Goal: Task Accomplishment & Management: Use online tool/utility

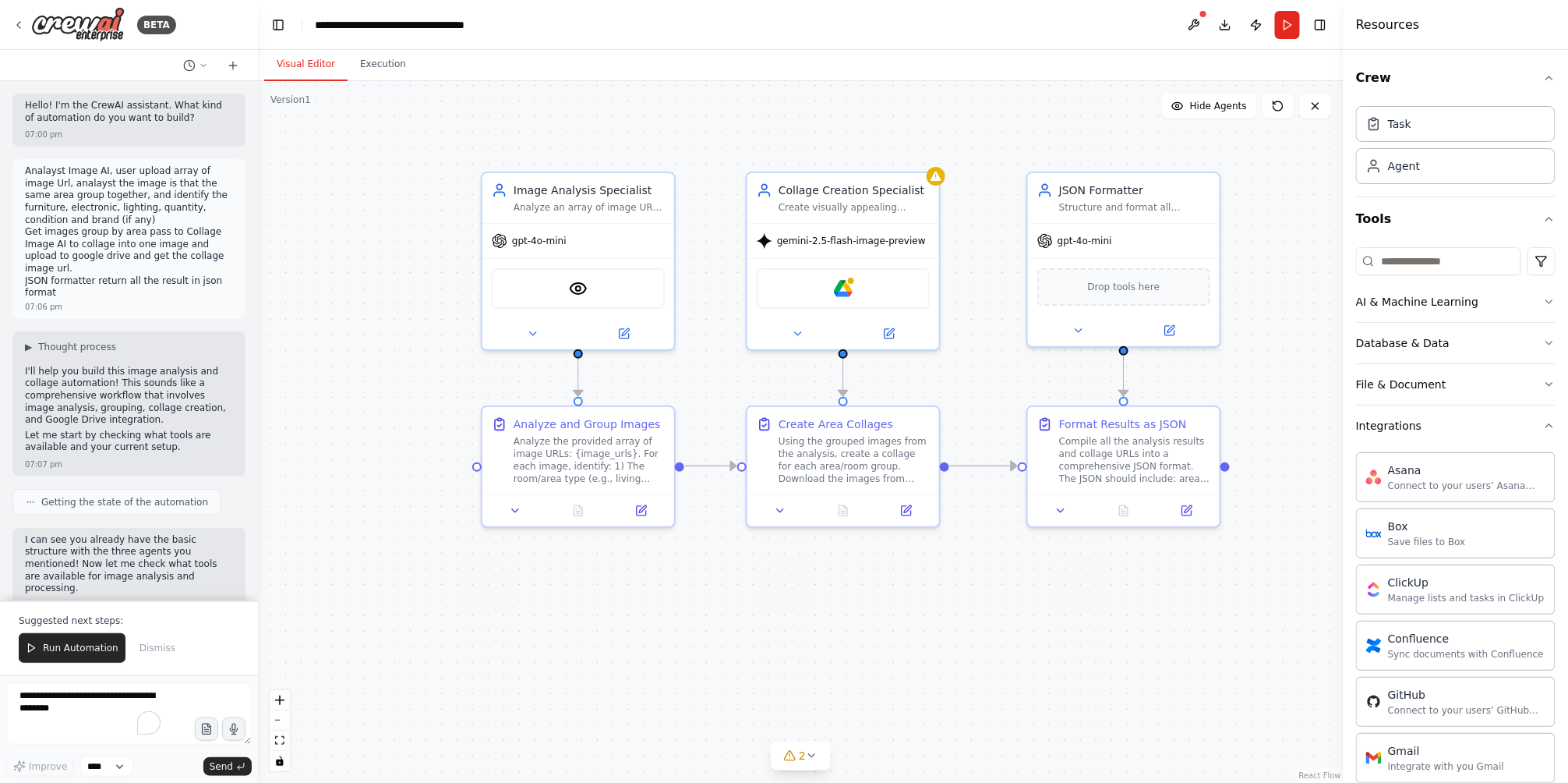
scroll to position [2069, 0]
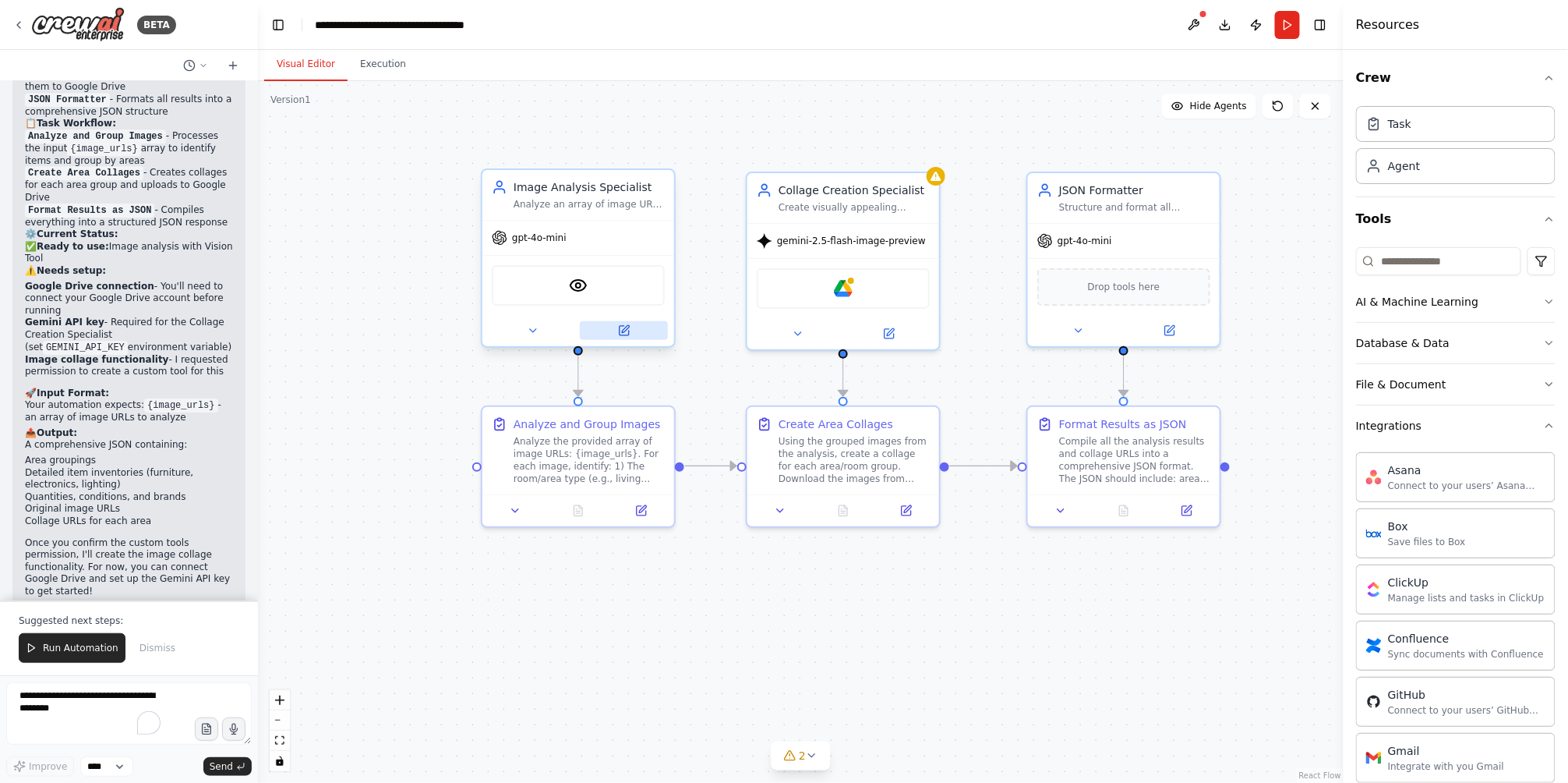
click at [624, 337] on div at bounding box center [578, 331] width 192 height 32
click at [626, 331] on icon at bounding box center [624, 331] width 9 height 9
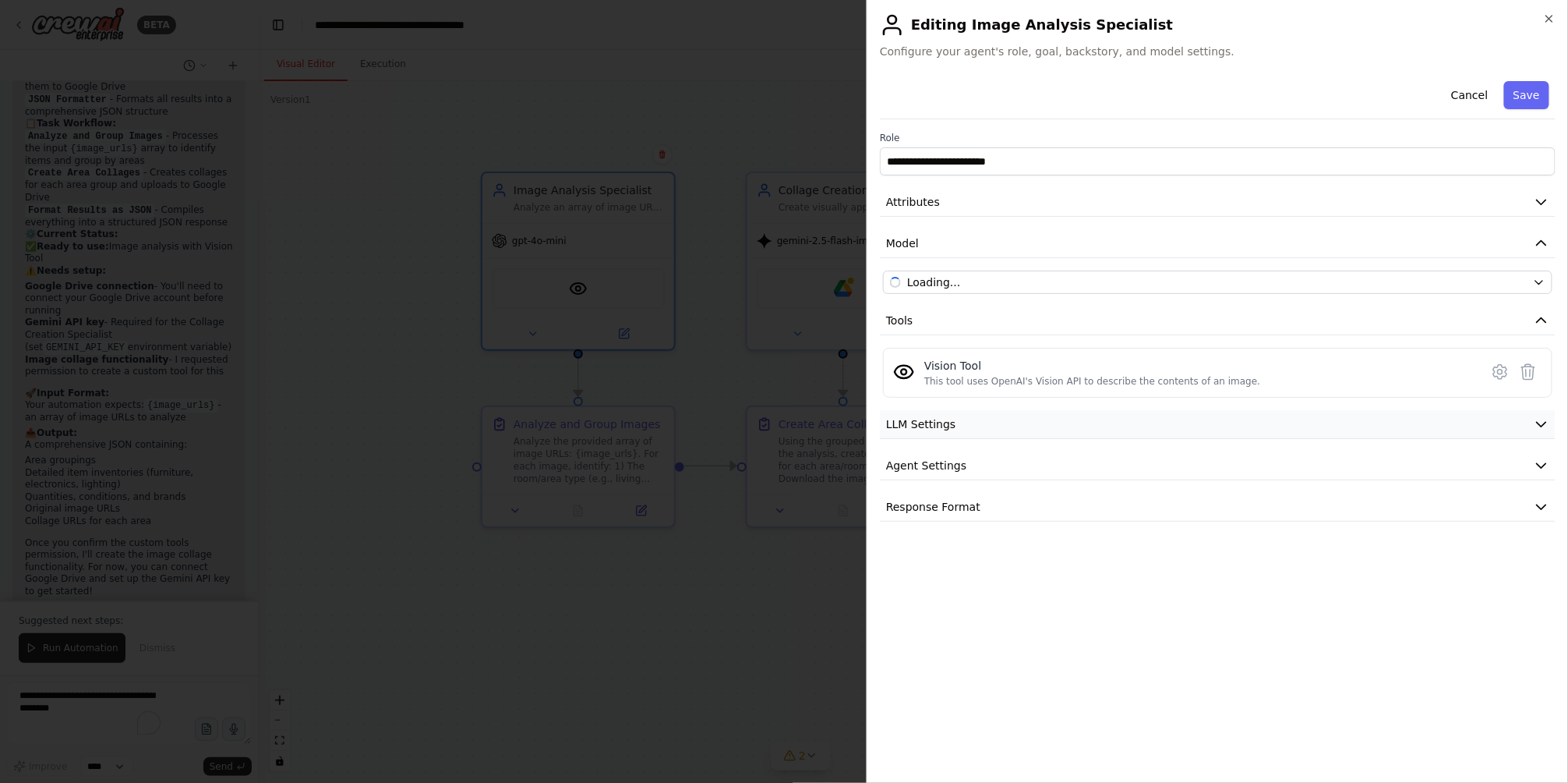
click at [929, 419] on span "LLM Settings" at bounding box center [922, 423] width 70 height 16
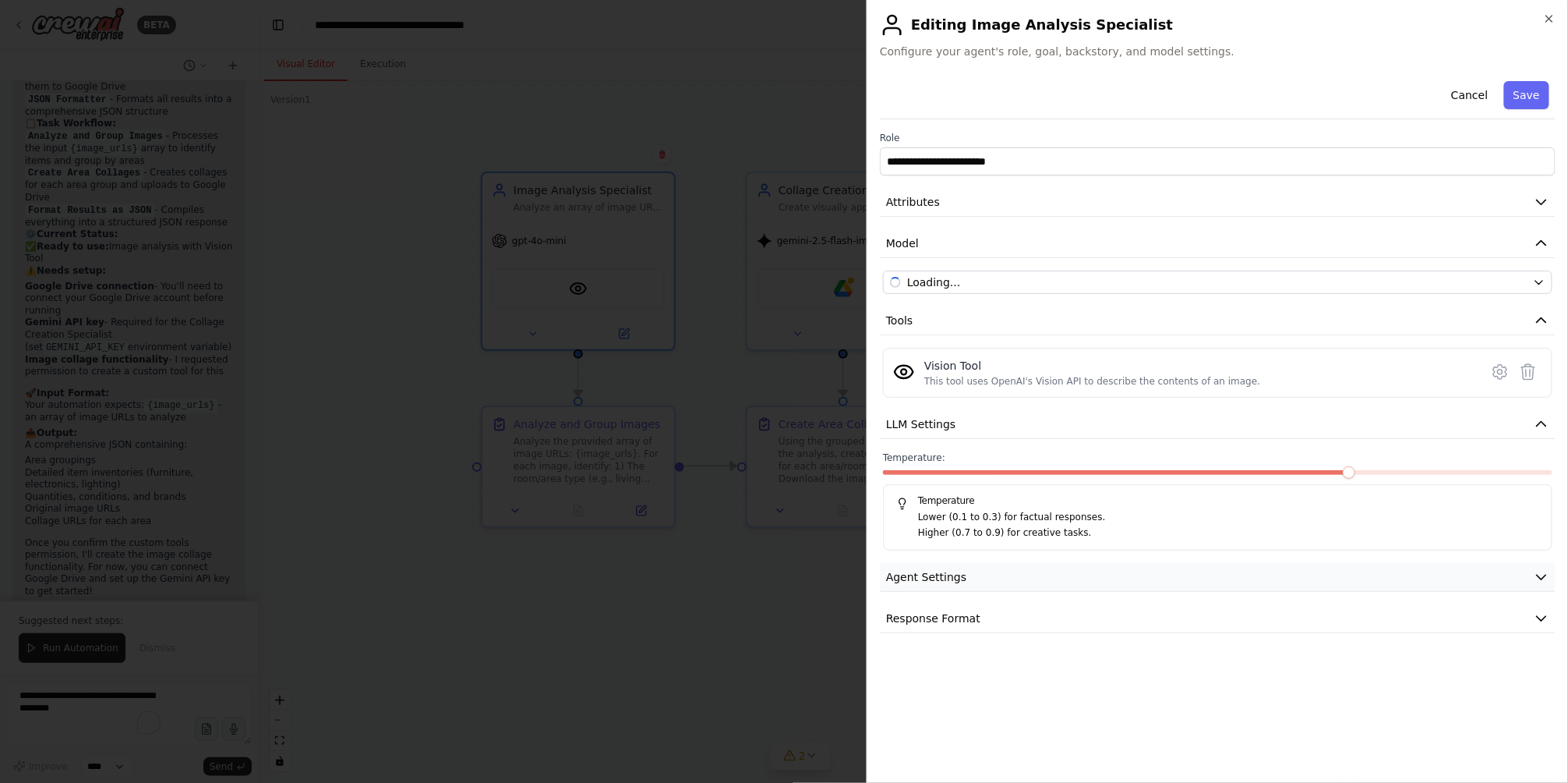
click at [951, 573] on span "Agent Settings" at bounding box center [926, 576] width 81 height 16
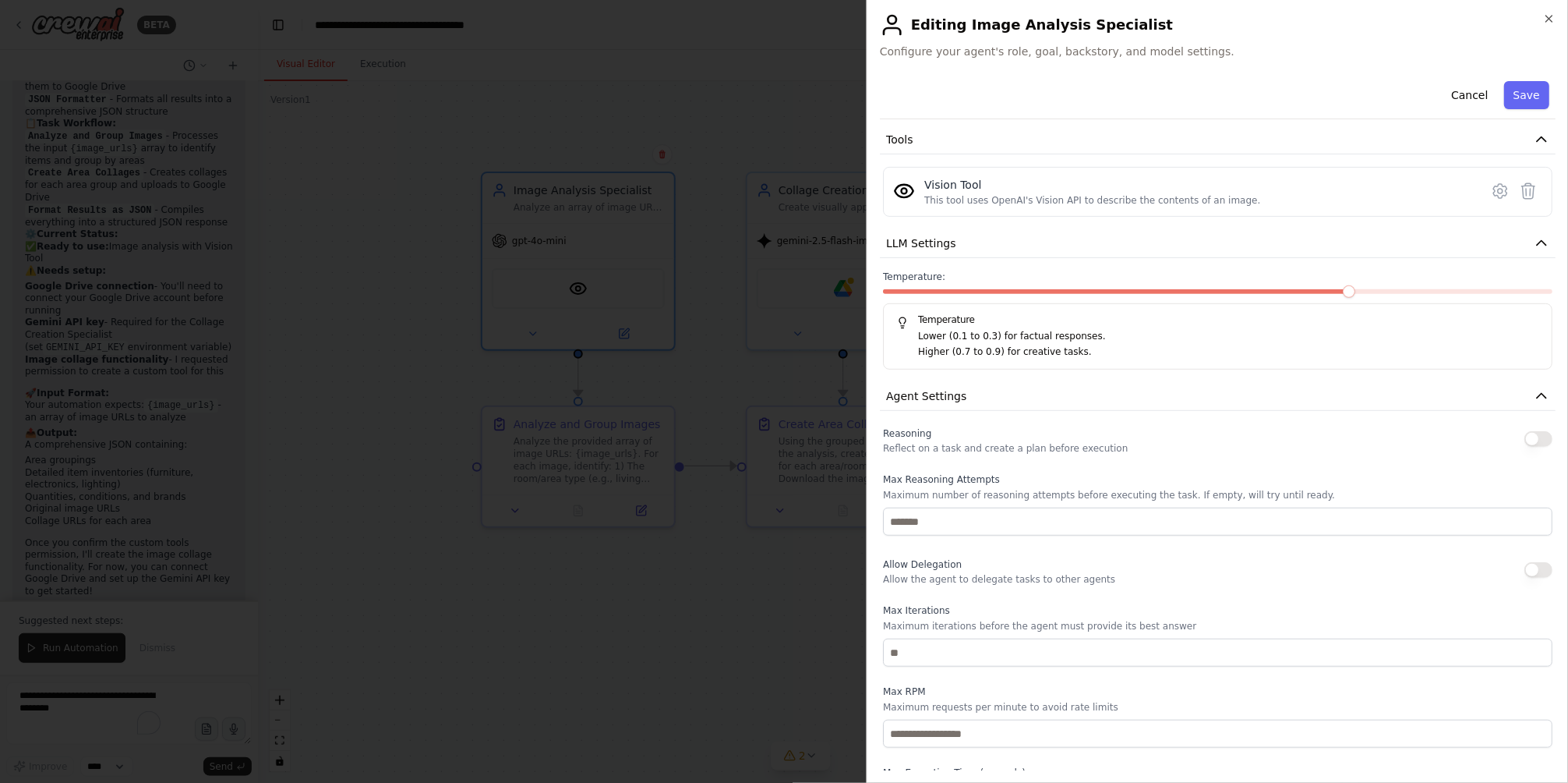
scroll to position [293, 0]
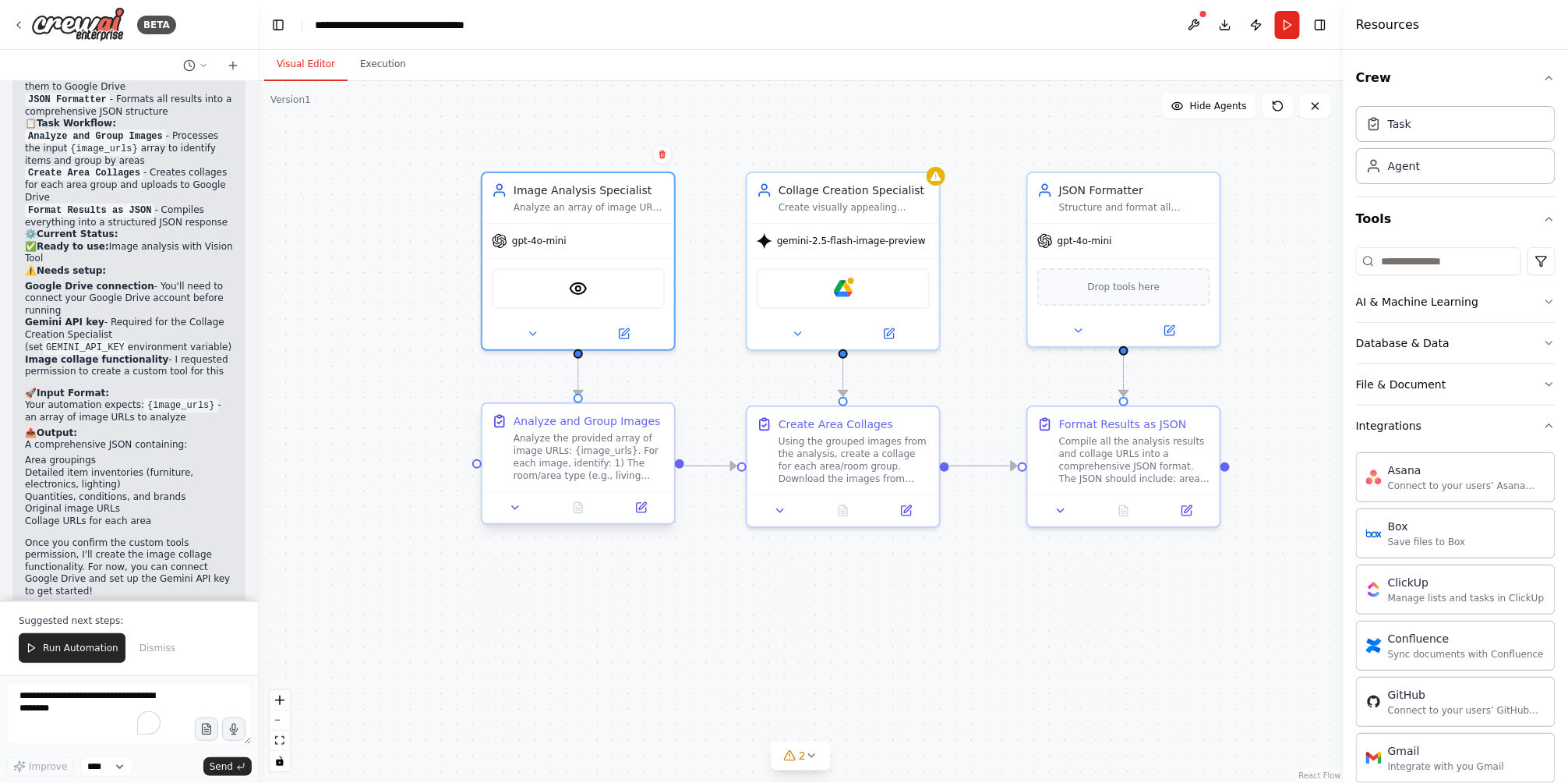
click at [647, 520] on div at bounding box center [578, 507] width 192 height 32
click at [647, 515] on button at bounding box center [641, 508] width 54 height 19
click at [910, 513] on button at bounding box center [906, 508] width 54 height 19
click at [1179, 521] on div at bounding box center [1123, 507] width 192 height 32
click at [1197, 518] on div at bounding box center [1123, 507] width 192 height 32
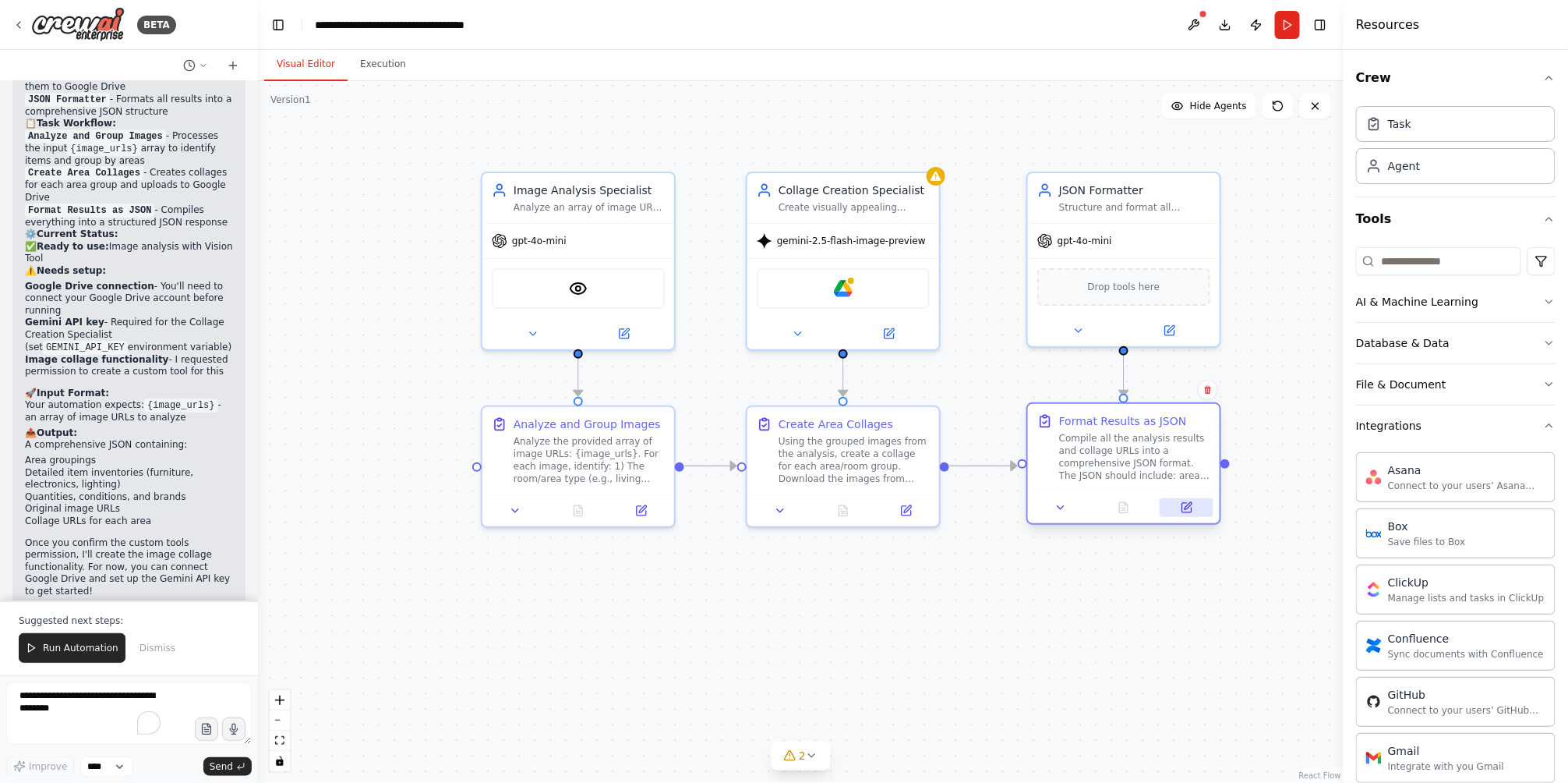
click at [1192, 513] on button at bounding box center [1186, 508] width 54 height 19
click at [1197, 18] on button at bounding box center [1194, 25] width 25 height 28
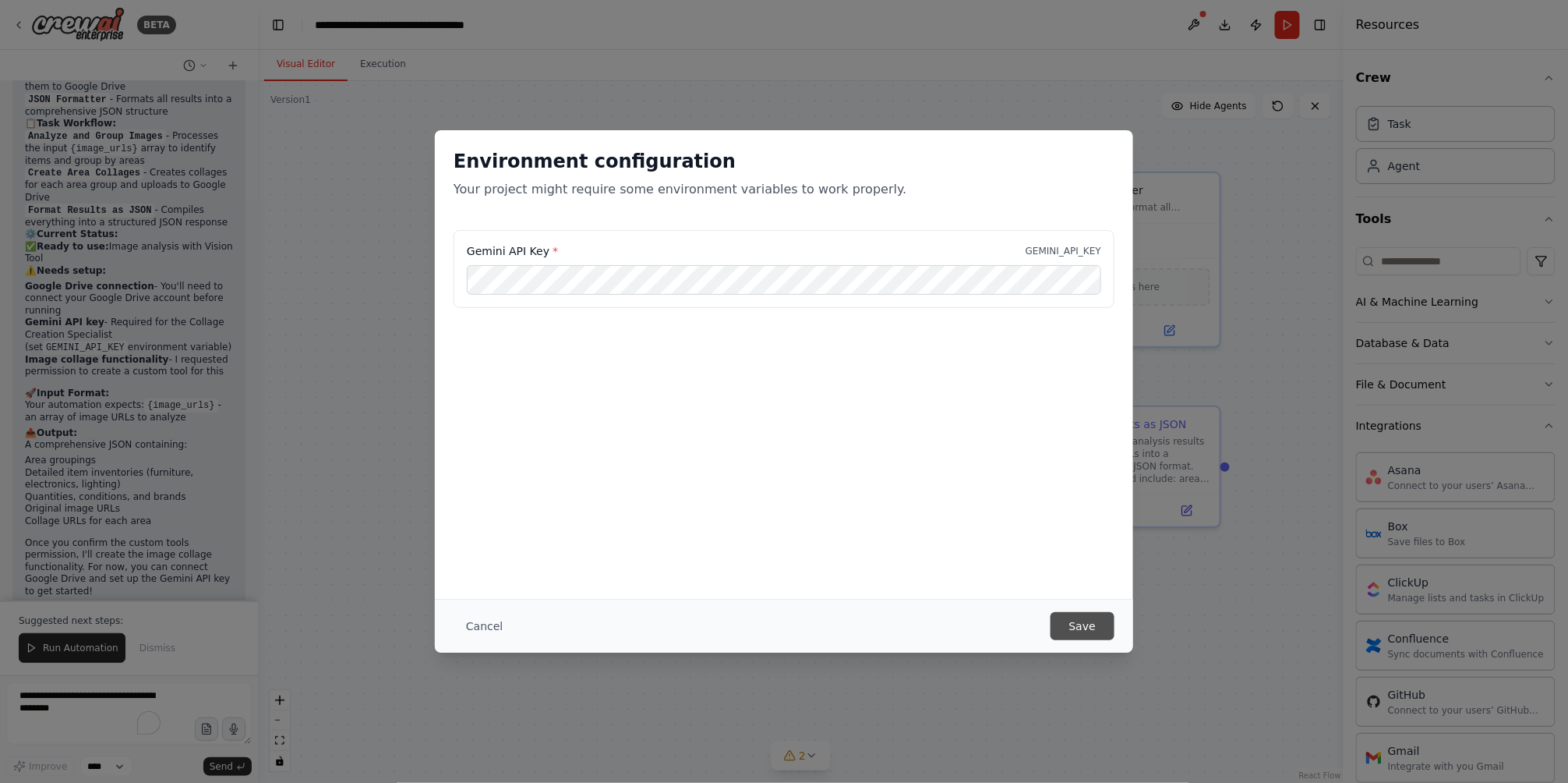
click at [1067, 626] on button "Save" at bounding box center [1082, 626] width 64 height 28
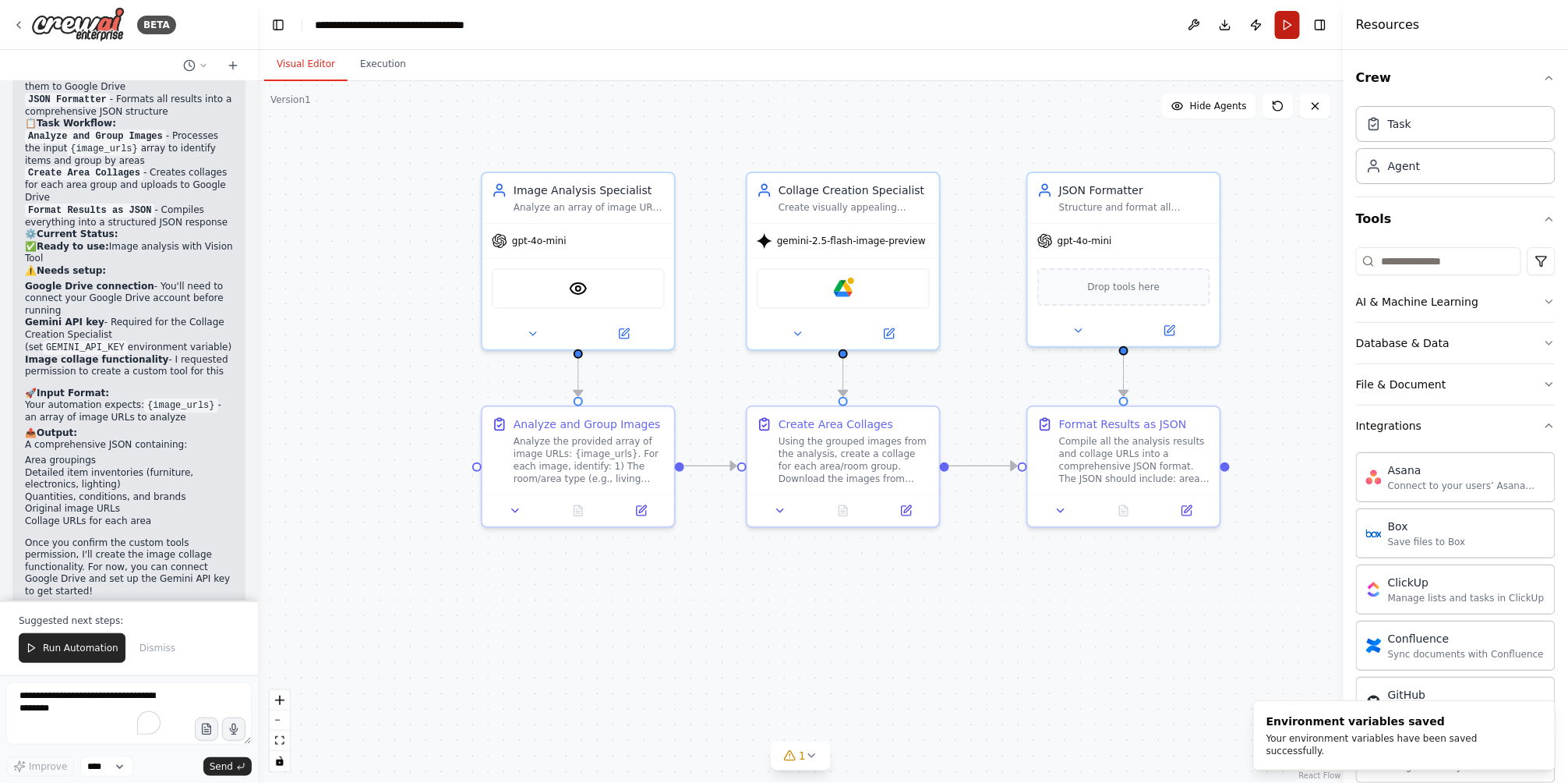
click at [1280, 26] on button "Run" at bounding box center [1287, 25] width 25 height 28
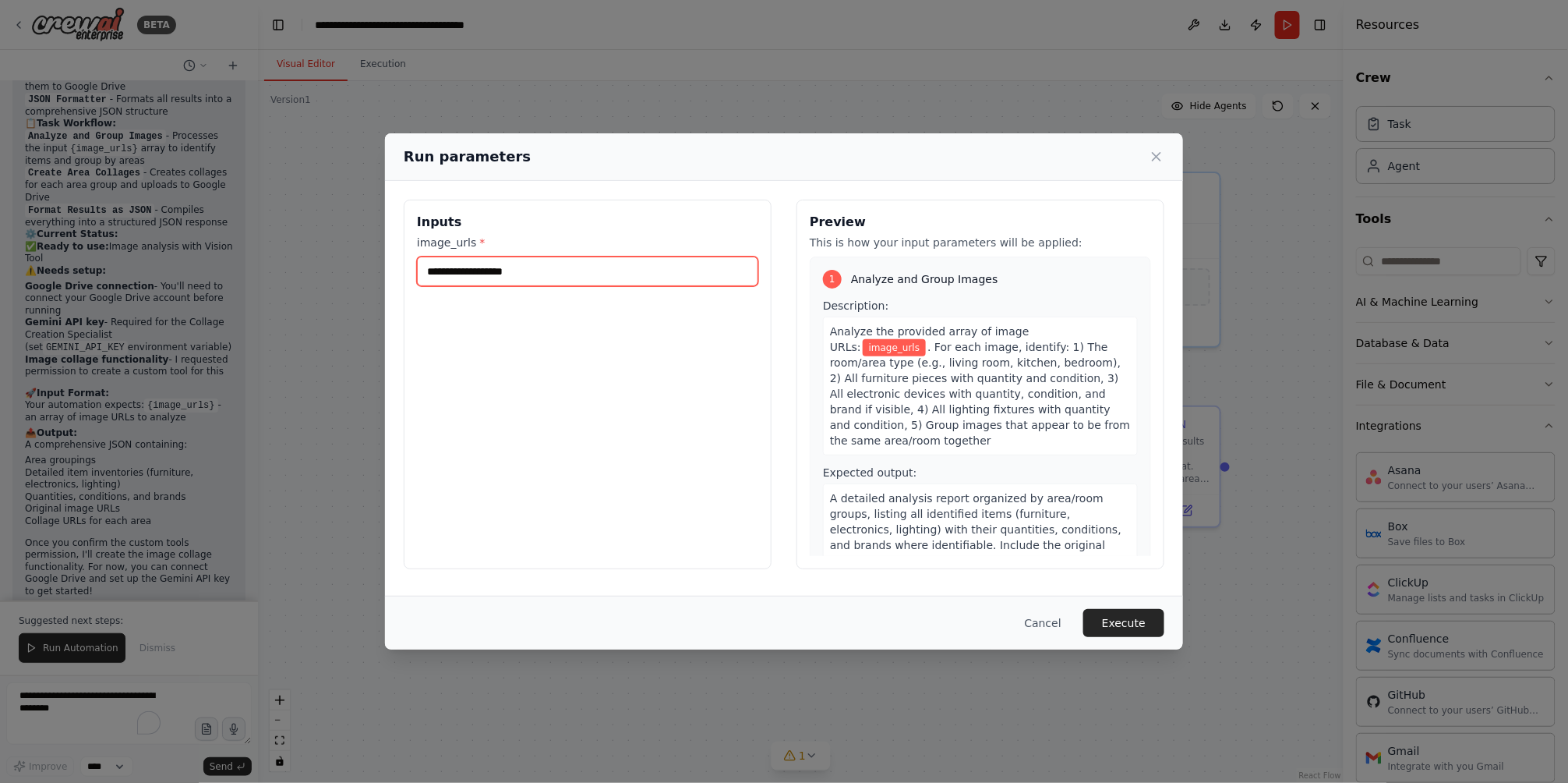
click at [502, 268] on input "image_urls *" at bounding box center [587, 272] width 342 height 30
click at [1052, 620] on button "Cancel" at bounding box center [1043, 623] width 61 height 28
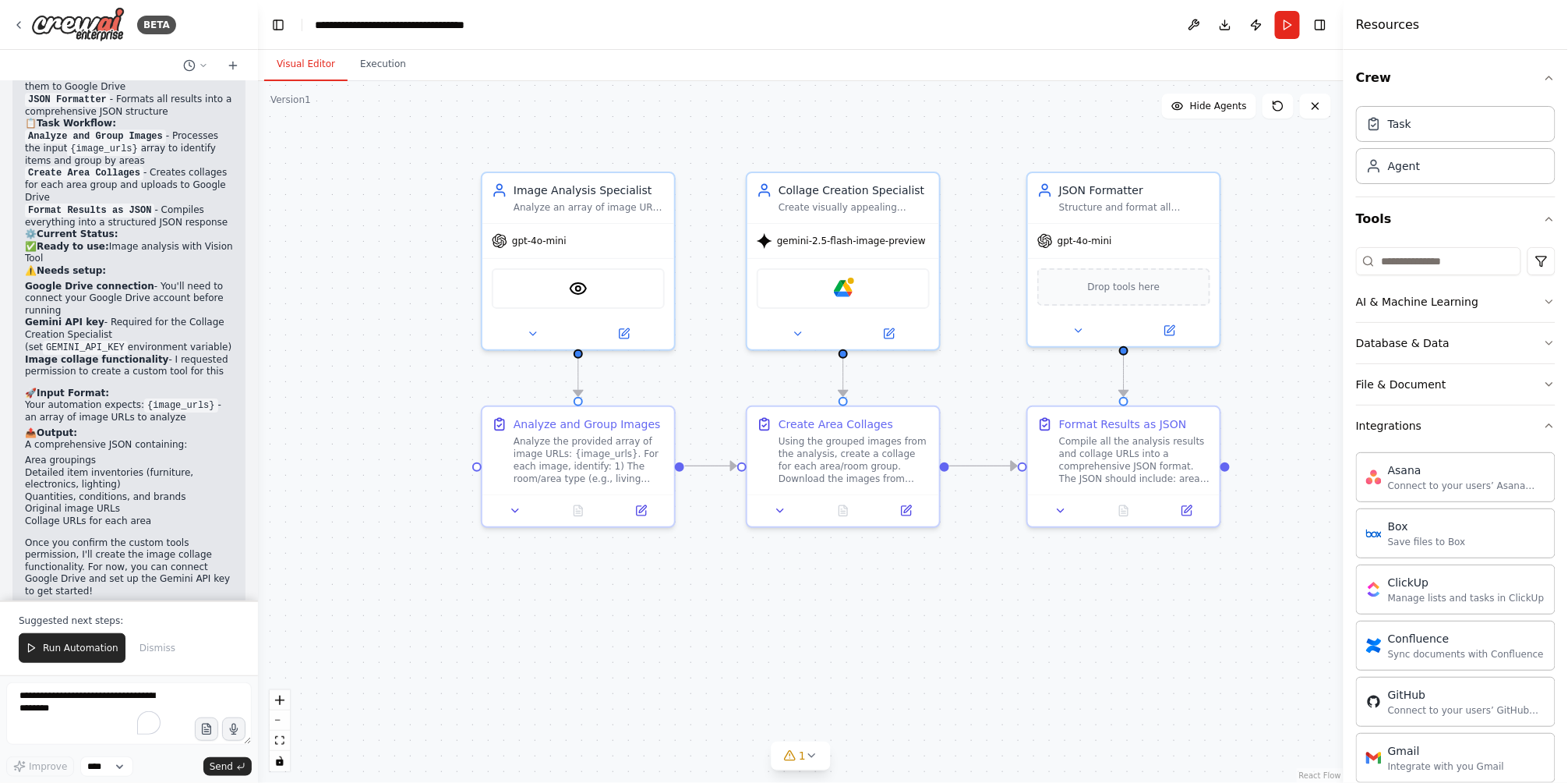
click at [957, 663] on div ".deletable-edge-delete-btn { width: 20px; height: 20px; border: 0px solid #ffff…" at bounding box center [801, 432] width 1085 height 701
click at [1452, 423] on button "Integrations" at bounding box center [1455, 426] width 199 height 41
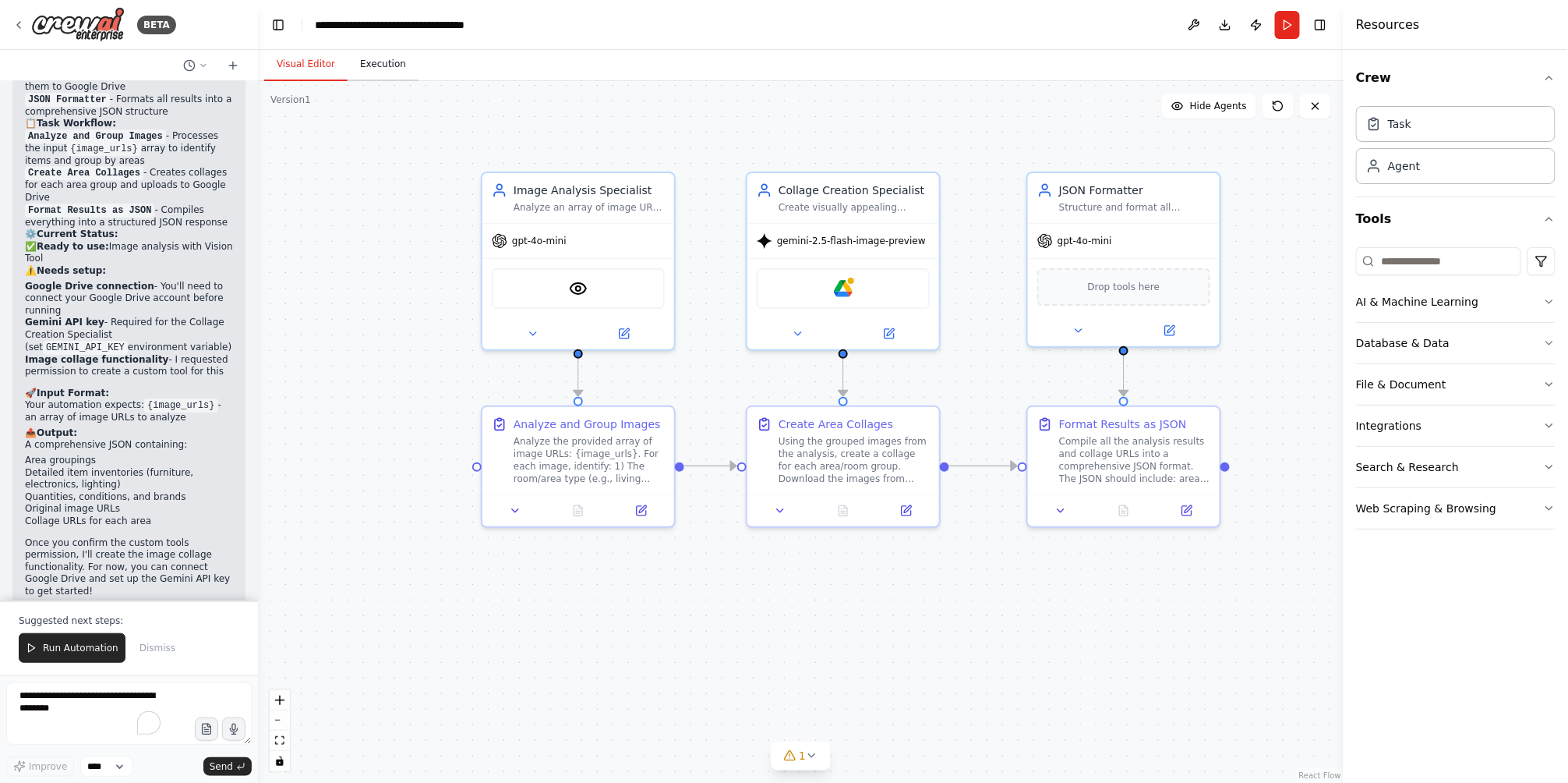
click at [376, 76] on button "Execution" at bounding box center [383, 64] width 71 height 32
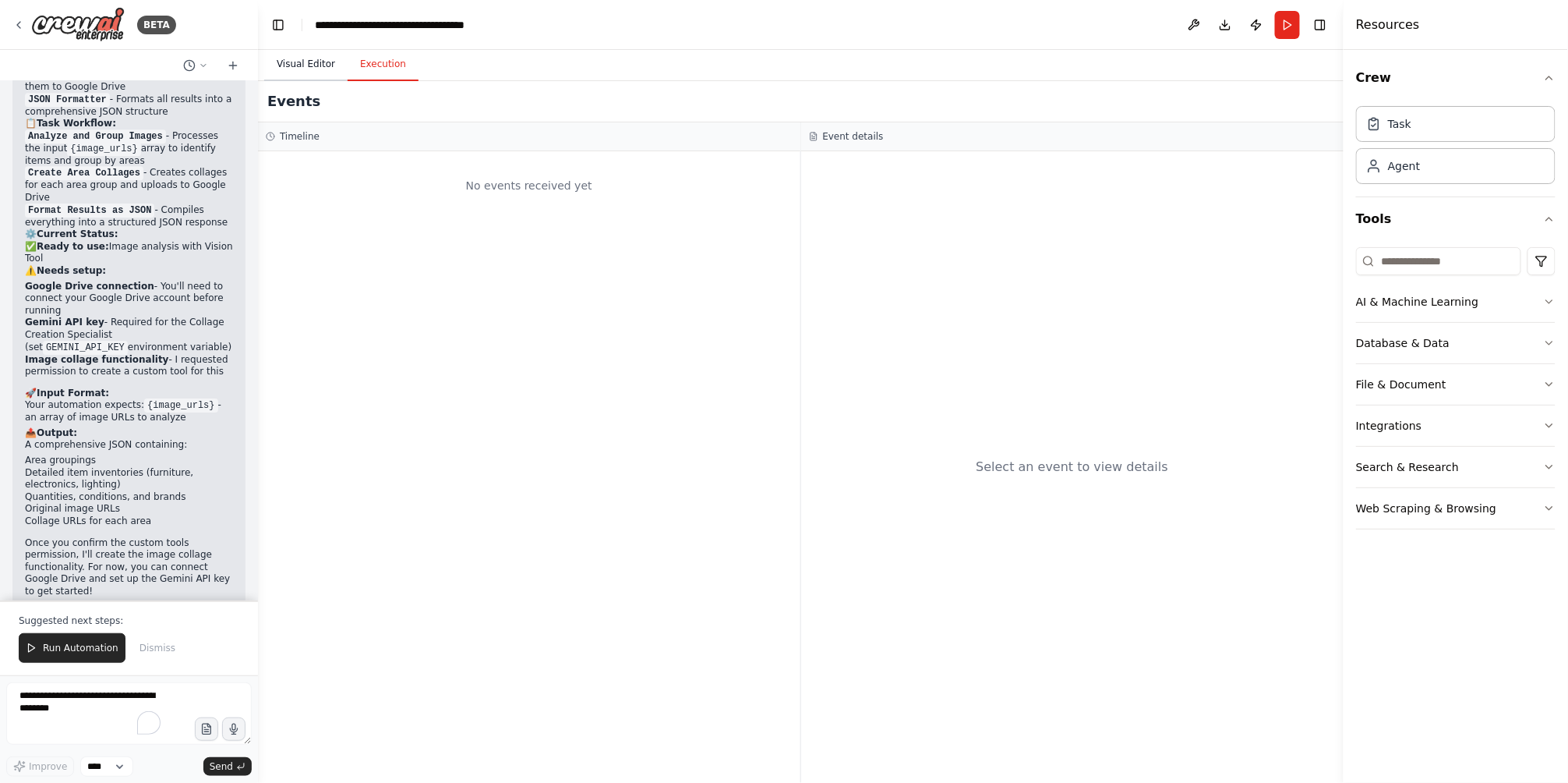
click at [309, 69] on button "Visual Editor" at bounding box center [306, 64] width 83 height 32
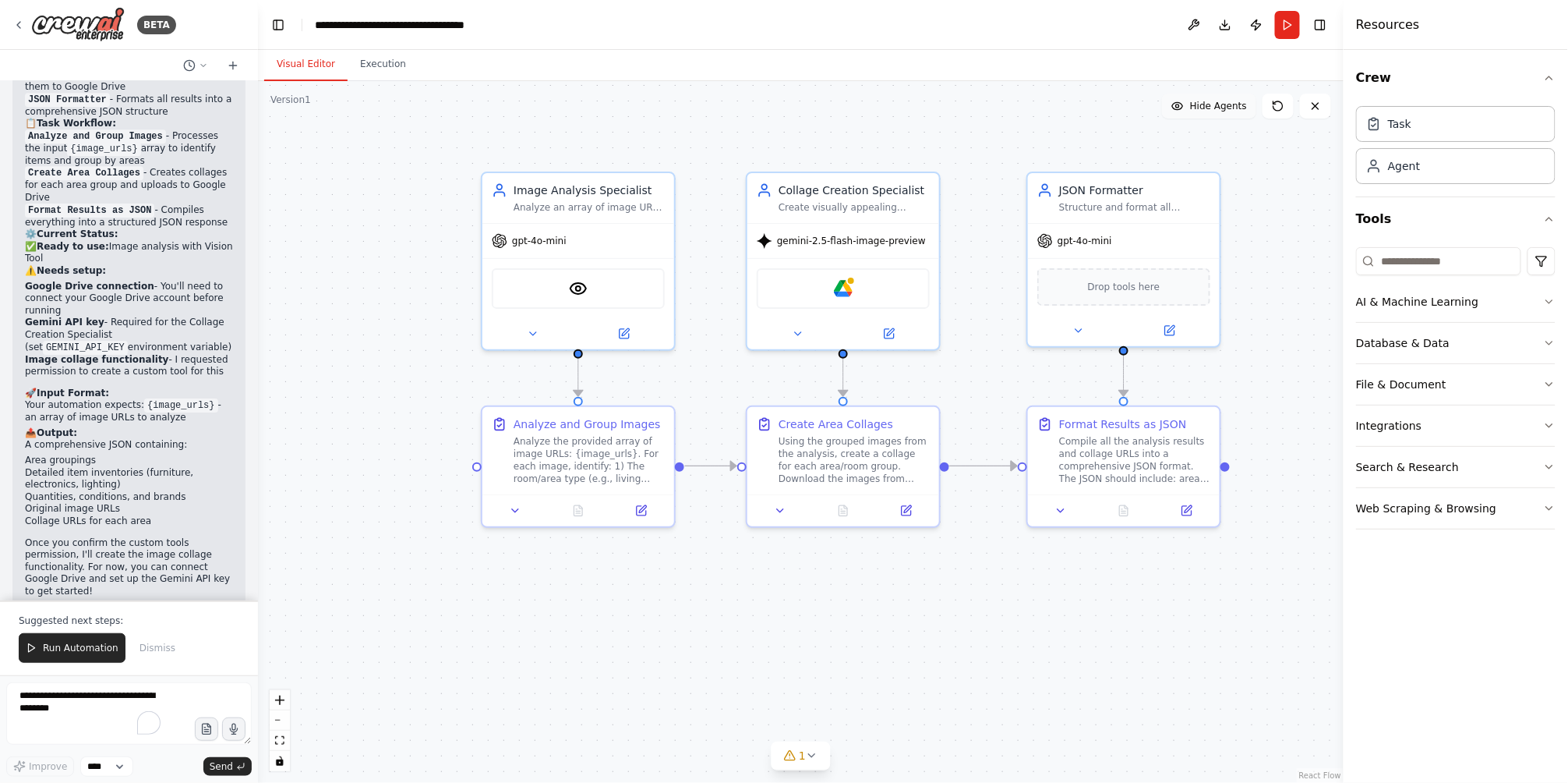
click at [1222, 106] on span "Hide Agents" at bounding box center [1218, 106] width 56 height 12
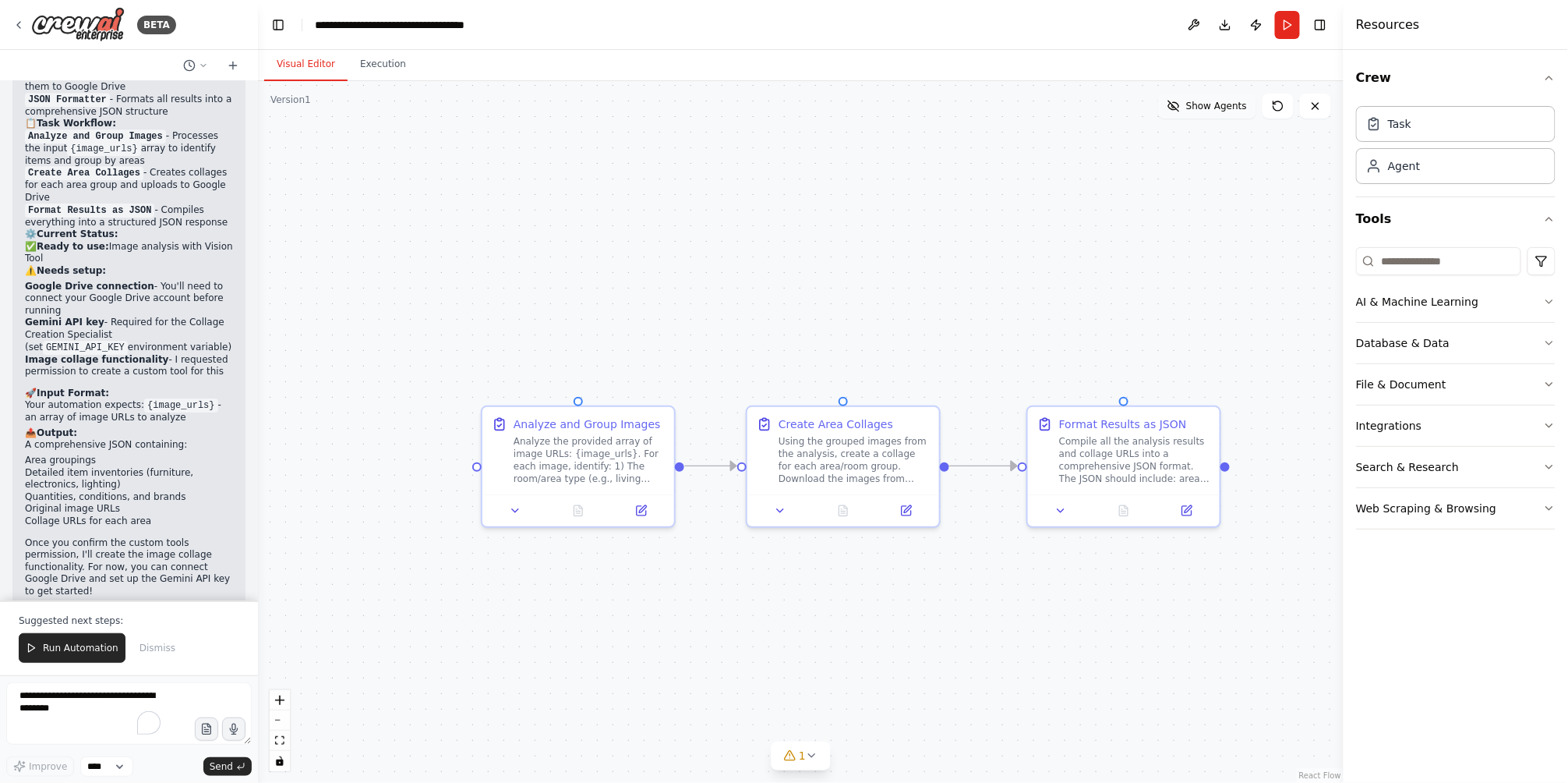
click at [1222, 106] on span "Show Agents" at bounding box center [1217, 106] width 61 height 12
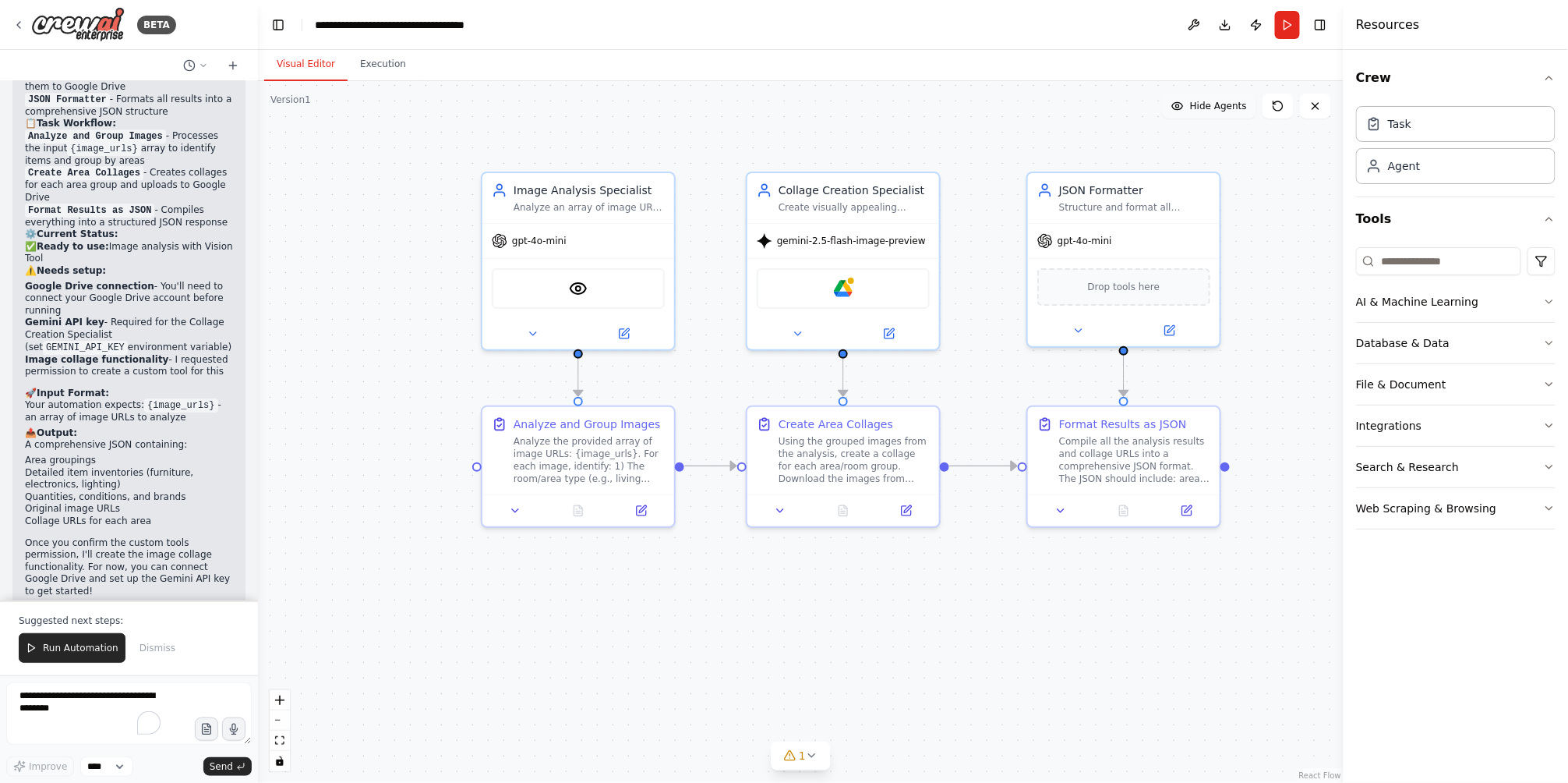
click at [1222, 106] on span "Hide Agents" at bounding box center [1218, 106] width 56 height 12
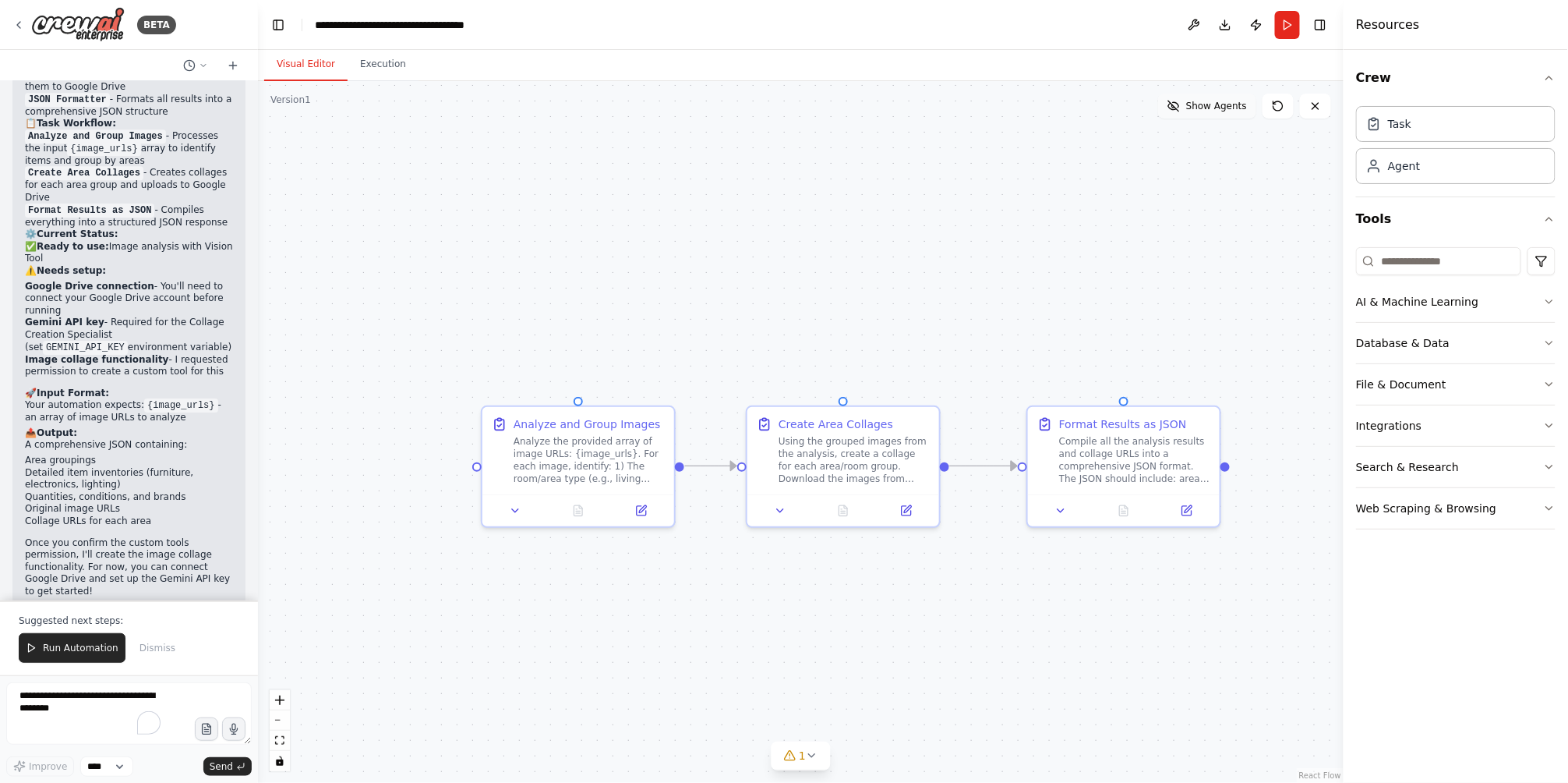
click at [1221, 103] on span "Show Agents" at bounding box center [1217, 106] width 61 height 12
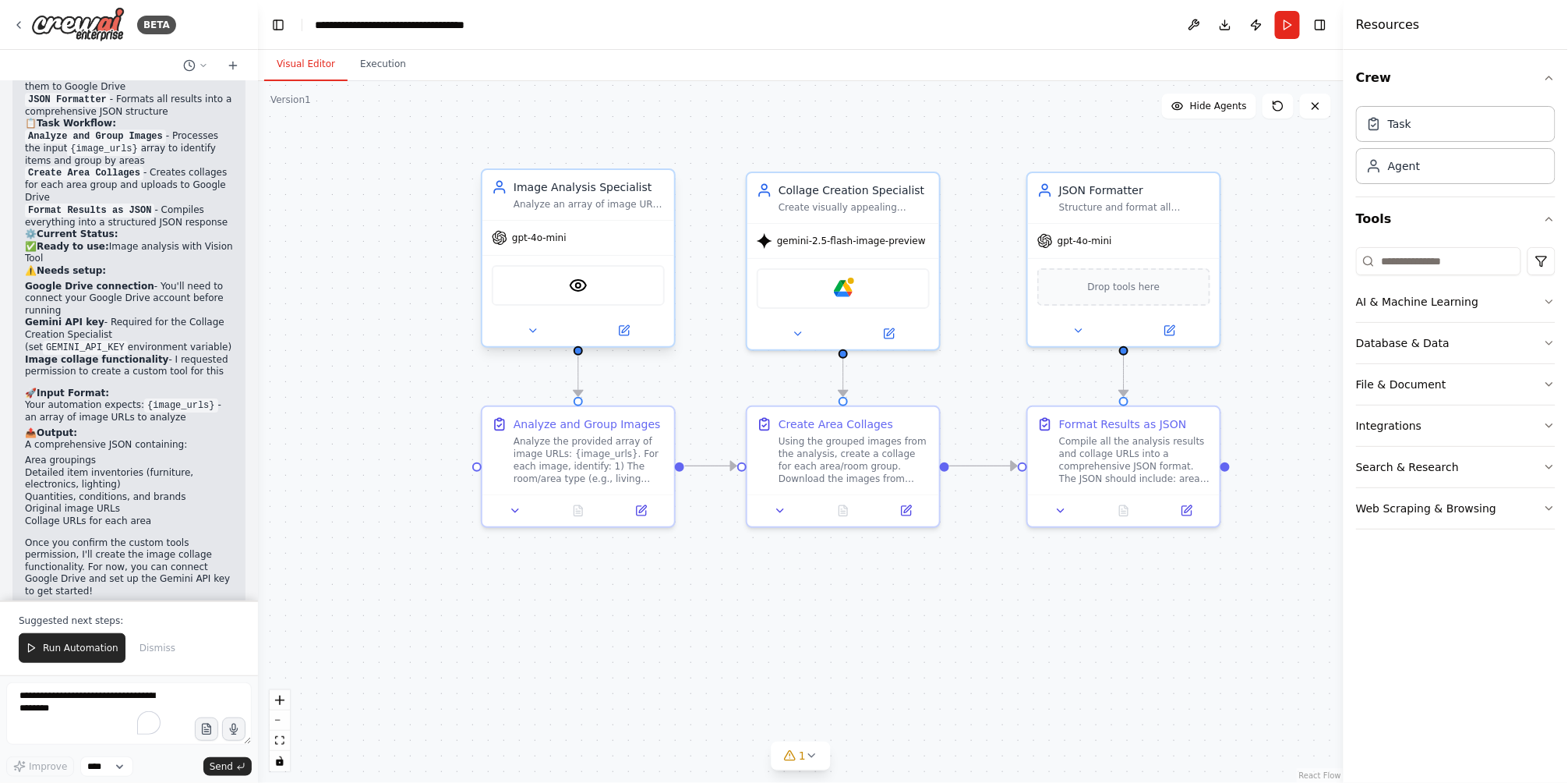
click at [622, 224] on div "gpt-4o-mini" at bounding box center [578, 237] width 192 height 34
click at [621, 332] on icon at bounding box center [624, 331] width 9 height 9
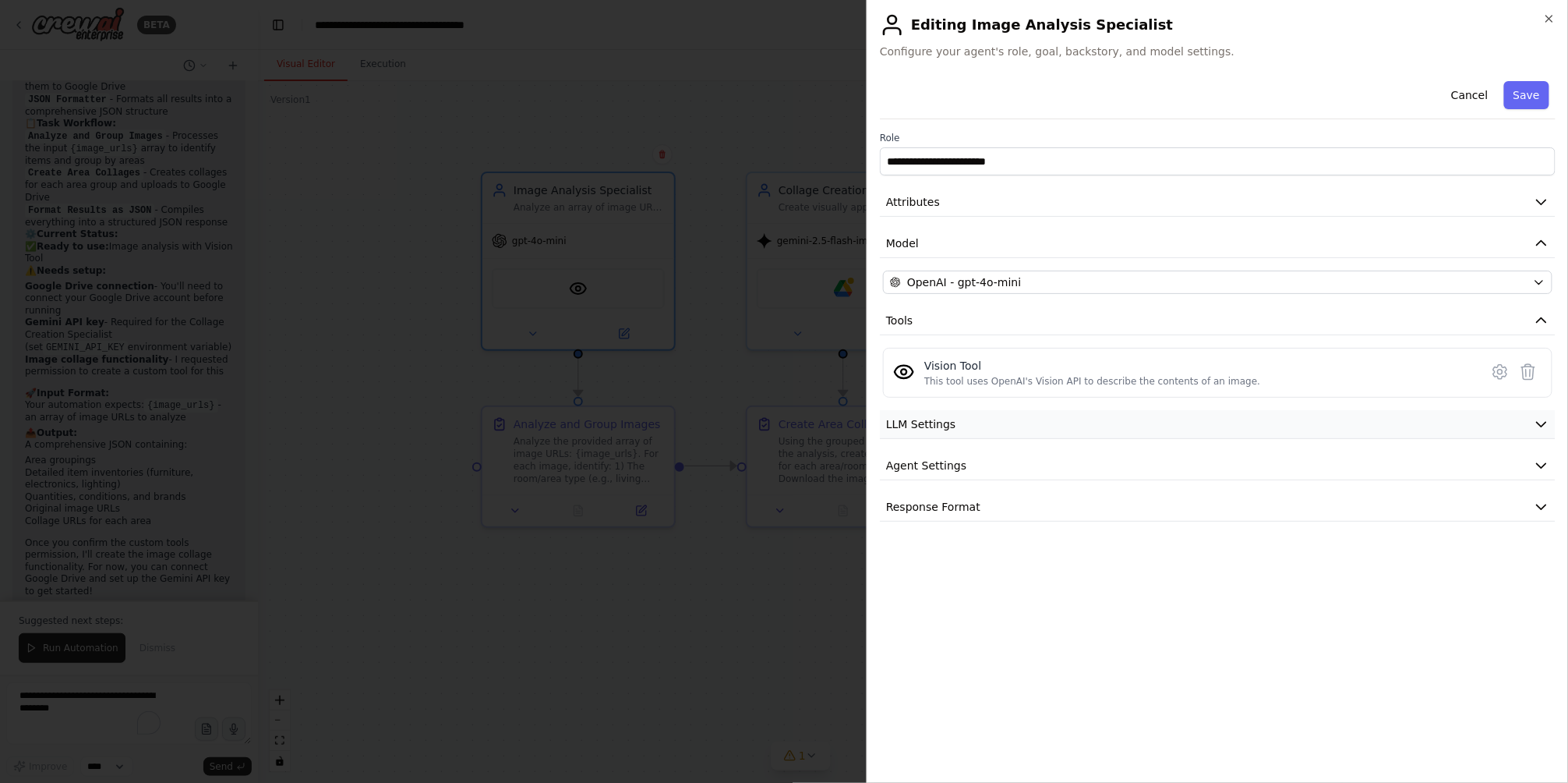
click at [934, 423] on span "LLM Settings" at bounding box center [922, 423] width 70 height 16
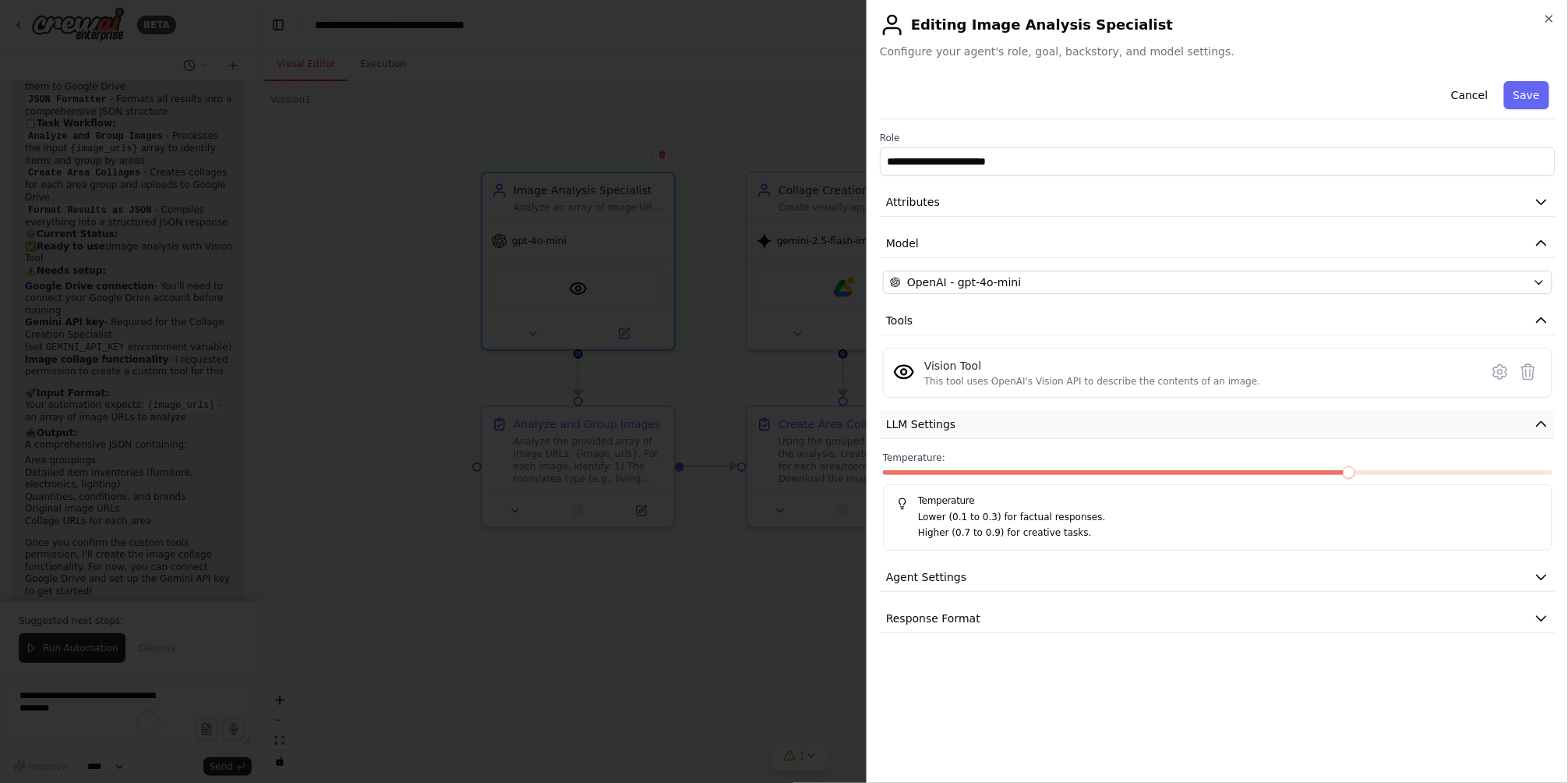
click at [934, 423] on span "LLM Settings" at bounding box center [922, 423] width 70 height 16
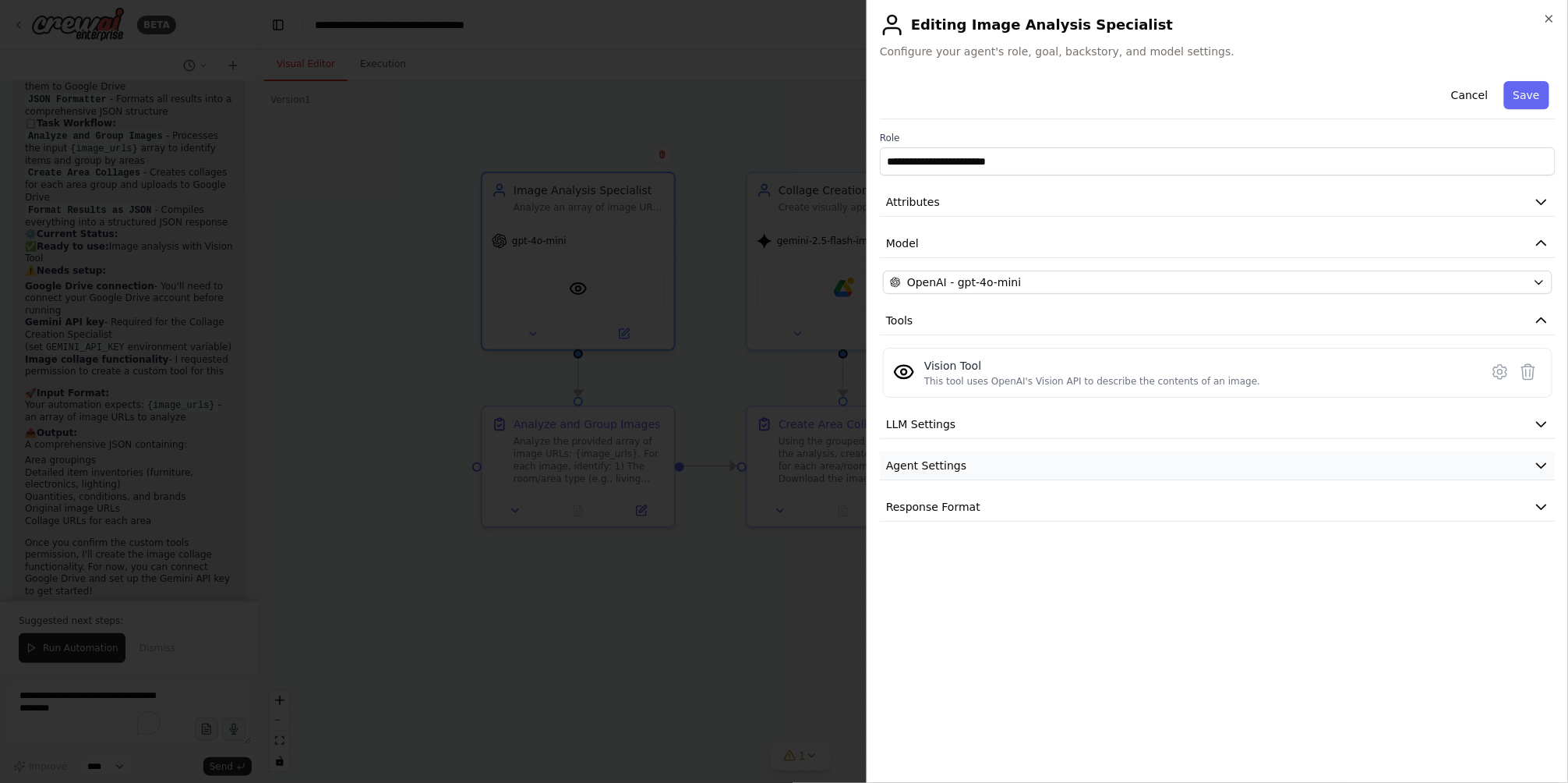
click at [936, 474] on button "Agent Settings" at bounding box center [1218, 465] width 676 height 29
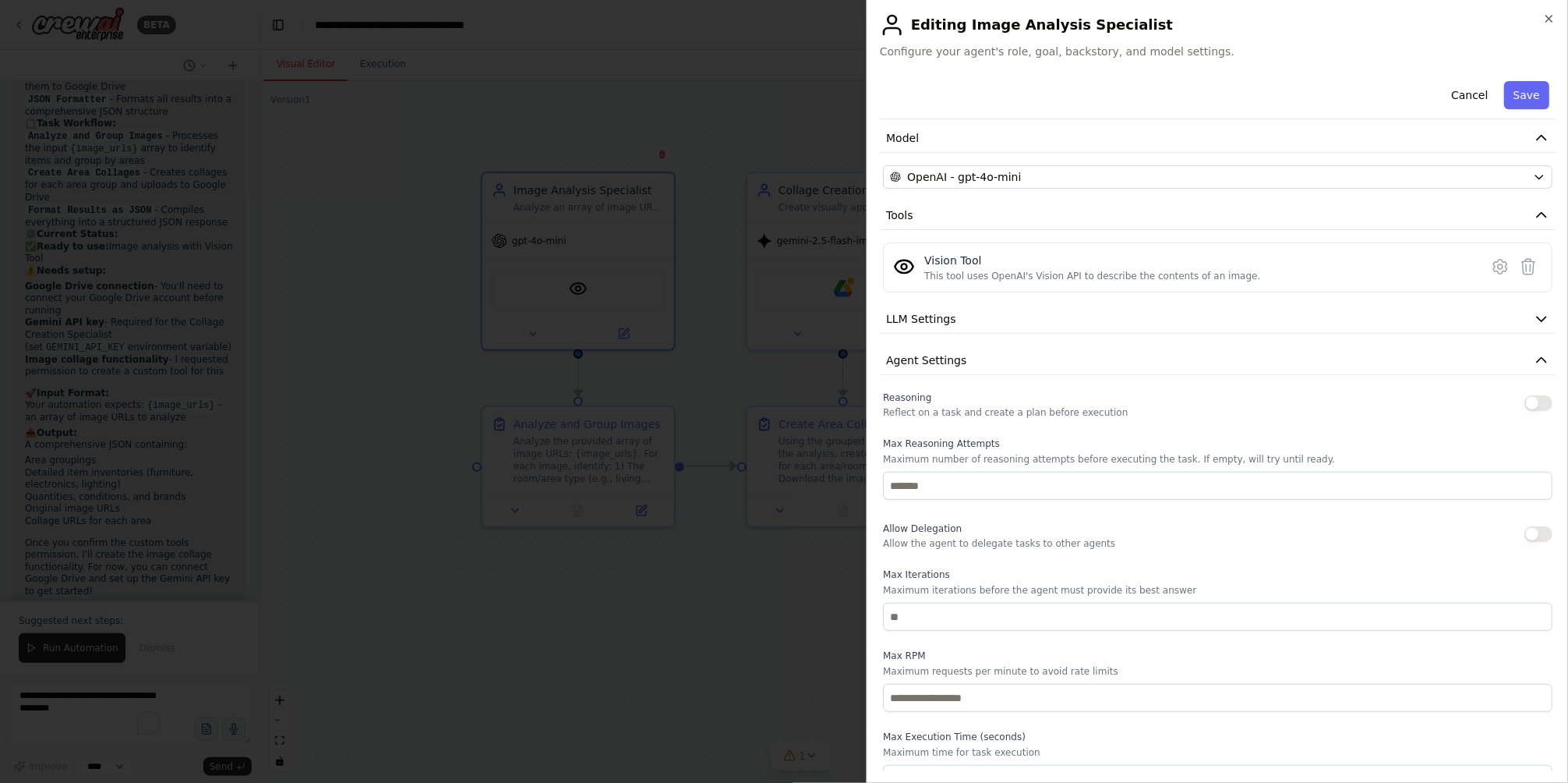
scroll to position [181, 0]
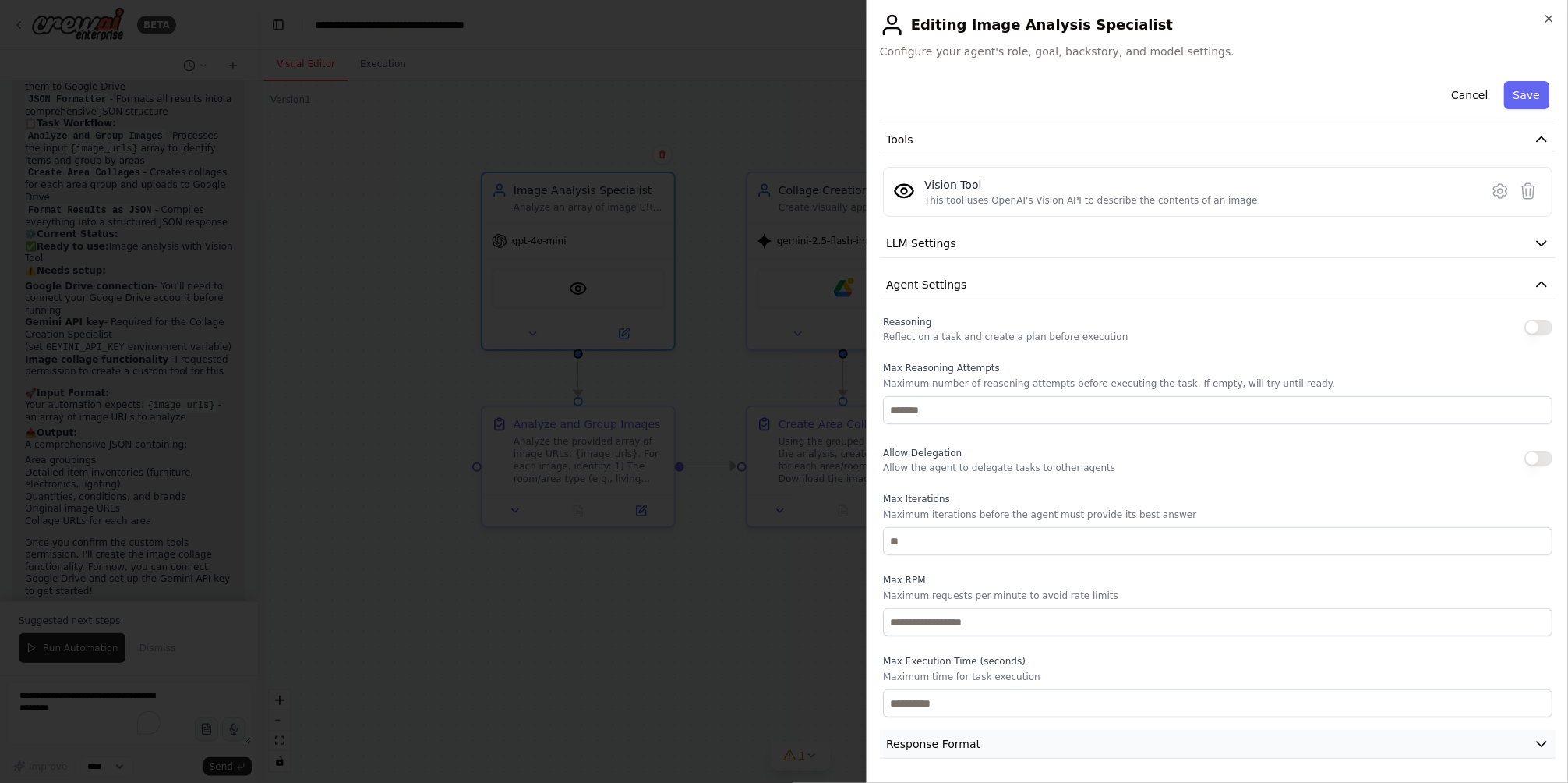
click at [961, 751] on span "Response Format" at bounding box center [934, 743] width 94 height 16
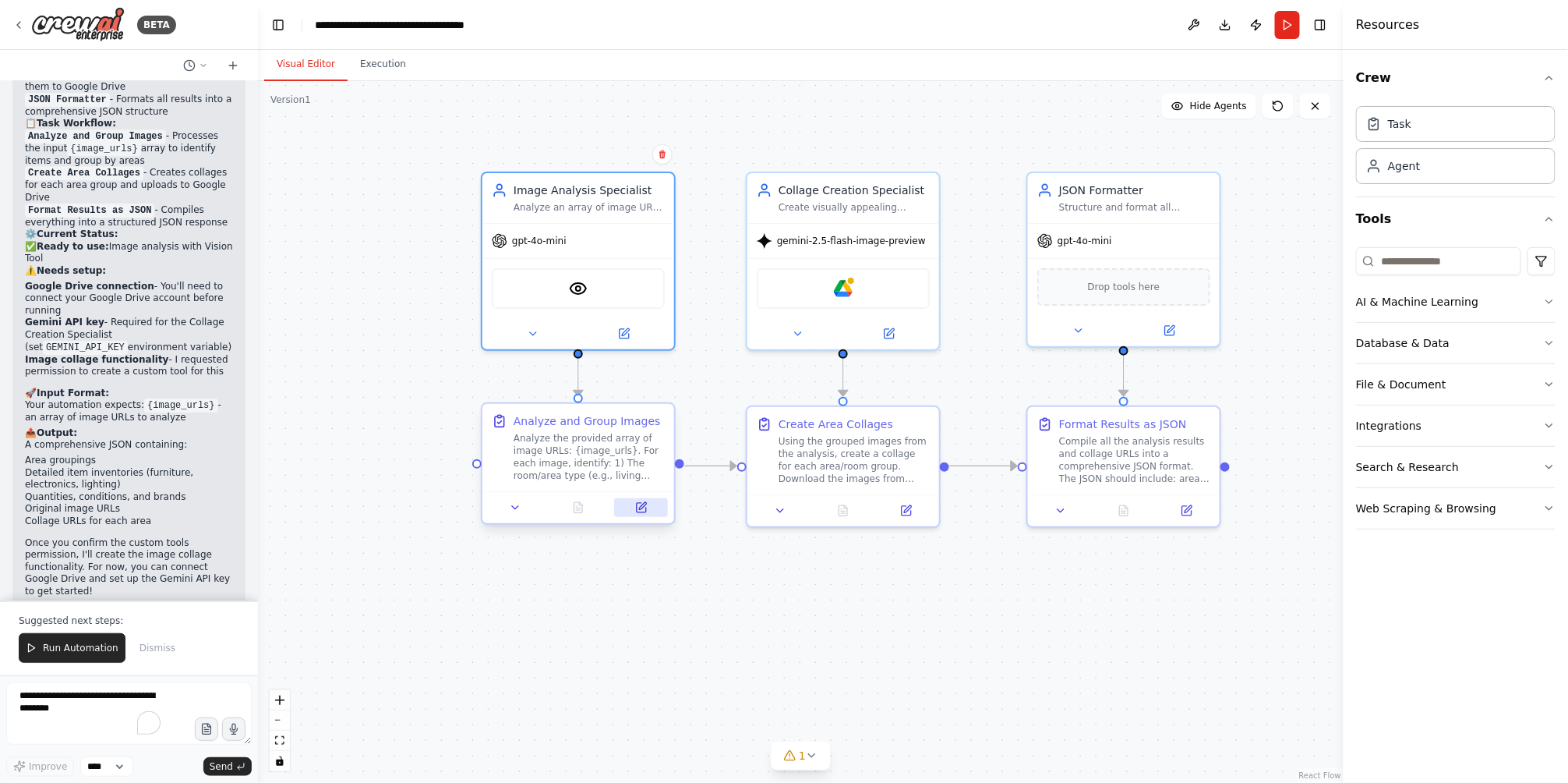
click at [640, 516] on div at bounding box center [578, 507] width 192 height 32
click at [495, 511] on button at bounding box center [516, 508] width 54 height 19
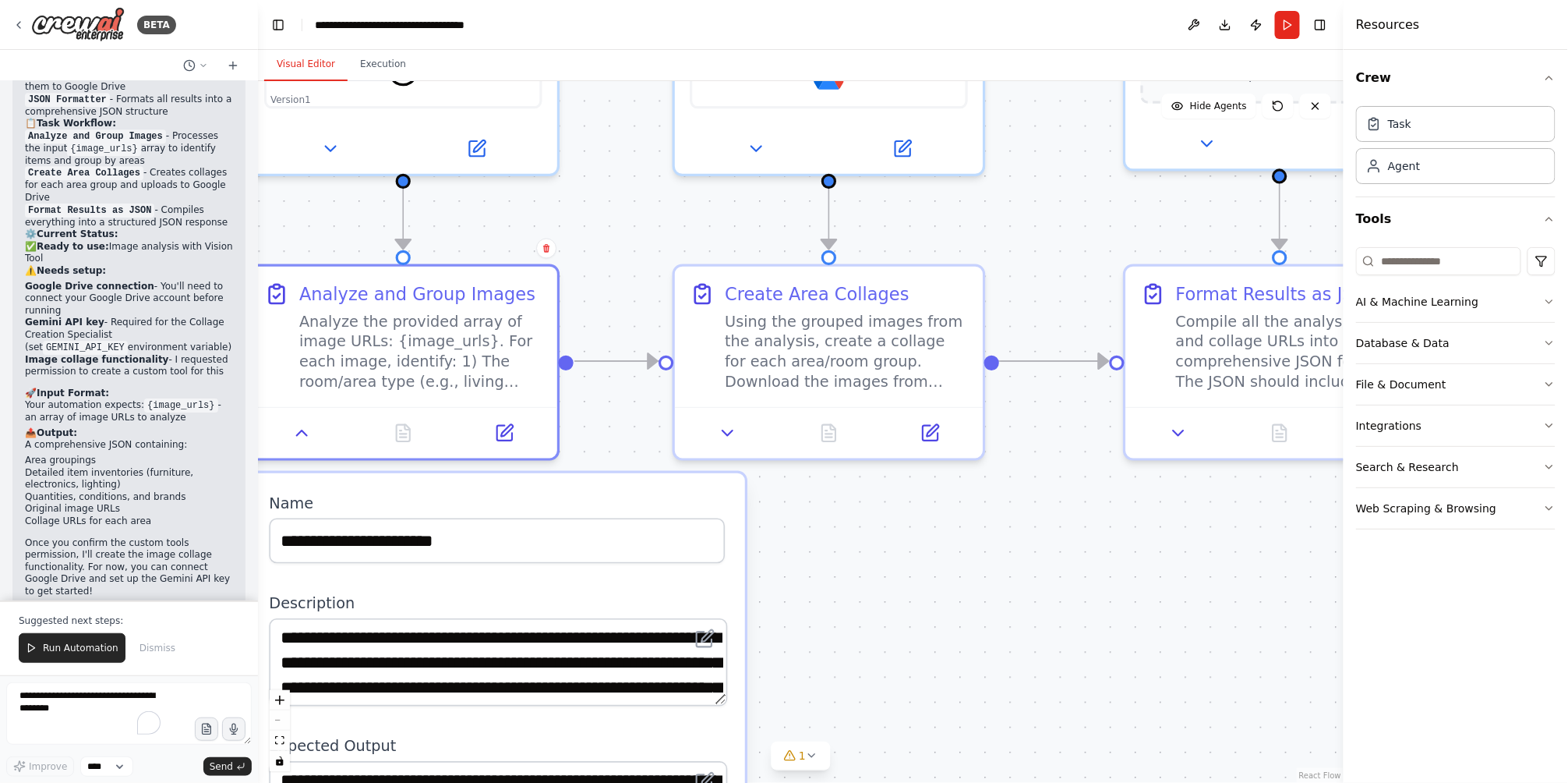
drag, startPoint x: 1042, startPoint y: 610, endPoint x: 1193, endPoint y: 294, distance: 350.2
click at [1182, 312] on div ".deletable-edge-delete-btn { width: 20px; height: 20px; border: 0px solid #ffff…" at bounding box center [801, 432] width 1085 height 701
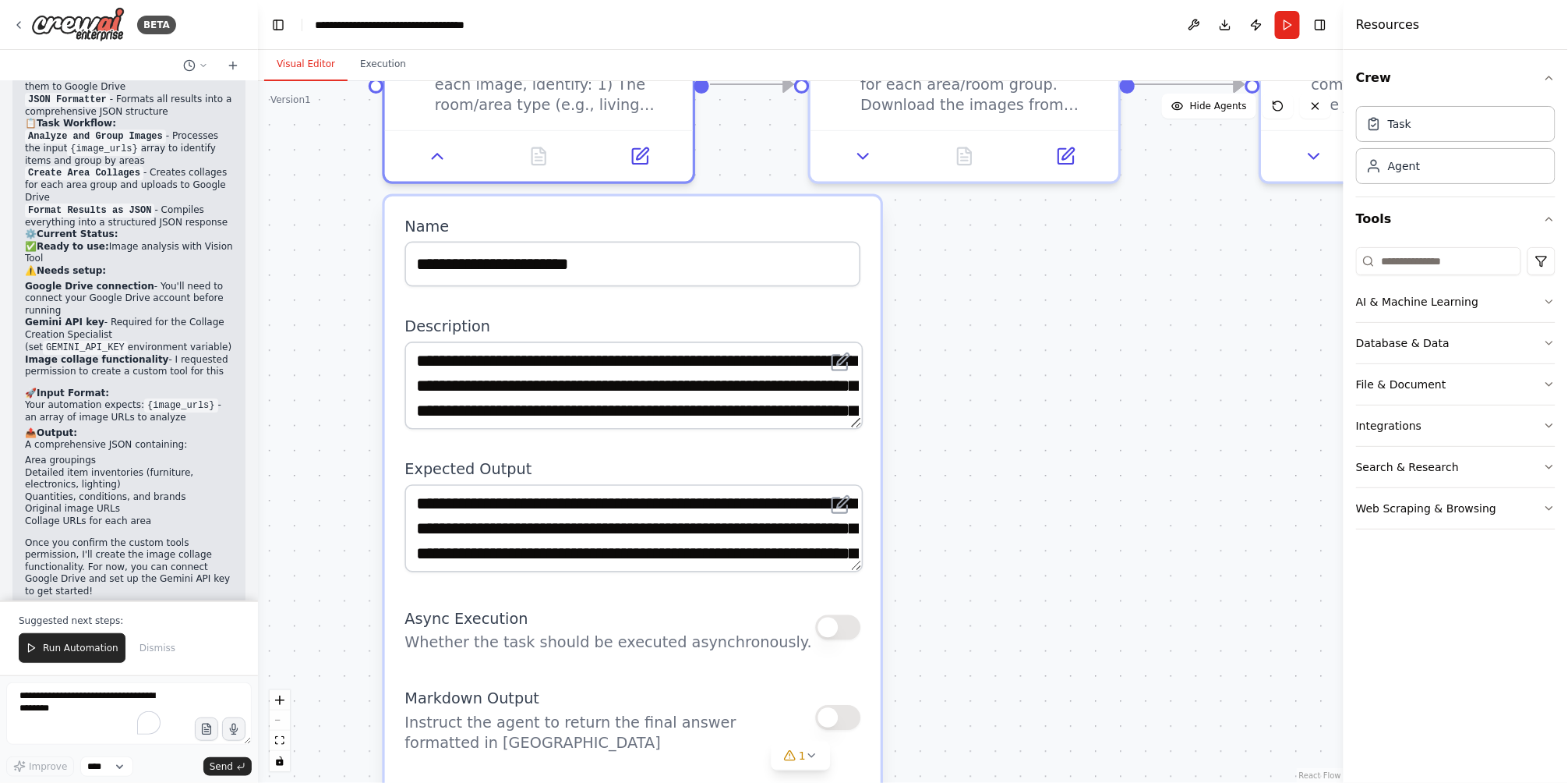
drag, startPoint x: 1193, startPoint y: 294, endPoint x: 1207, endPoint y: 274, distance: 24.4
click at [1205, 278] on div ".deletable-edge-delete-btn { width: 20px; height: 20px; border: 0px solid #ffff…" at bounding box center [801, 432] width 1085 height 701
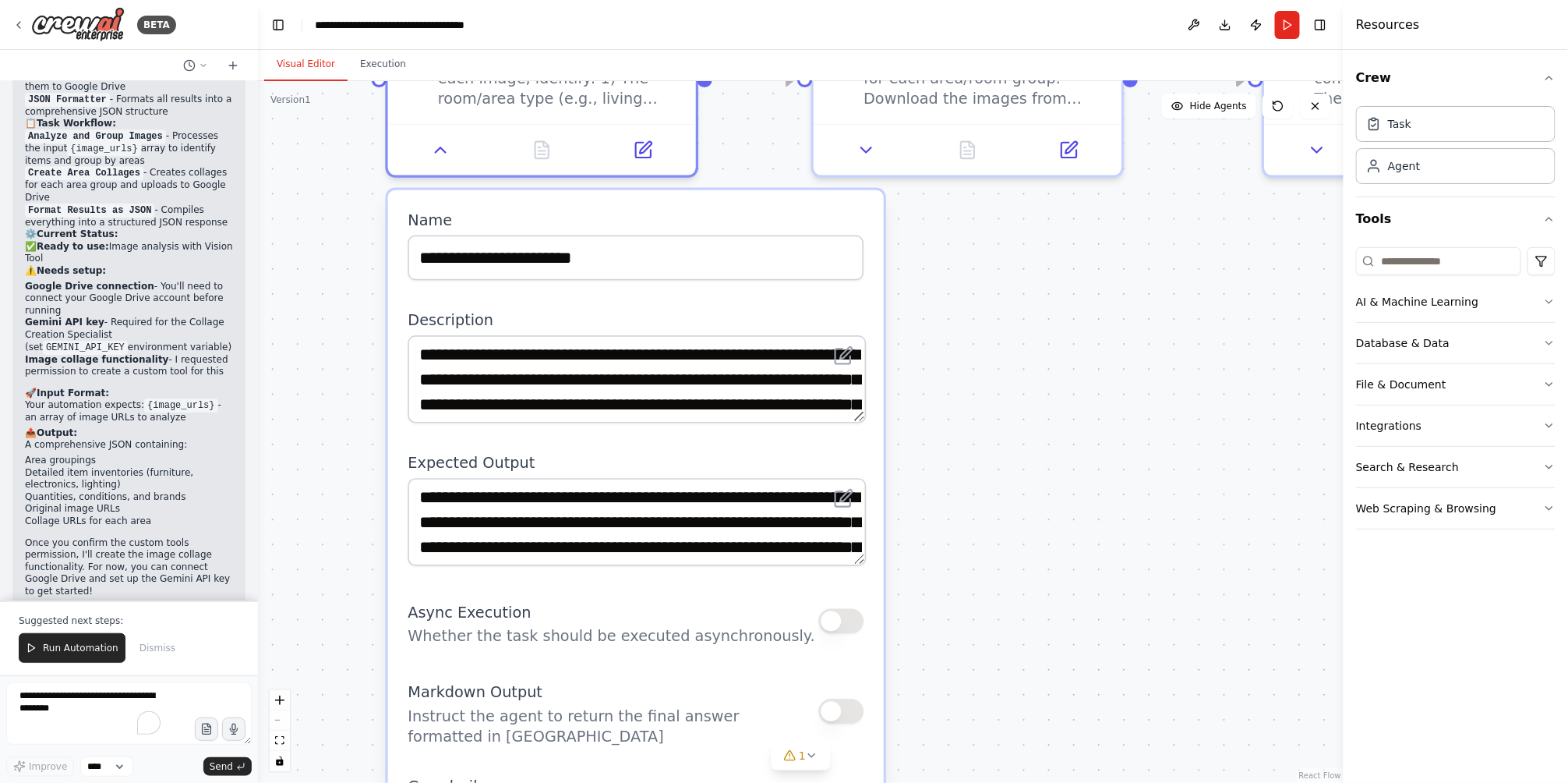
drag, startPoint x: 1098, startPoint y: 474, endPoint x: 1098, endPoint y: 382, distance: 92.0
click at [1098, 407] on div ".deletable-edge-delete-btn { width: 20px; height: 20px; border: 0px solid #ffff…" at bounding box center [801, 432] width 1085 height 701
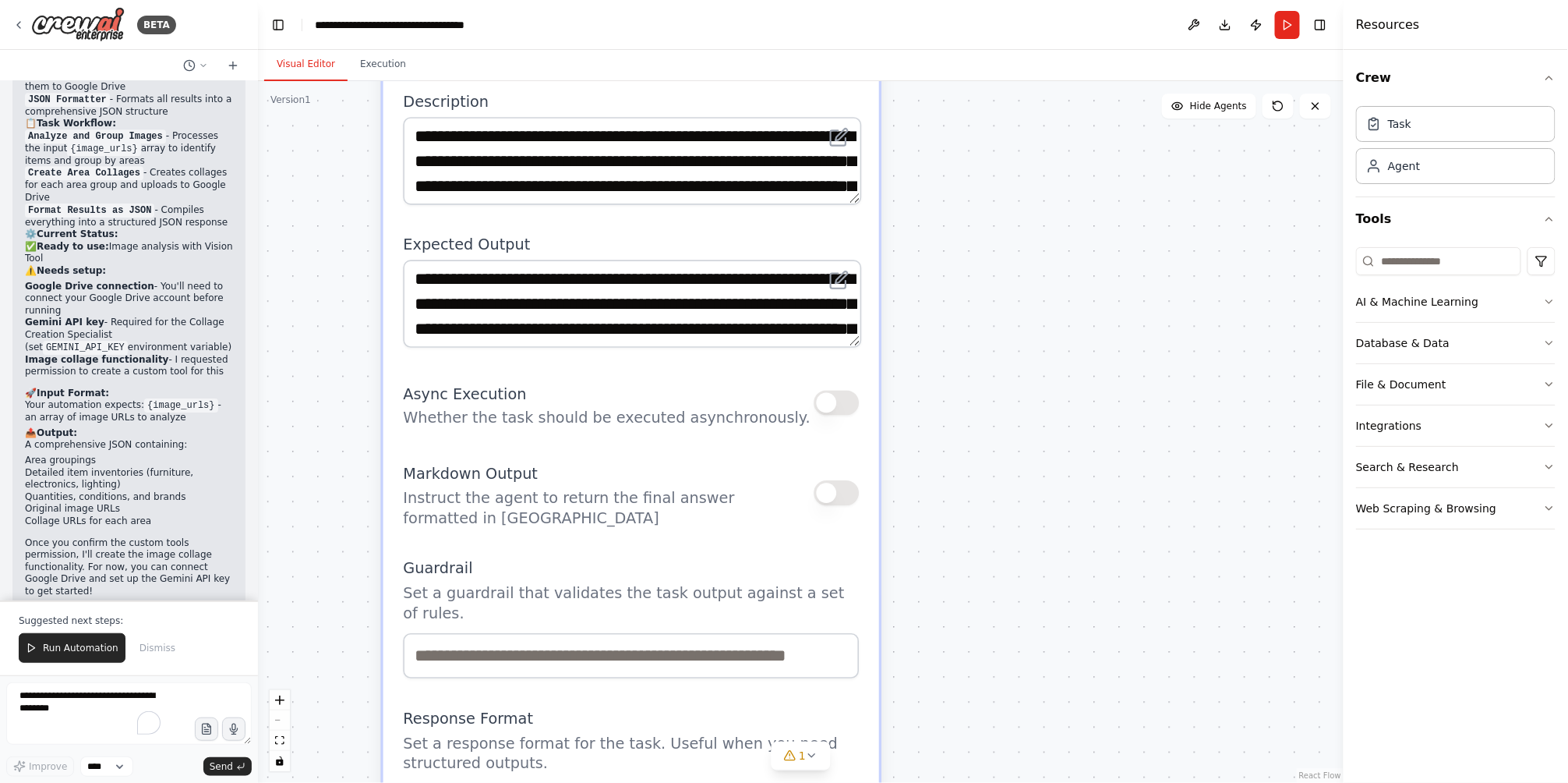
click at [1098, 382] on div ".deletable-edge-delete-btn { width: 20px; height: 20px; border: 0px solid #ffff…" at bounding box center [801, 432] width 1085 height 701
drag, startPoint x: 1087, startPoint y: 565, endPoint x: 1084, endPoint y: 336, distance: 229.0
click at [1084, 336] on div ".deletable-edge-delete-btn { width: 20px; height: 20px; border: 0px solid #ffff…" at bounding box center [801, 432] width 1085 height 701
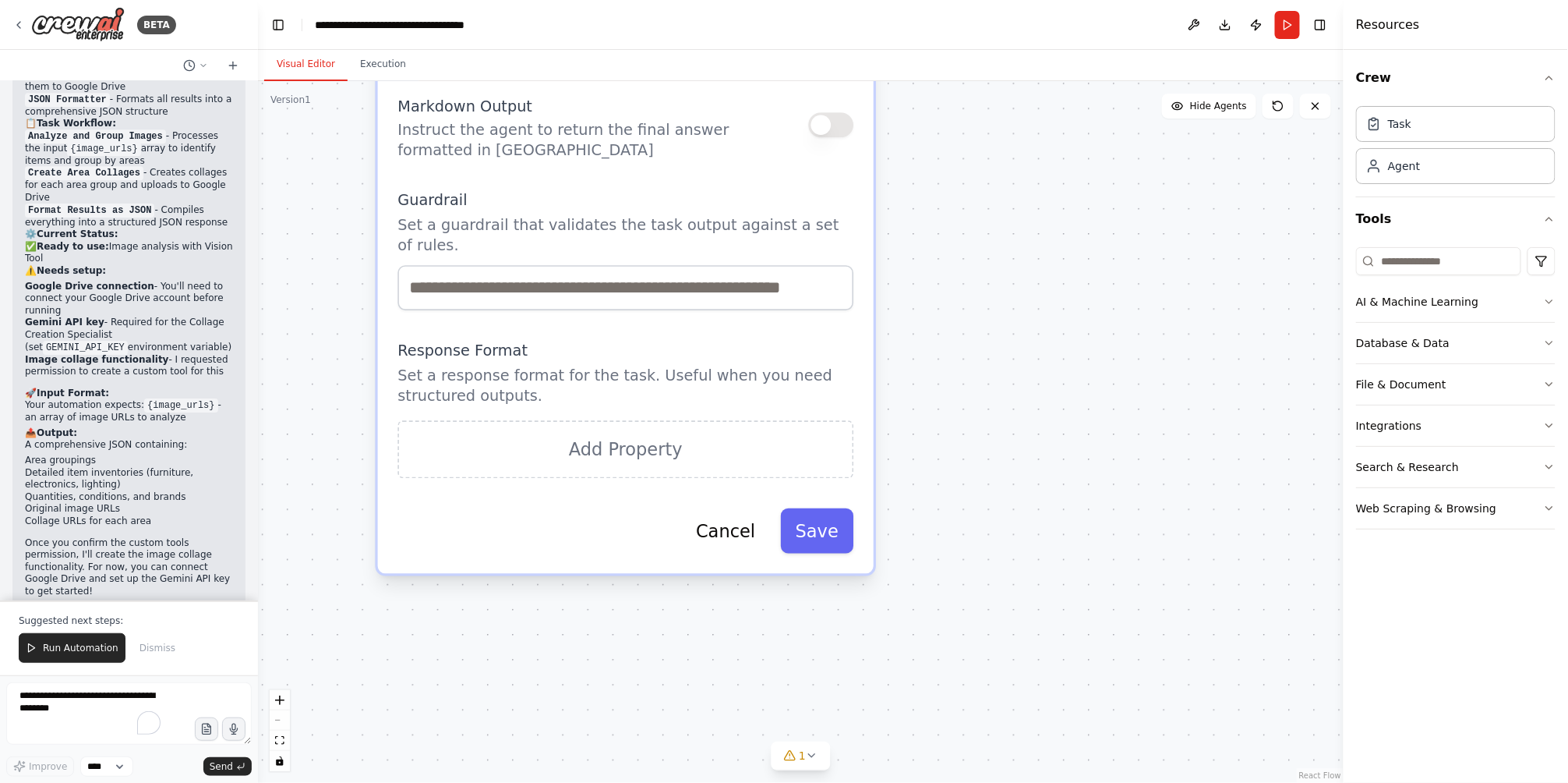
drag, startPoint x: 1088, startPoint y: 508, endPoint x: 1080, endPoint y: 635, distance: 127.3
click at [1080, 640] on div ".deletable-edge-delete-btn { width: 20px; height: 20px; border: 0px solid #ffff…" at bounding box center [801, 432] width 1085 height 701
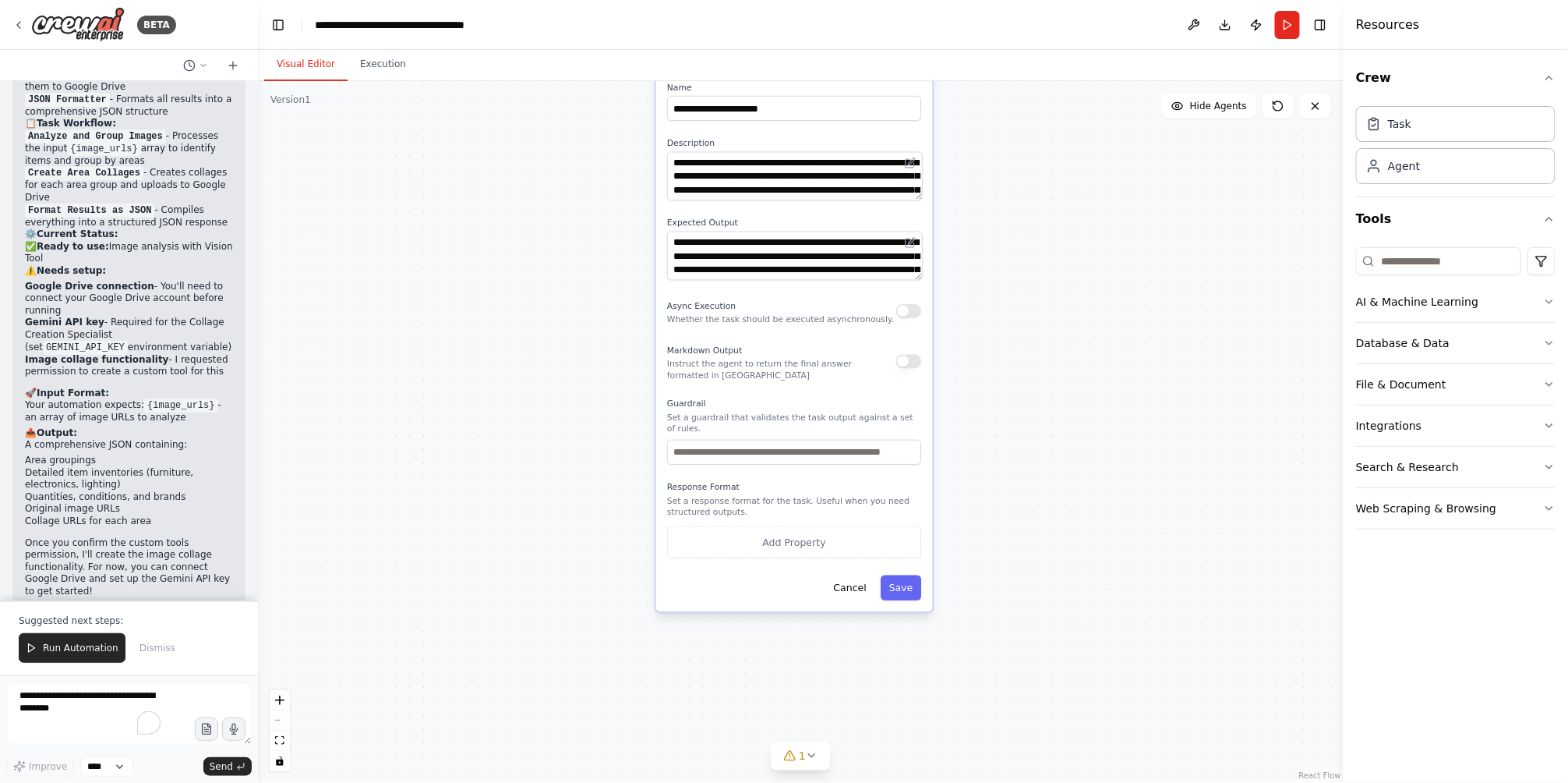
drag, startPoint x: 1030, startPoint y: 289, endPoint x: 1030, endPoint y: 519, distance: 230.0
click at [1030, 519] on div ".deletable-edge-delete-btn { width: 20px; height: 20px; border: 0px solid #ffff…" at bounding box center [801, 432] width 1085 height 701
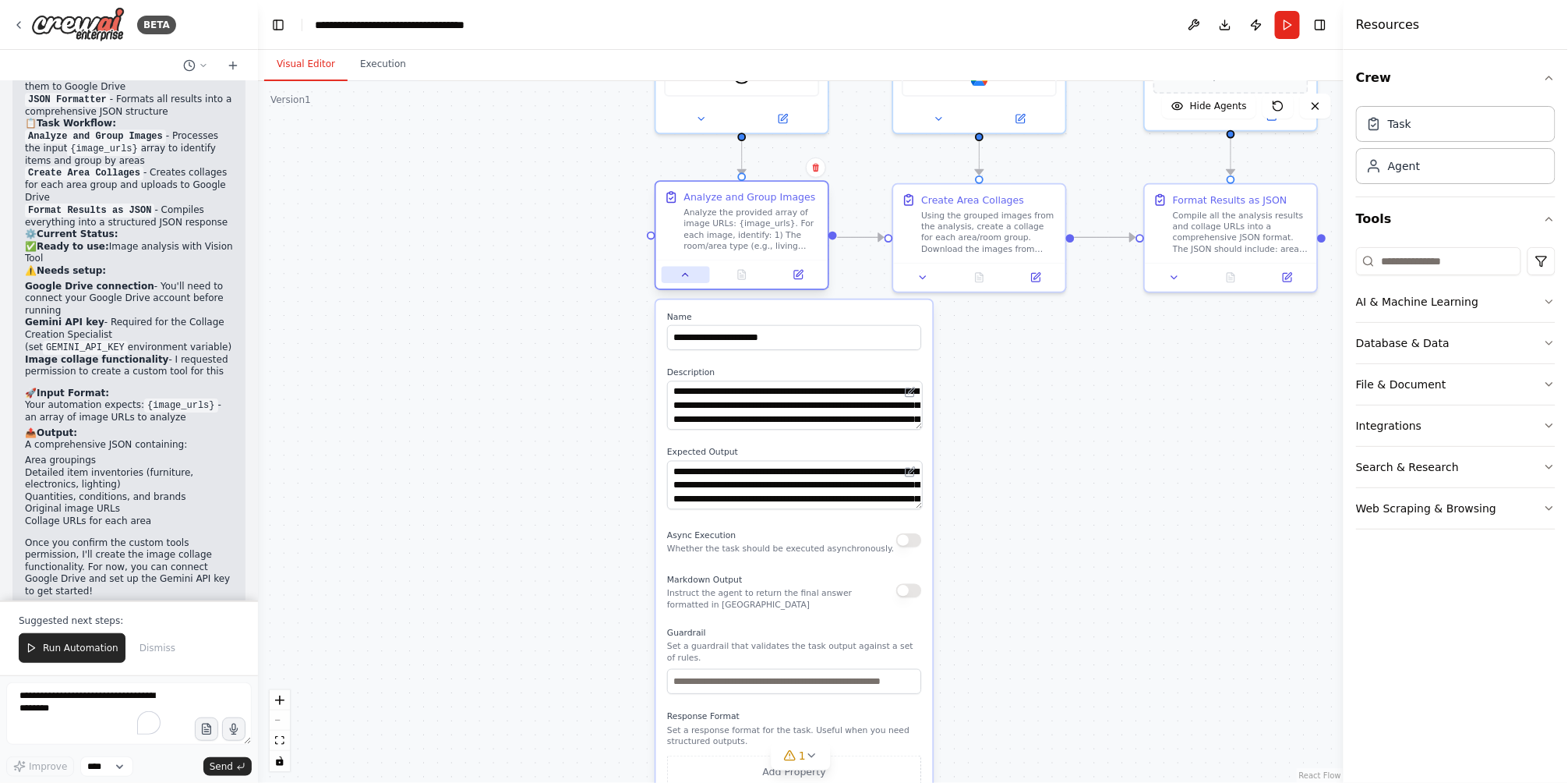
click at [676, 272] on button at bounding box center [685, 275] width 48 height 18
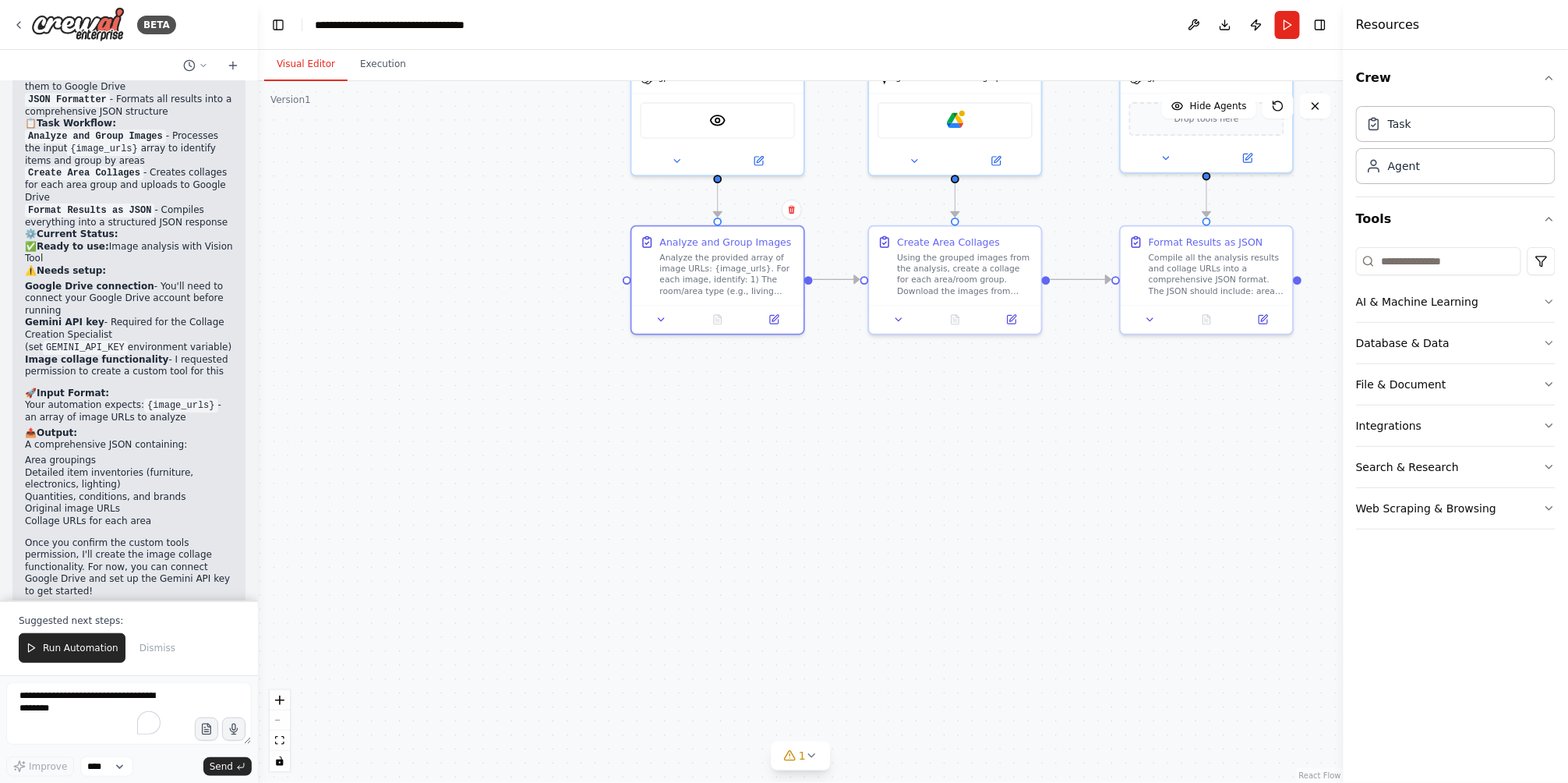
drag, startPoint x: 1172, startPoint y: 422, endPoint x: 1067, endPoint y: 574, distance: 184.7
click at [1067, 574] on div ".deletable-edge-delete-btn { width: 20px; height: 20px; border: 0px solid #ffff…" at bounding box center [801, 432] width 1085 height 701
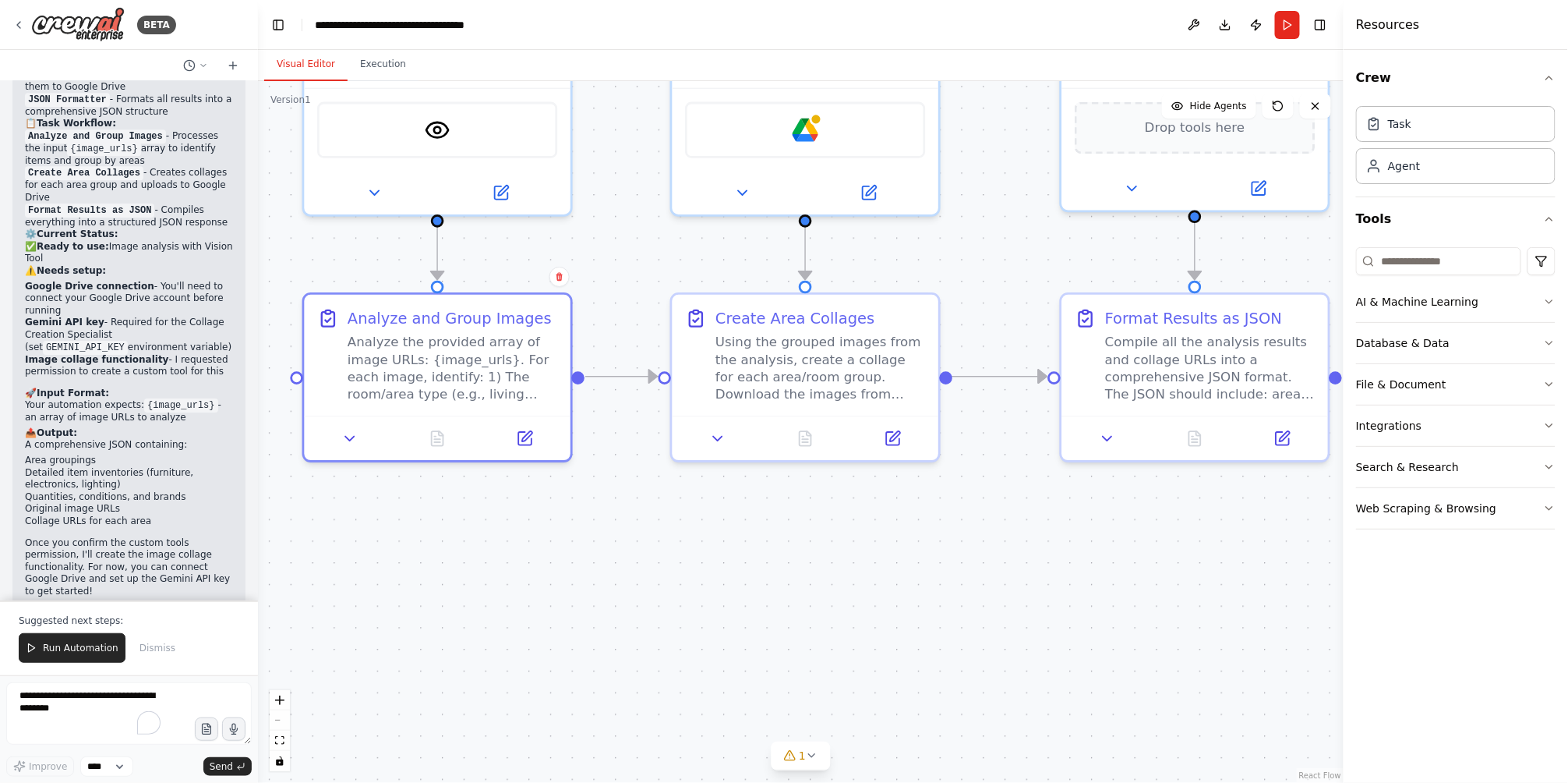
click at [524, 599] on div ".deletable-edge-delete-btn { width: 20px; height: 20px; border: 0px solid #ffff…" at bounding box center [801, 432] width 1085 height 701
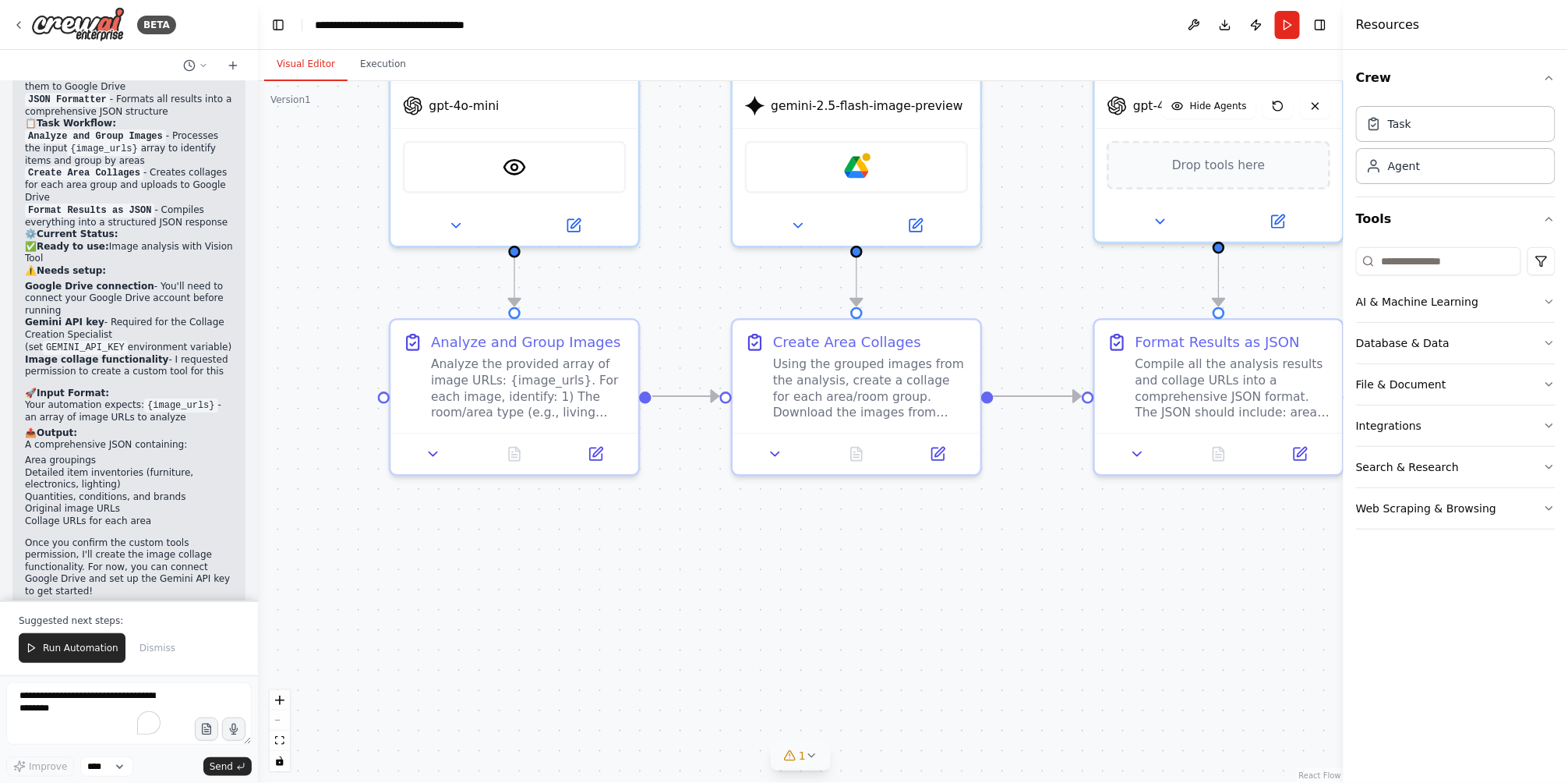
click at [810, 760] on icon at bounding box center [811, 755] width 12 height 12
click at [1154, 569] on div ".deletable-edge-delete-btn { width: 20px; height: 20px; border: 0px solid #ffff…" at bounding box center [801, 432] width 1085 height 701
click at [878, 158] on div "Google Drive" at bounding box center [857, 163] width 224 height 52
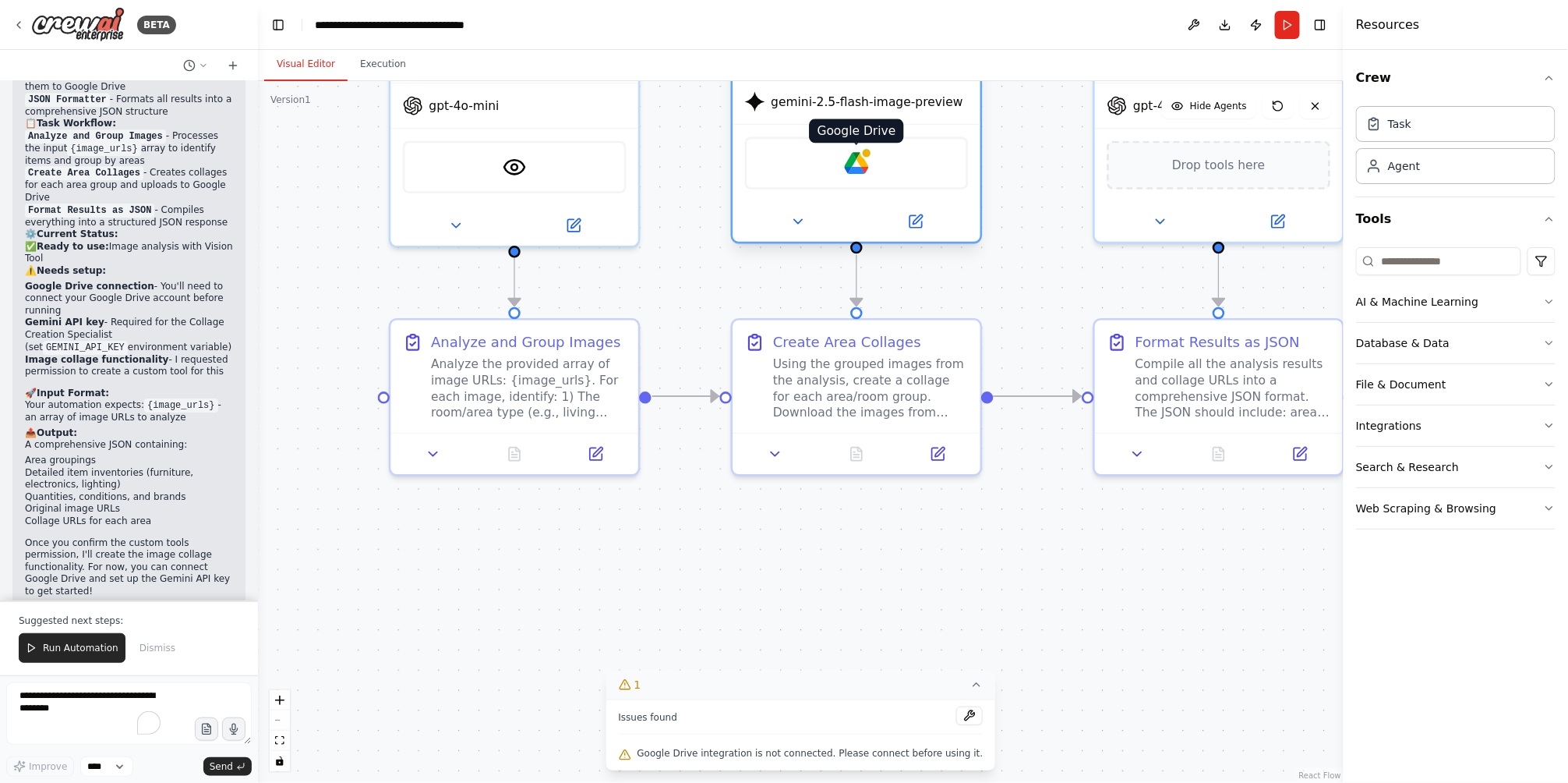
click at [858, 161] on img at bounding box center [857, 163] width 24 height 24
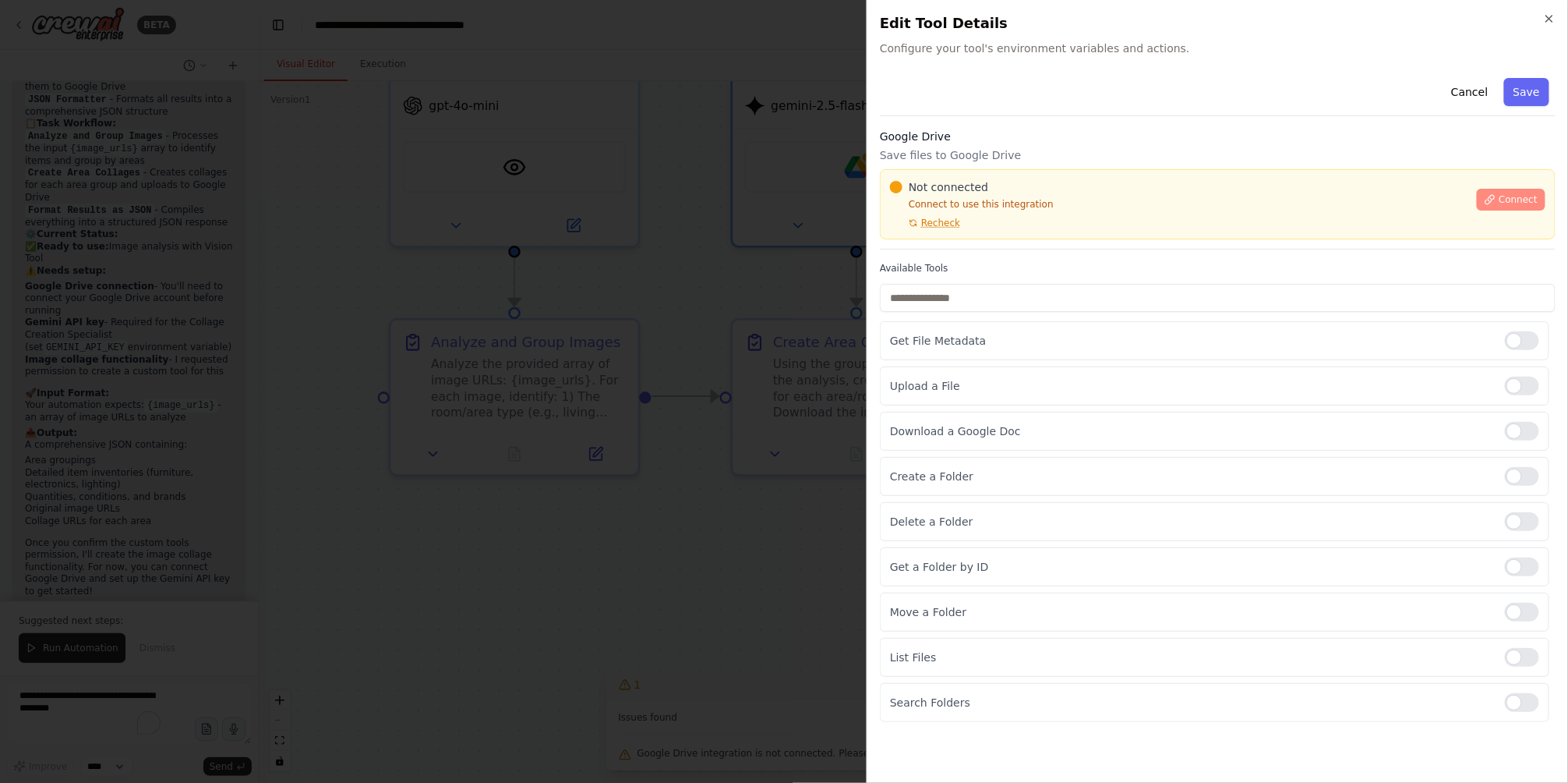
click at [1496, 201] on icon at bounding box center [1490, 200] width 11 height 11
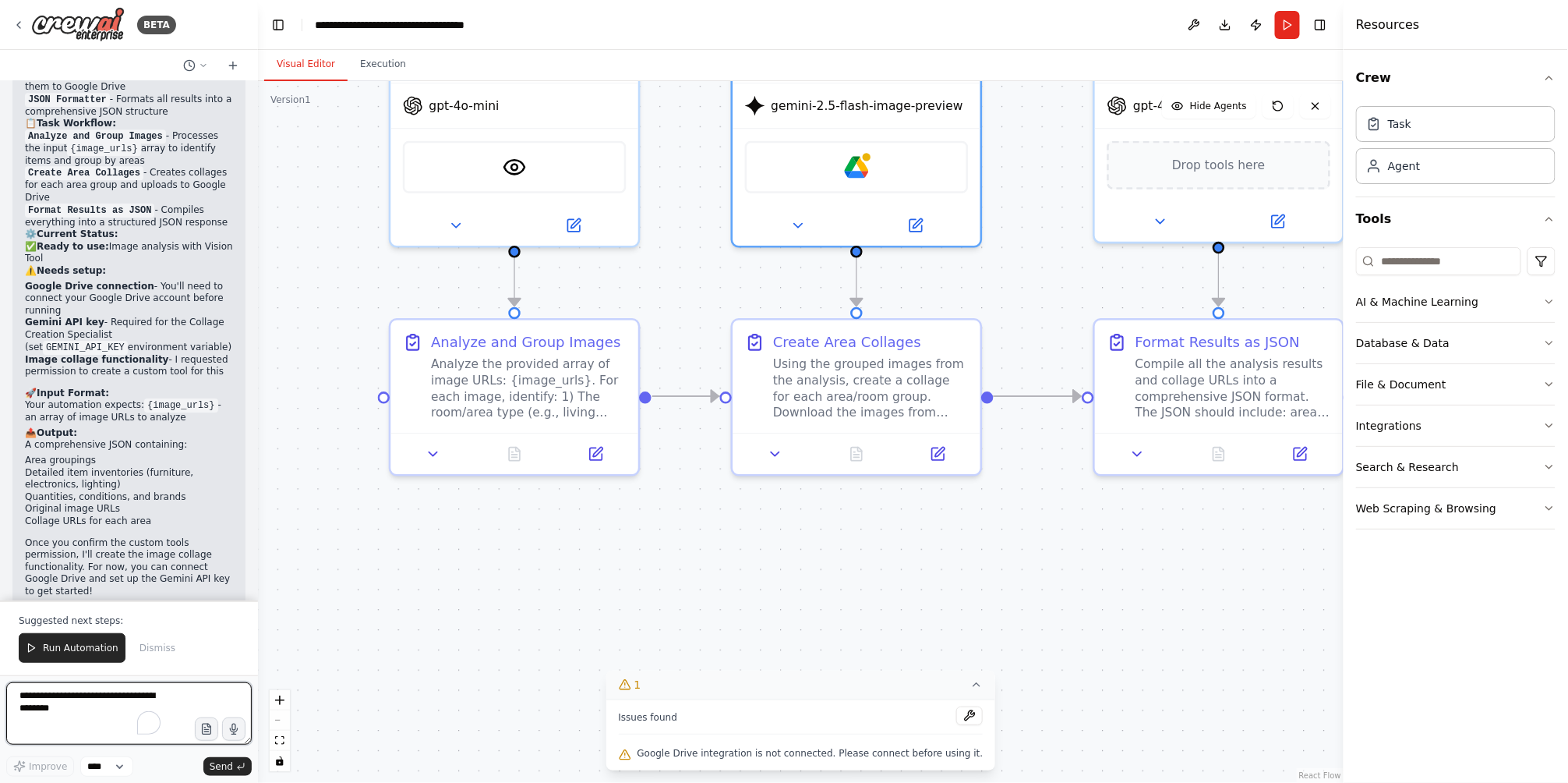
paste textarea "**********"
type textarea "**********"
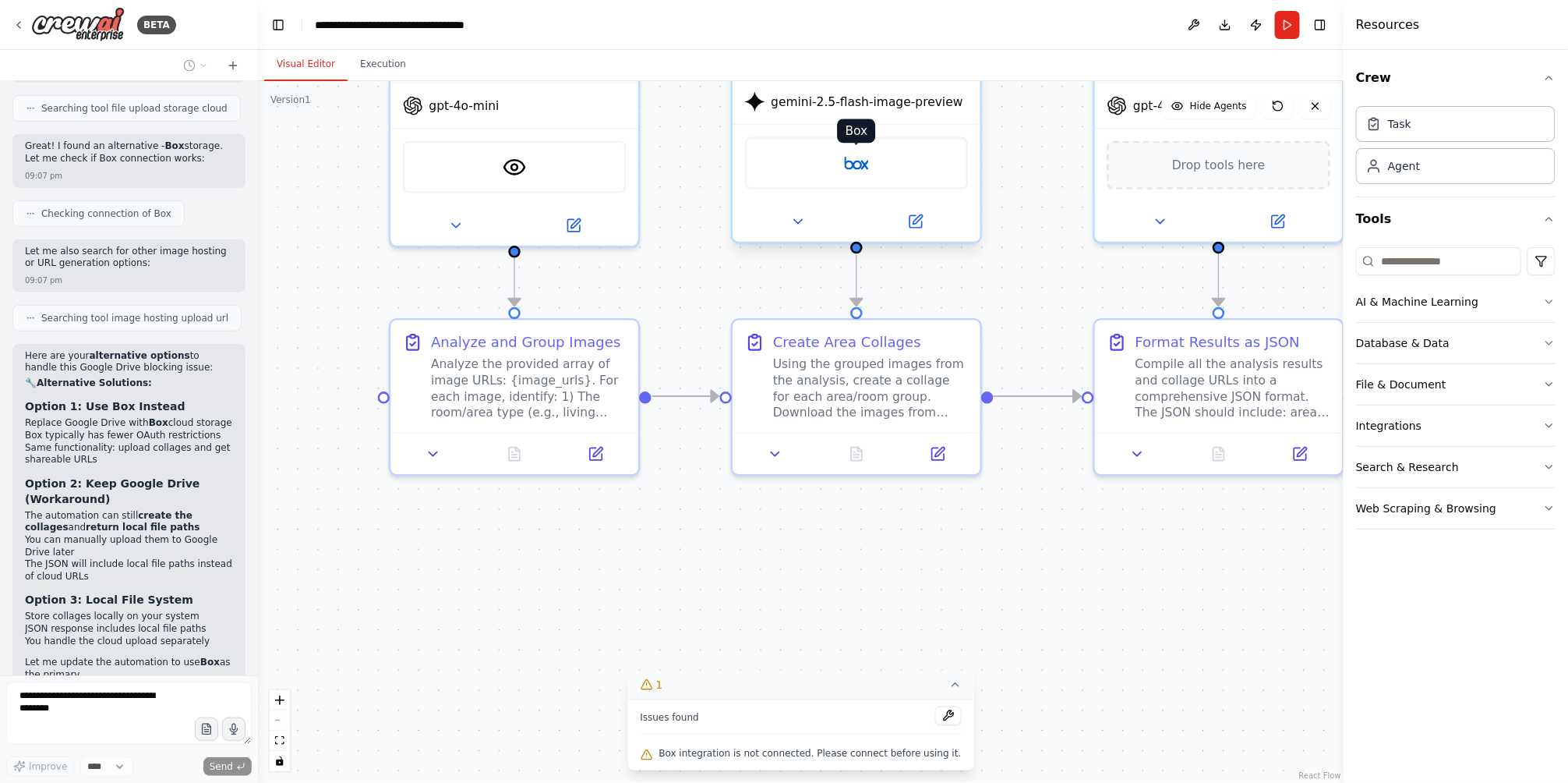
scroll to position [2930, 0]
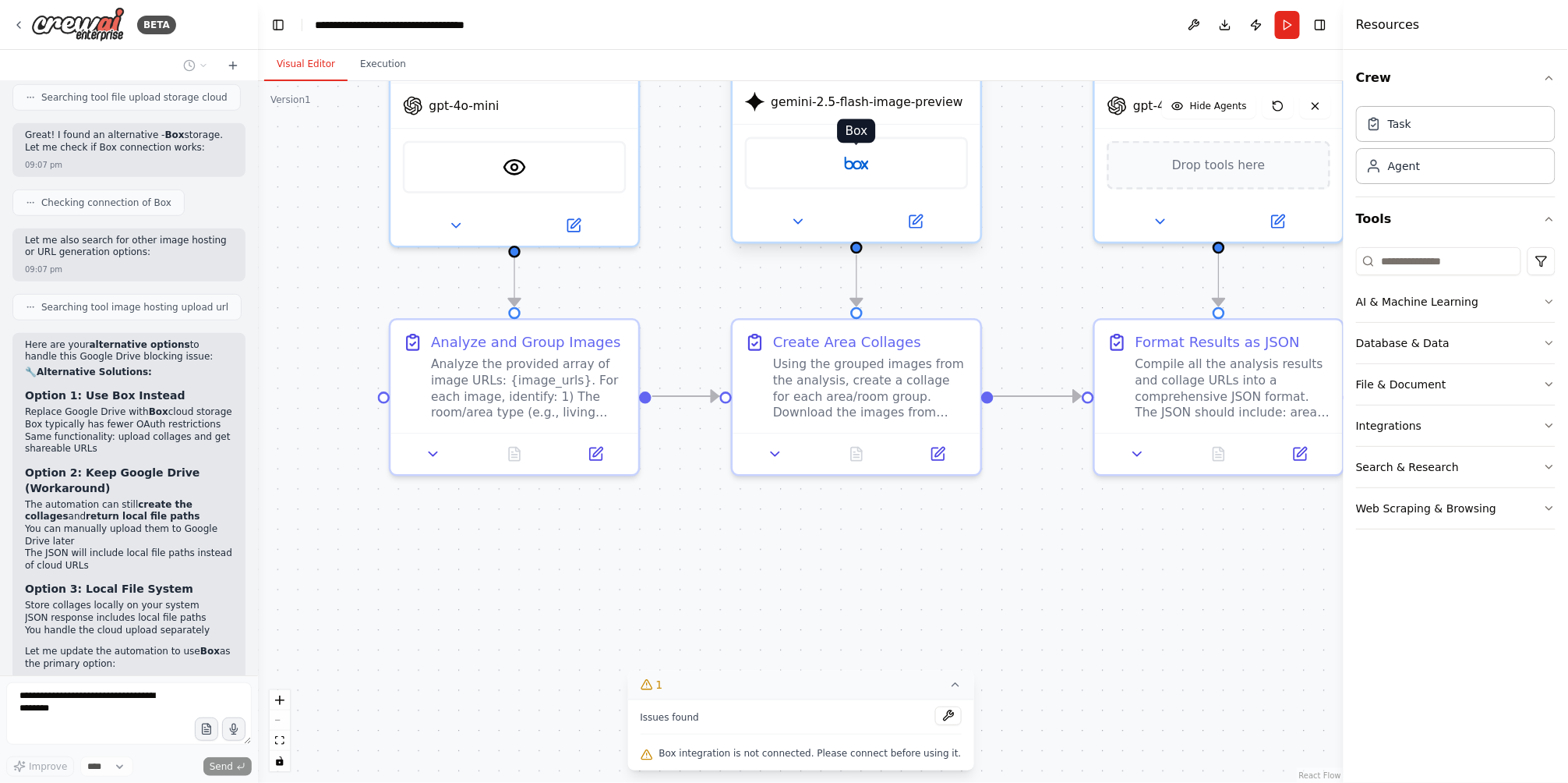
click at [853, 162] on img at bounding box center [857, 163] width 24 height 24
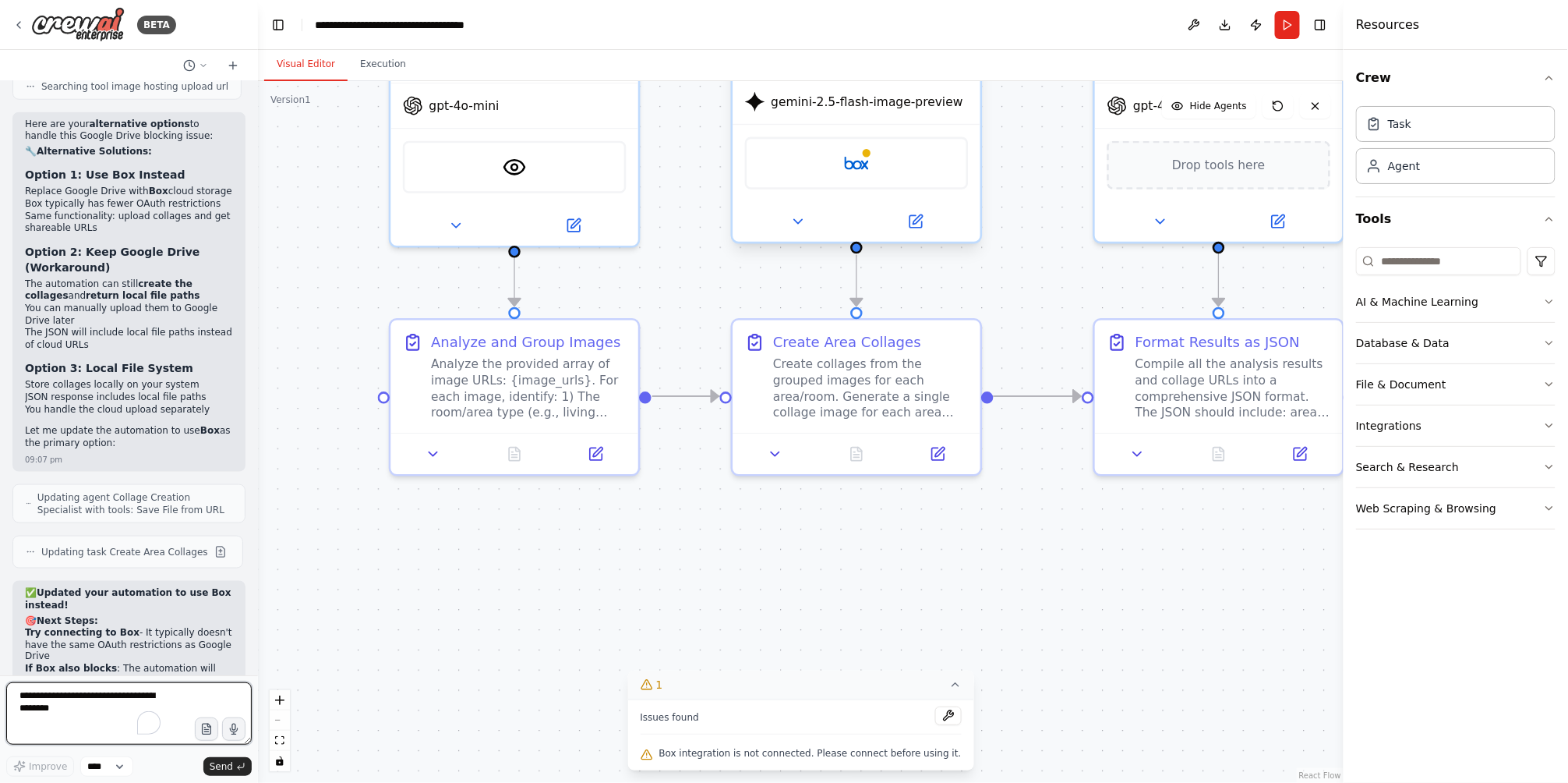
scroll to position [3163, 0]
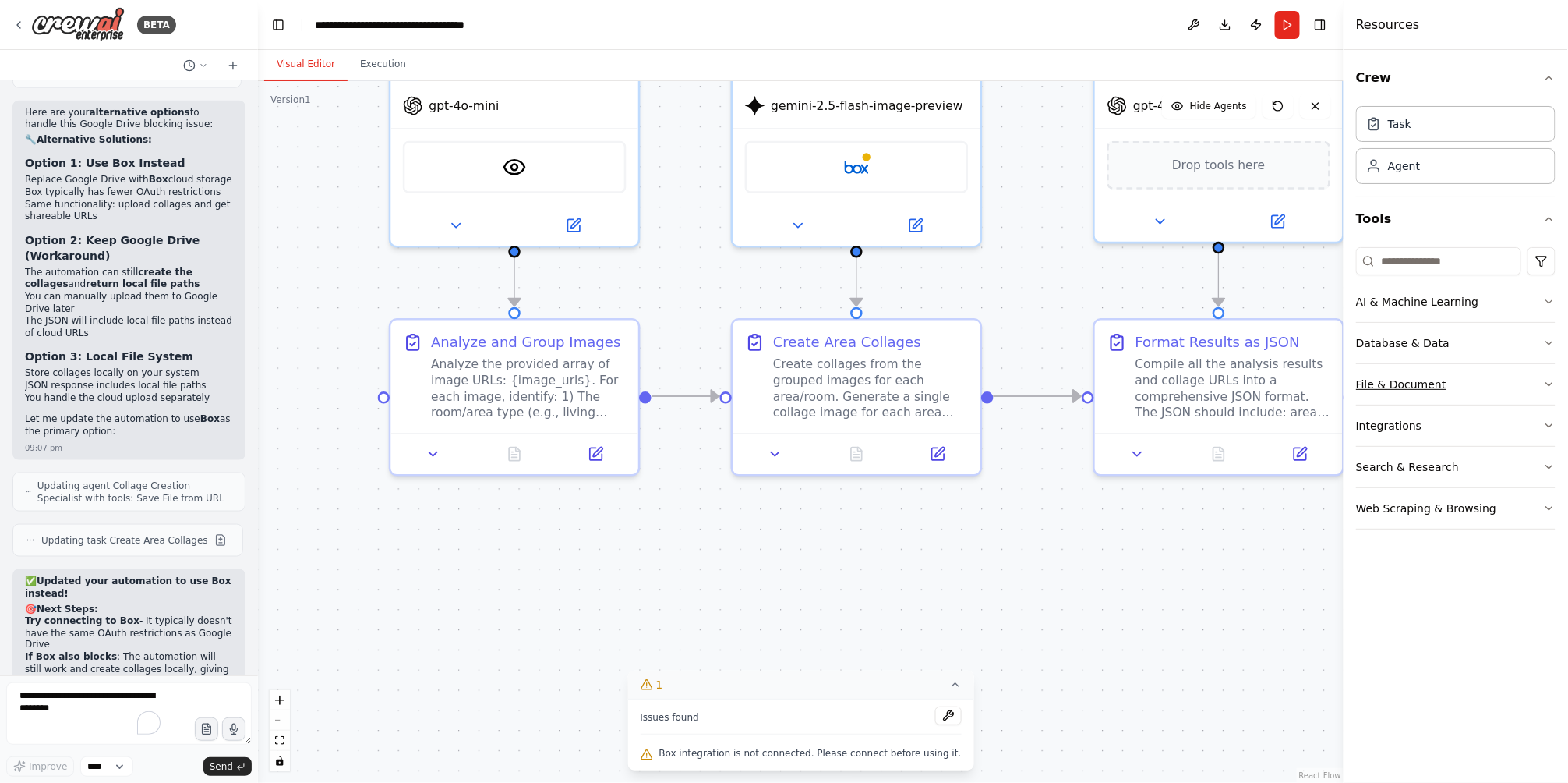
click at [1544, 382] on icon "button" at bounding box center [1549, 384] width 12 height 12
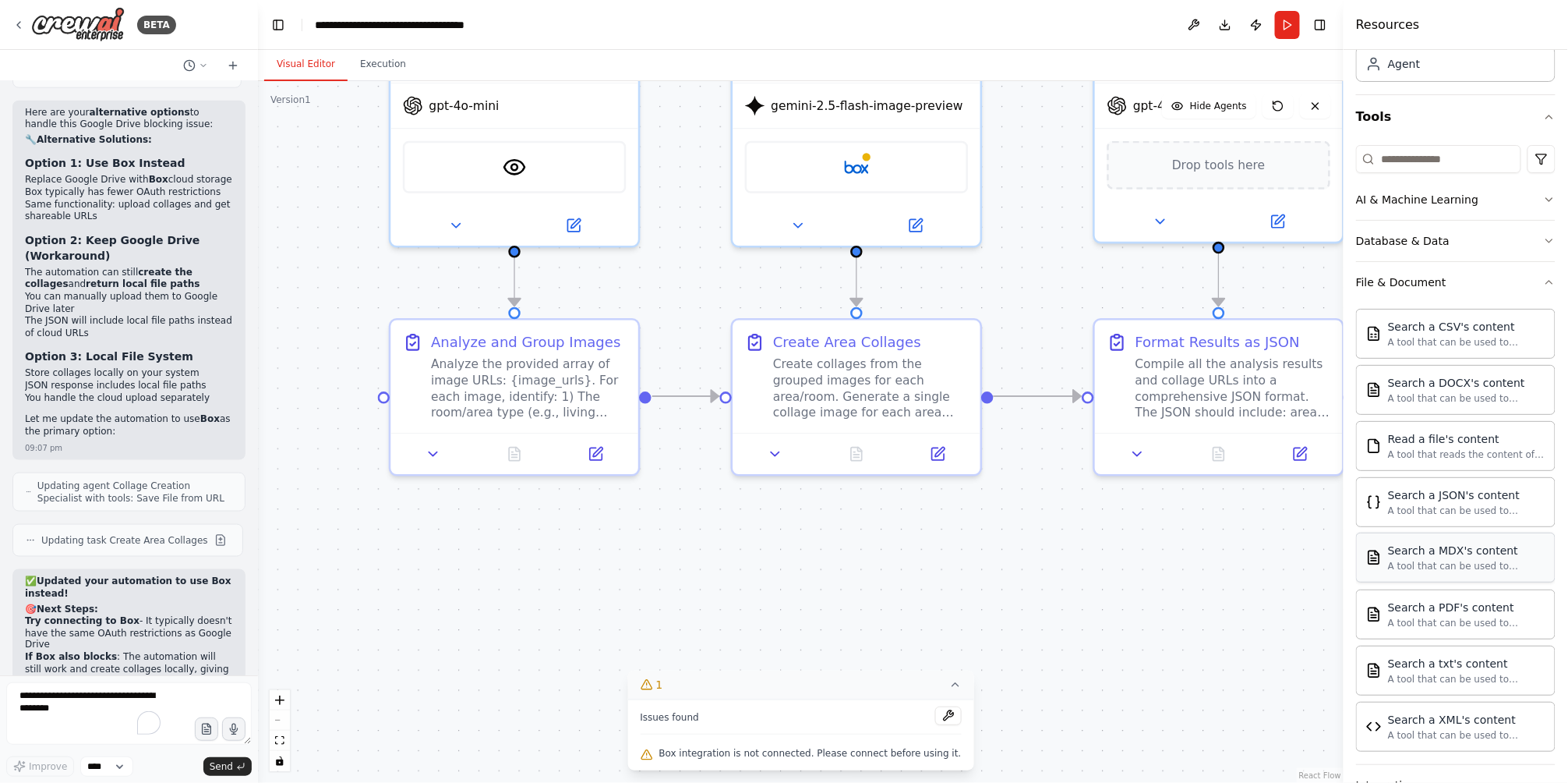
scroll to position [234, 0]
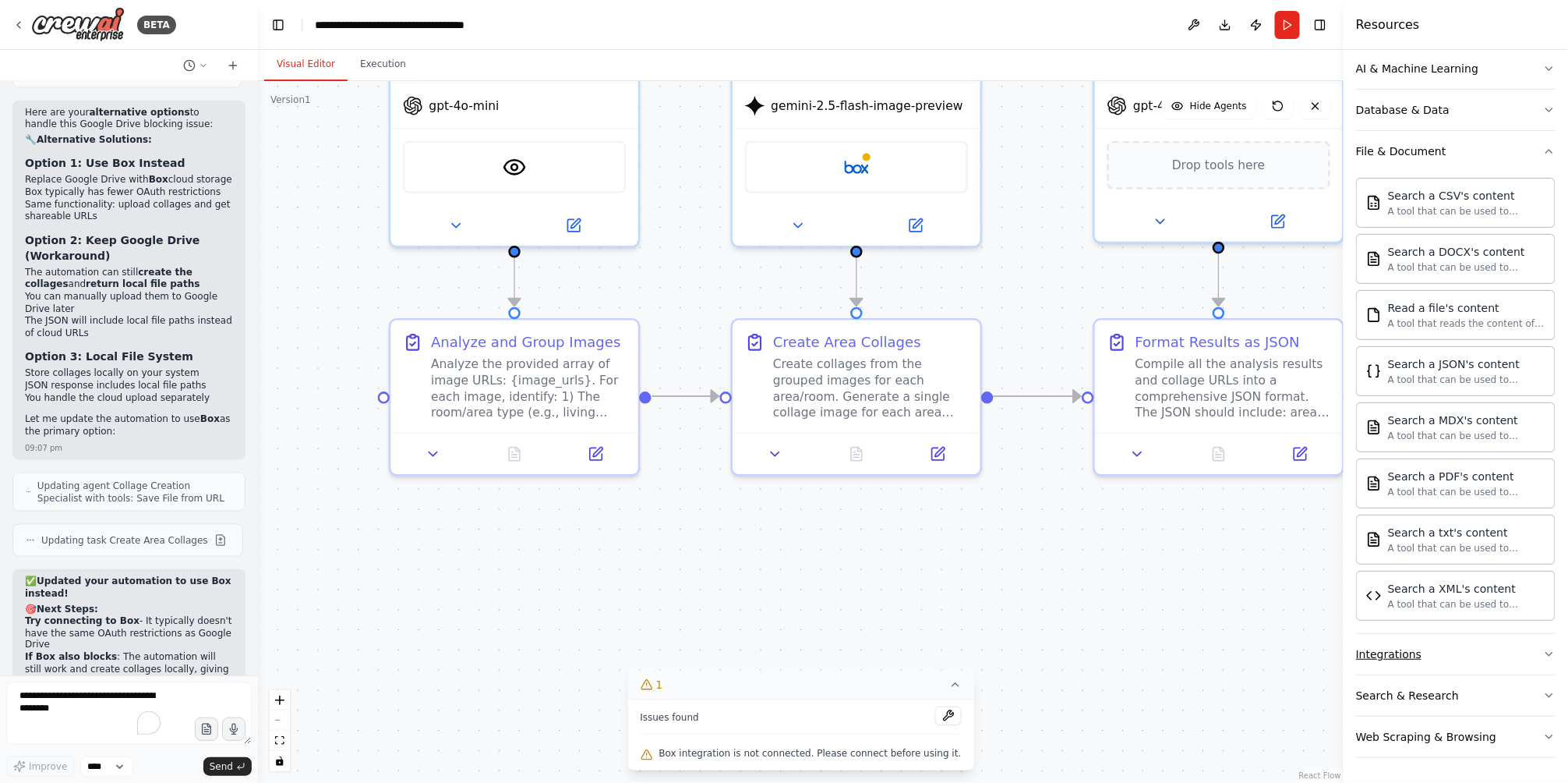
click at [1493, 662] on button "Integrations" at bounding box center [1455, 654] width 199 height 41
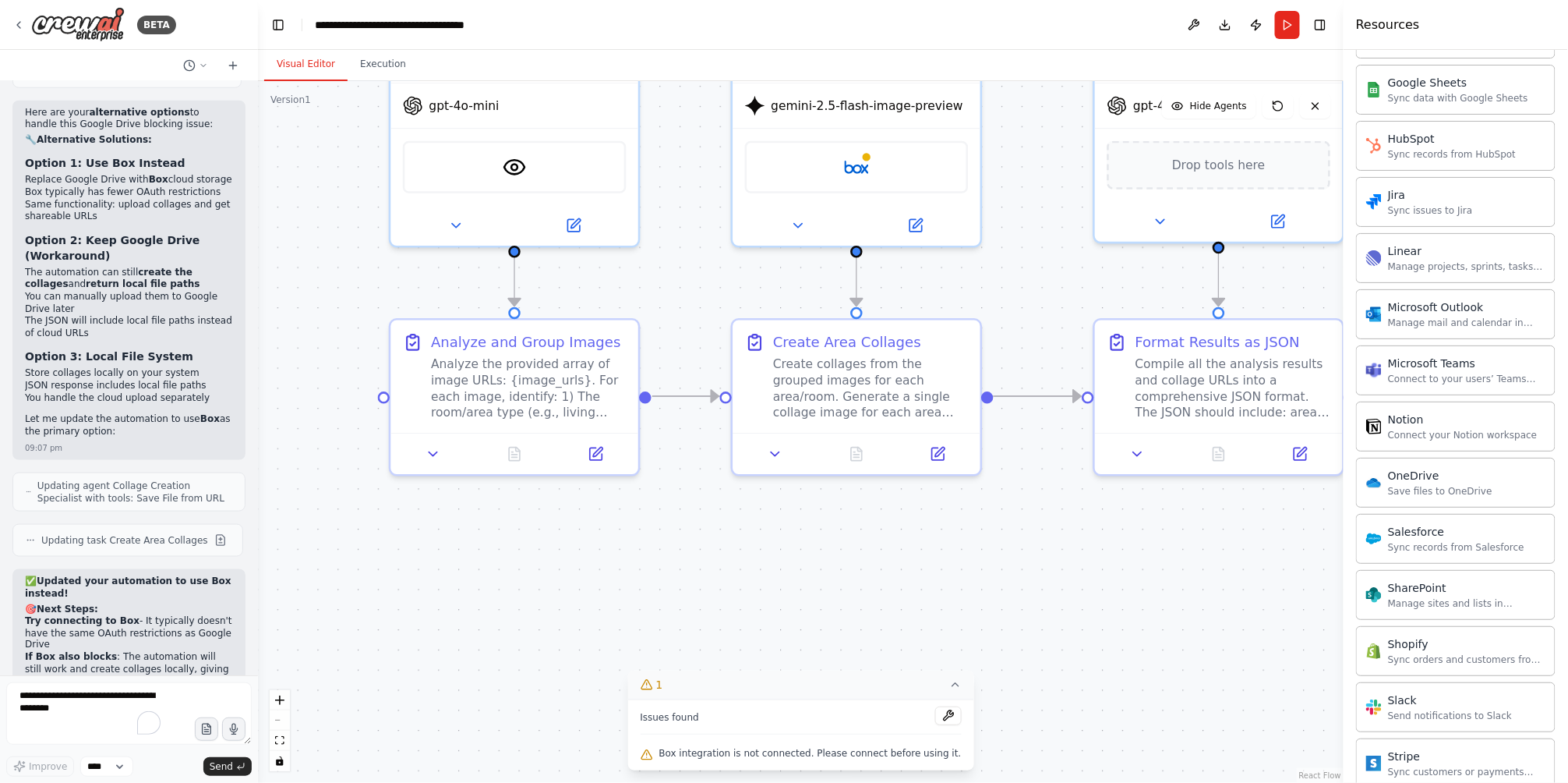
scroll to position [1301, 0]
click at [829, 155] on img at bounding box center [836, 163] width 24 height 24
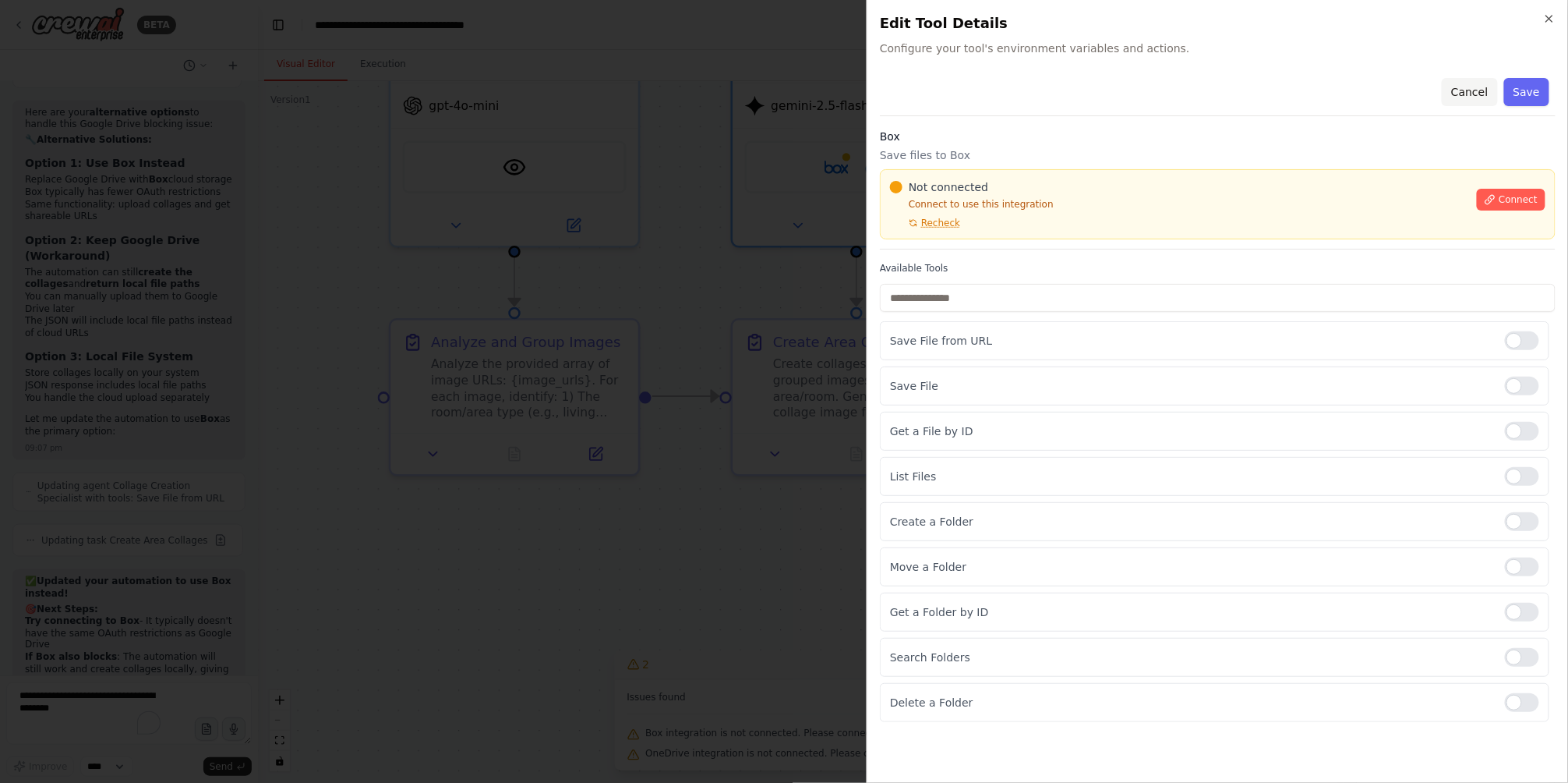
click at [1477, 92] on button "Cancel" at bounding box center [1470, 92] width 56 height 28
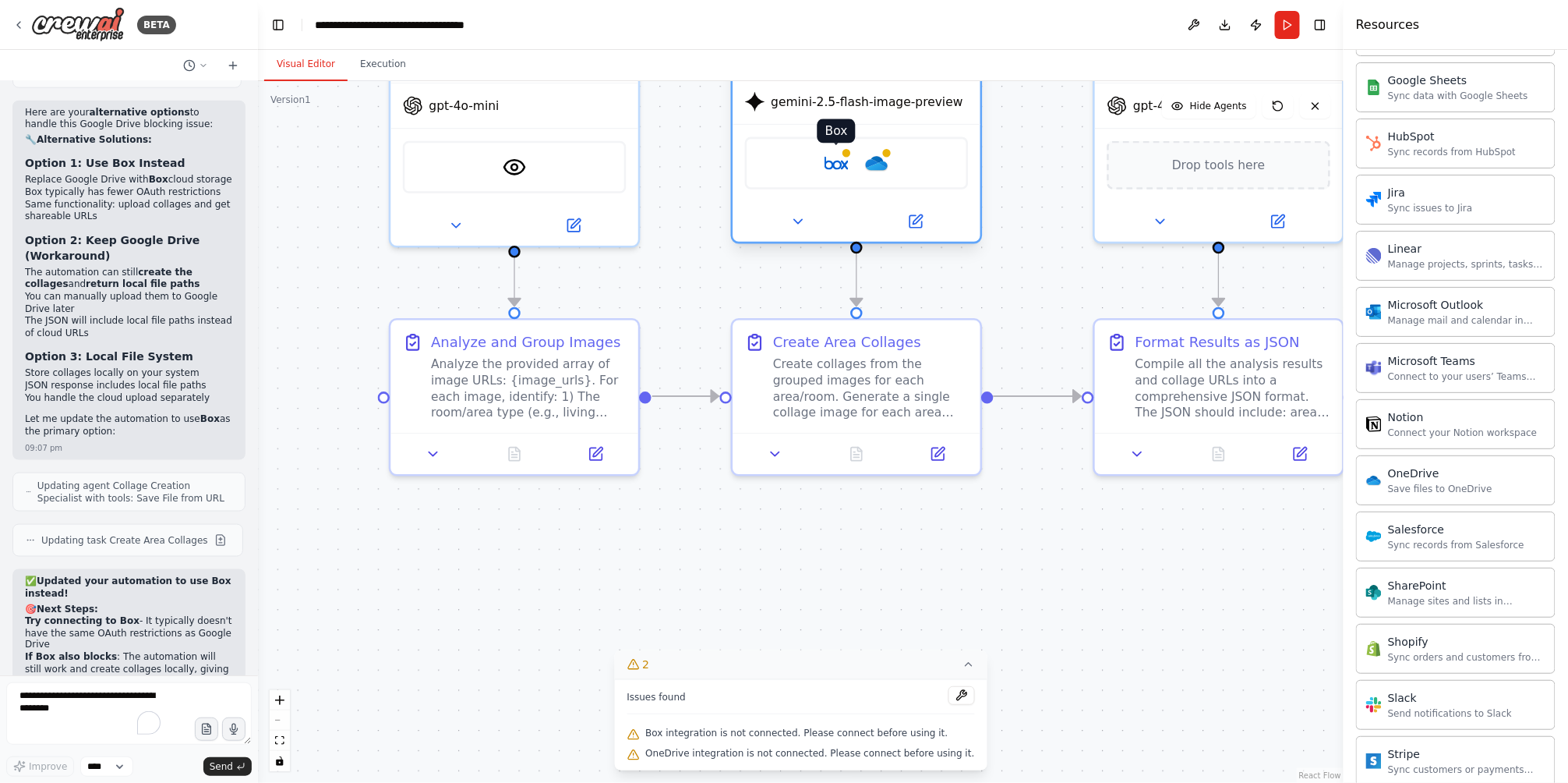
click at [838, 164] on img at bounding box center [836, 163] width 24 height 24
click at [908, 209] on button at bounding box center [915, 221] width 114 height 24
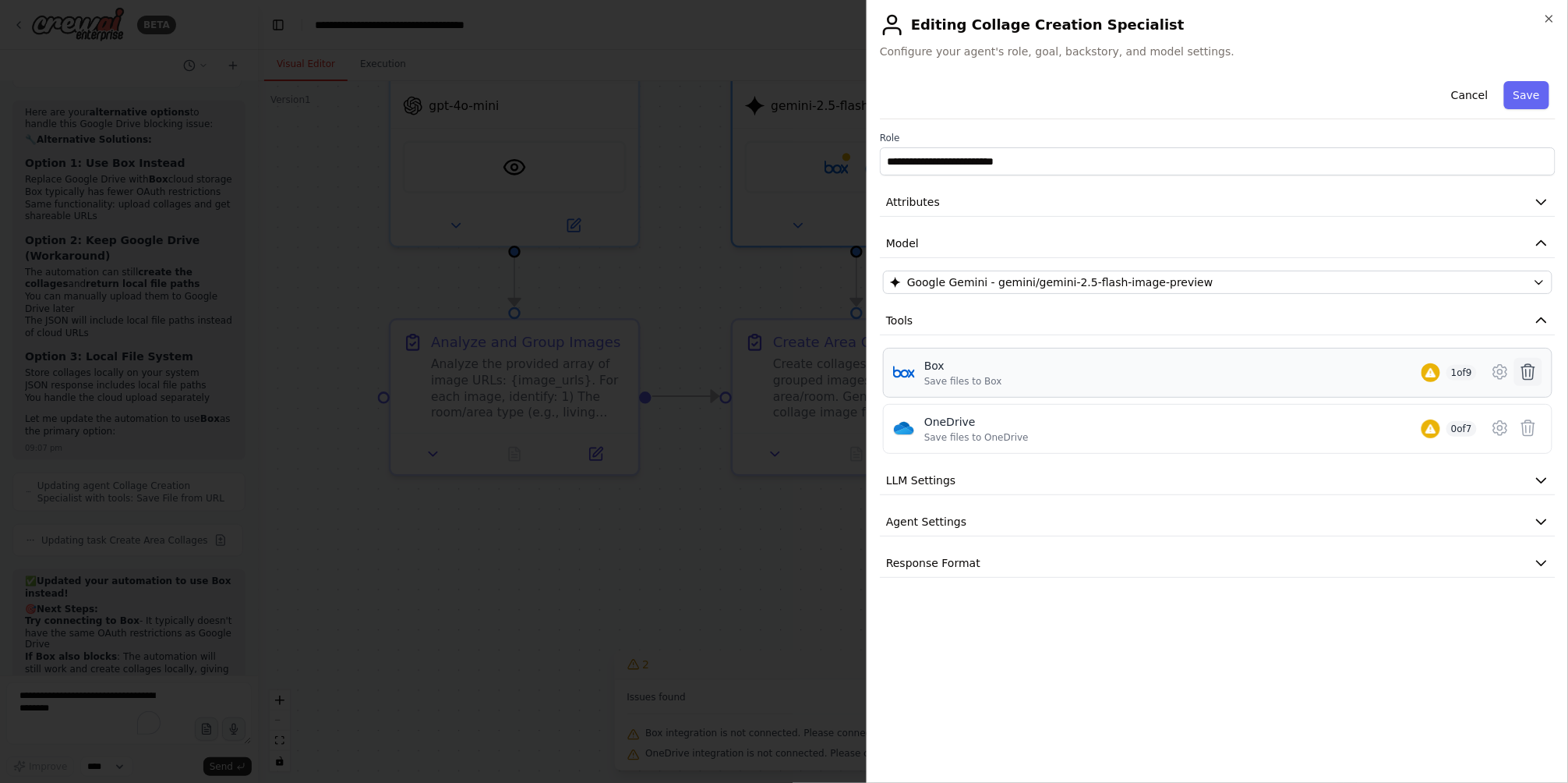
click at [1530, 373] on icon at bounding box center [1528, 372] width 19 height 19
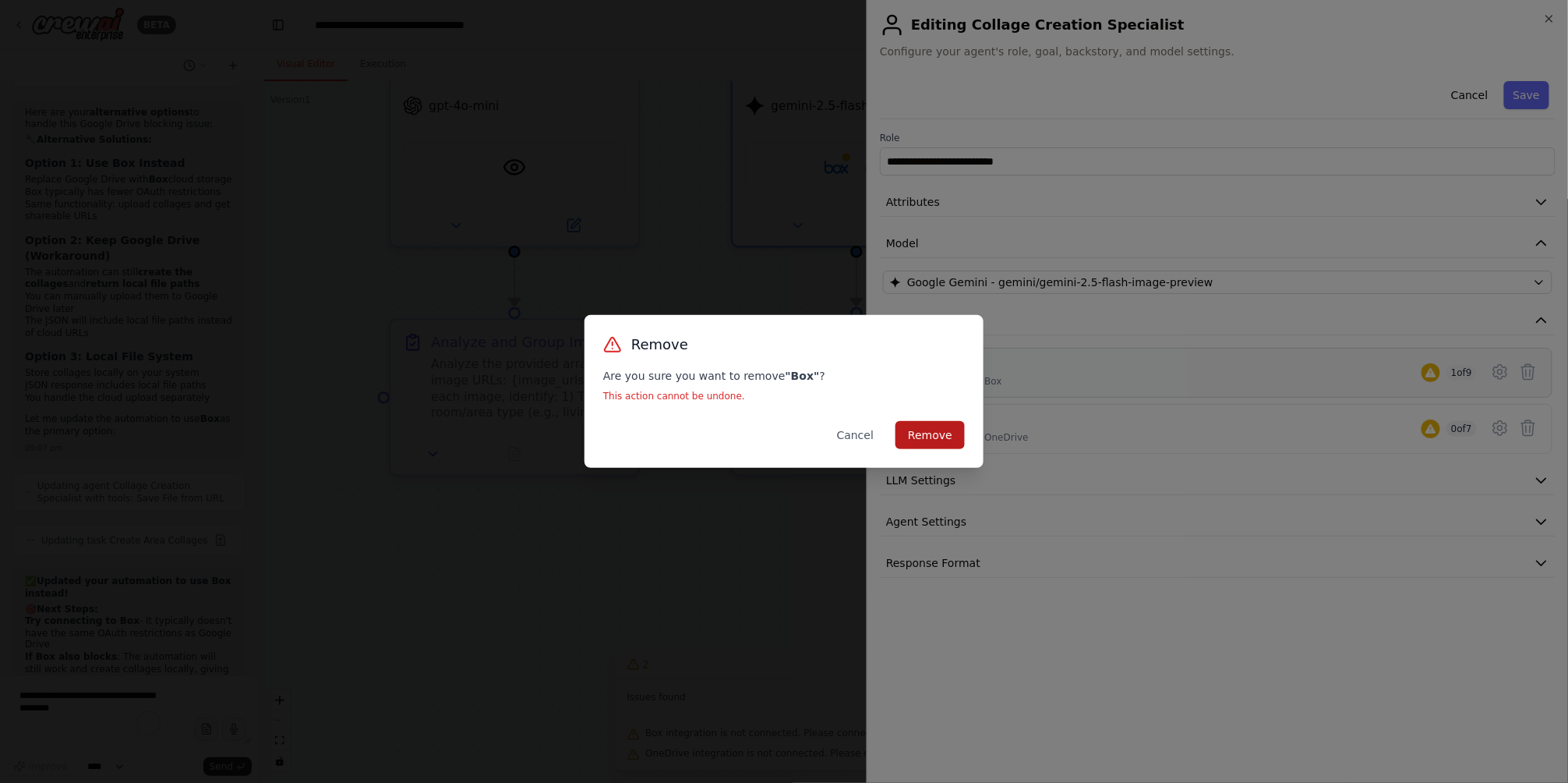
click at [933, 434] on button "Remove" at bounding box center [930, 435] width 69 height 28
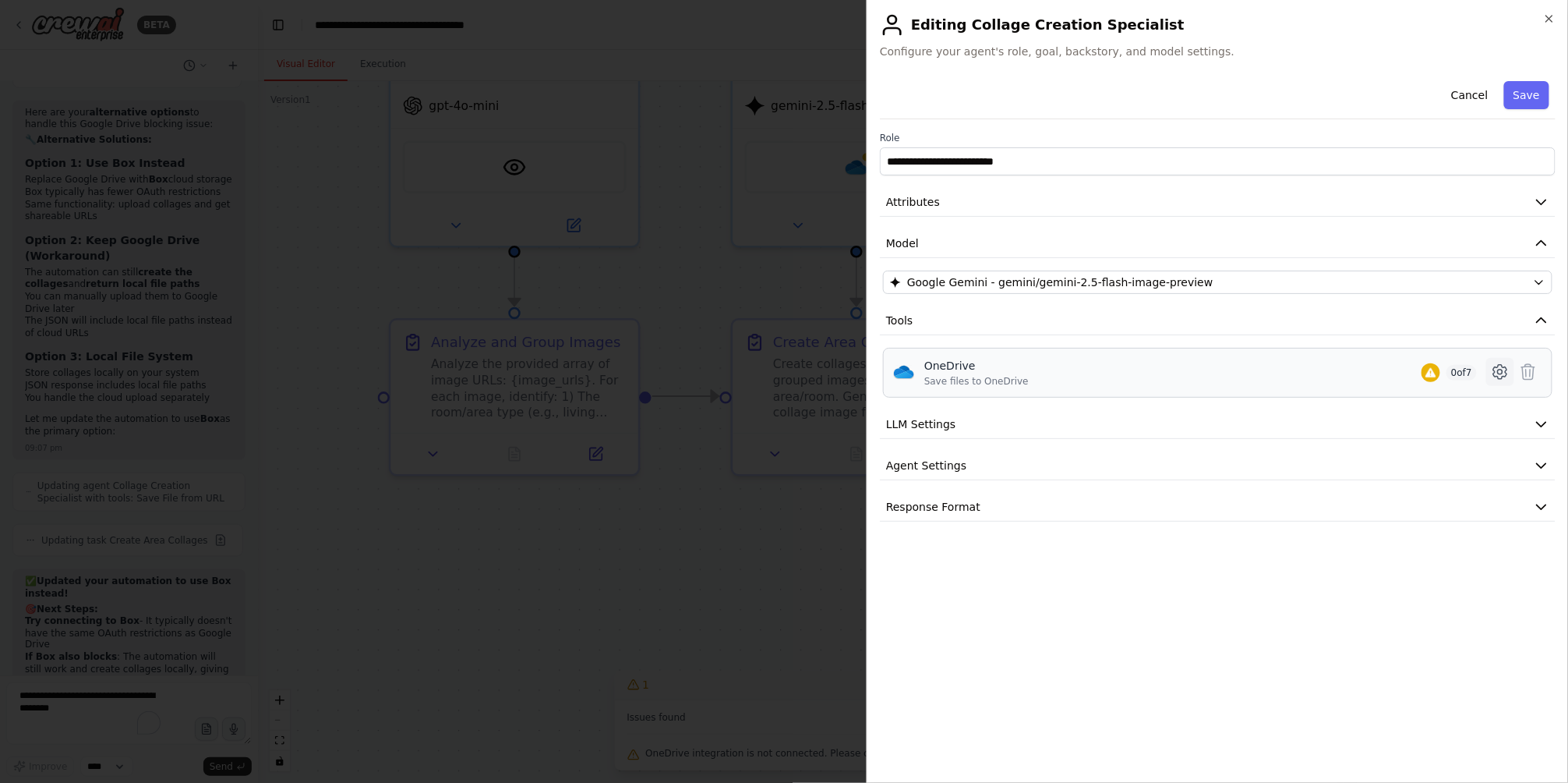
click at [1500, 365] on icon at bounding box center [1499, 372] width 13 height 14
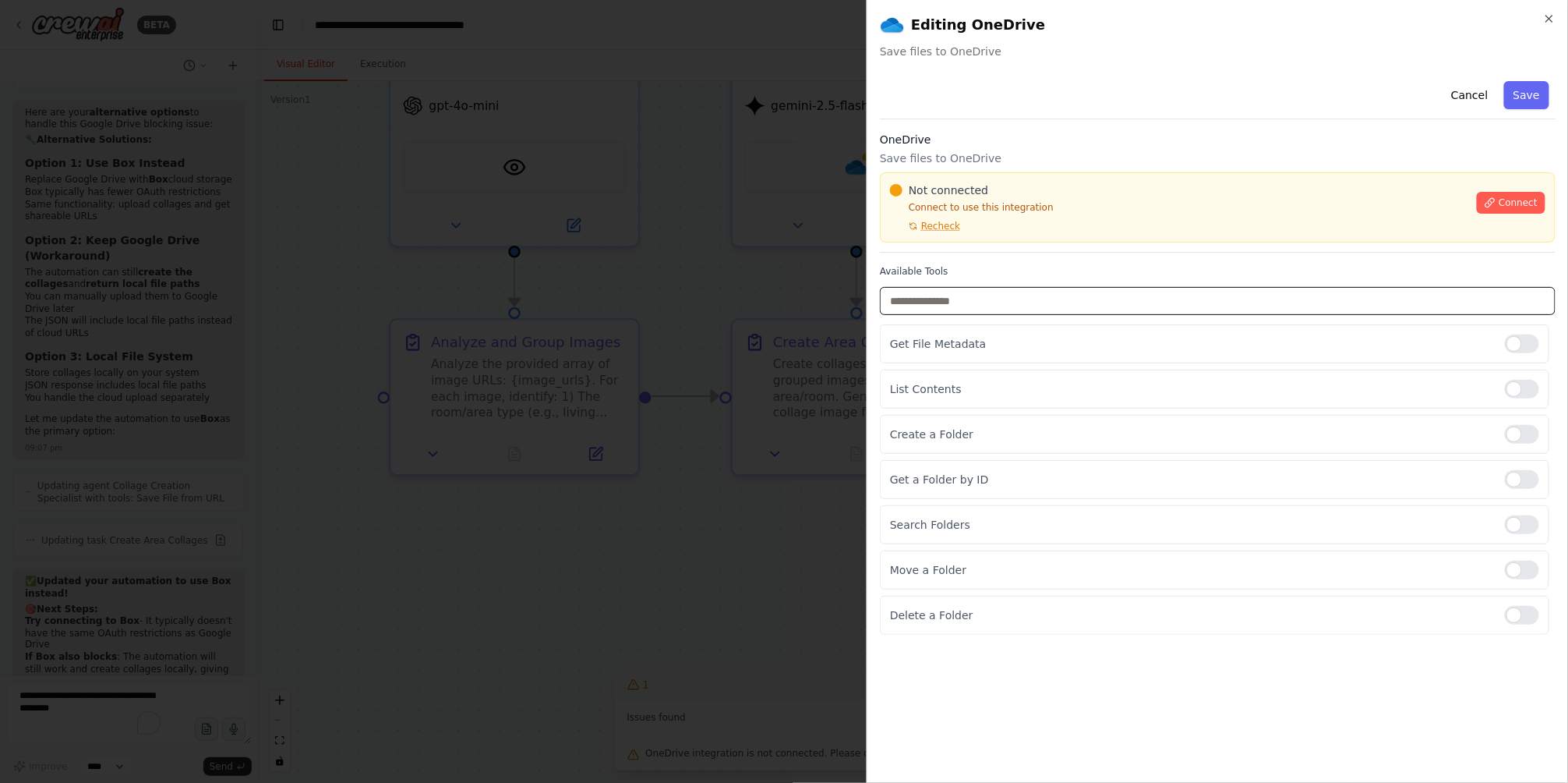
click at [1097, 307] on input "text" at bounding box center [1218, 301] width 676 height 28
type input "**"
type input "*"
drag, startPoint x: 1164, startPoint y: 300, endPoint x: 818, endPoint y: 300, distance: 346.0
click at [818, 300] on body "BETA Hello! I'm the CrewAI assistant. What kind of automation do you want to bu…" at bounding box center [784, 391] width 1568 height 783
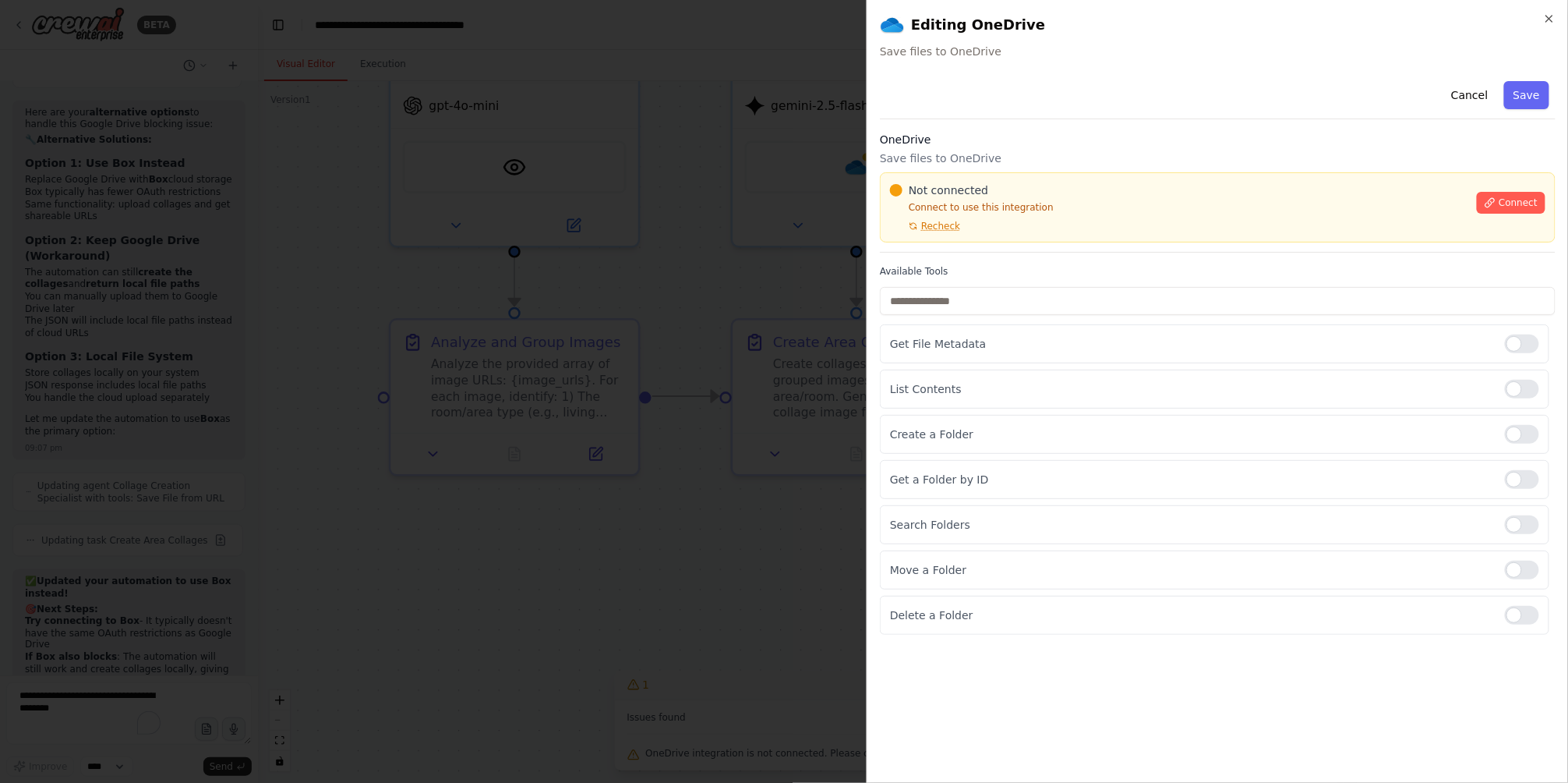
click at [1548, 10] on div "**********" at bounding box center [1217, 391] width 701 height 783
click at [1546, 20] on icon "button" at bounding box center [1549, 18] width 12 height 12
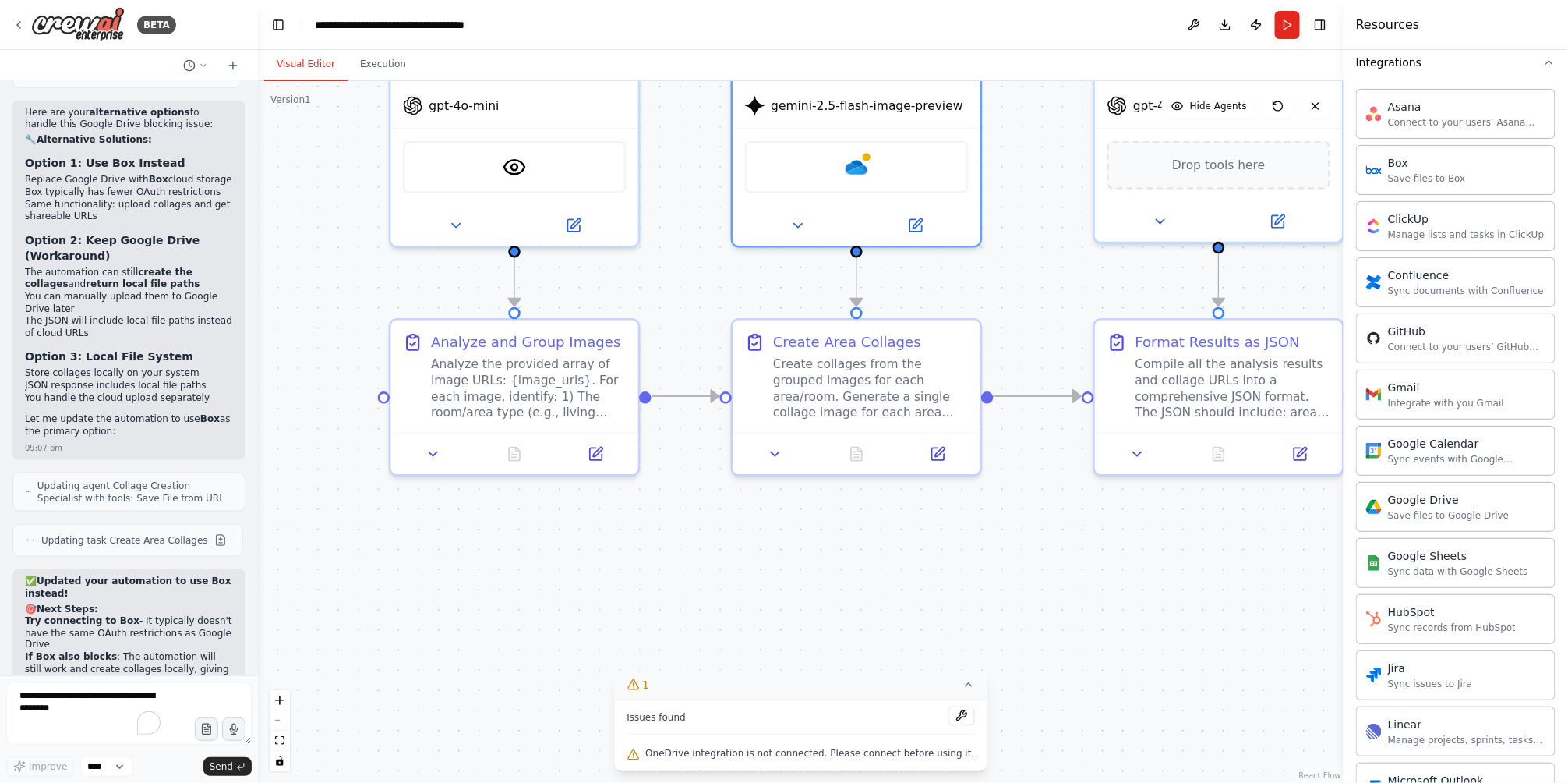
scroll to position [497, 0]
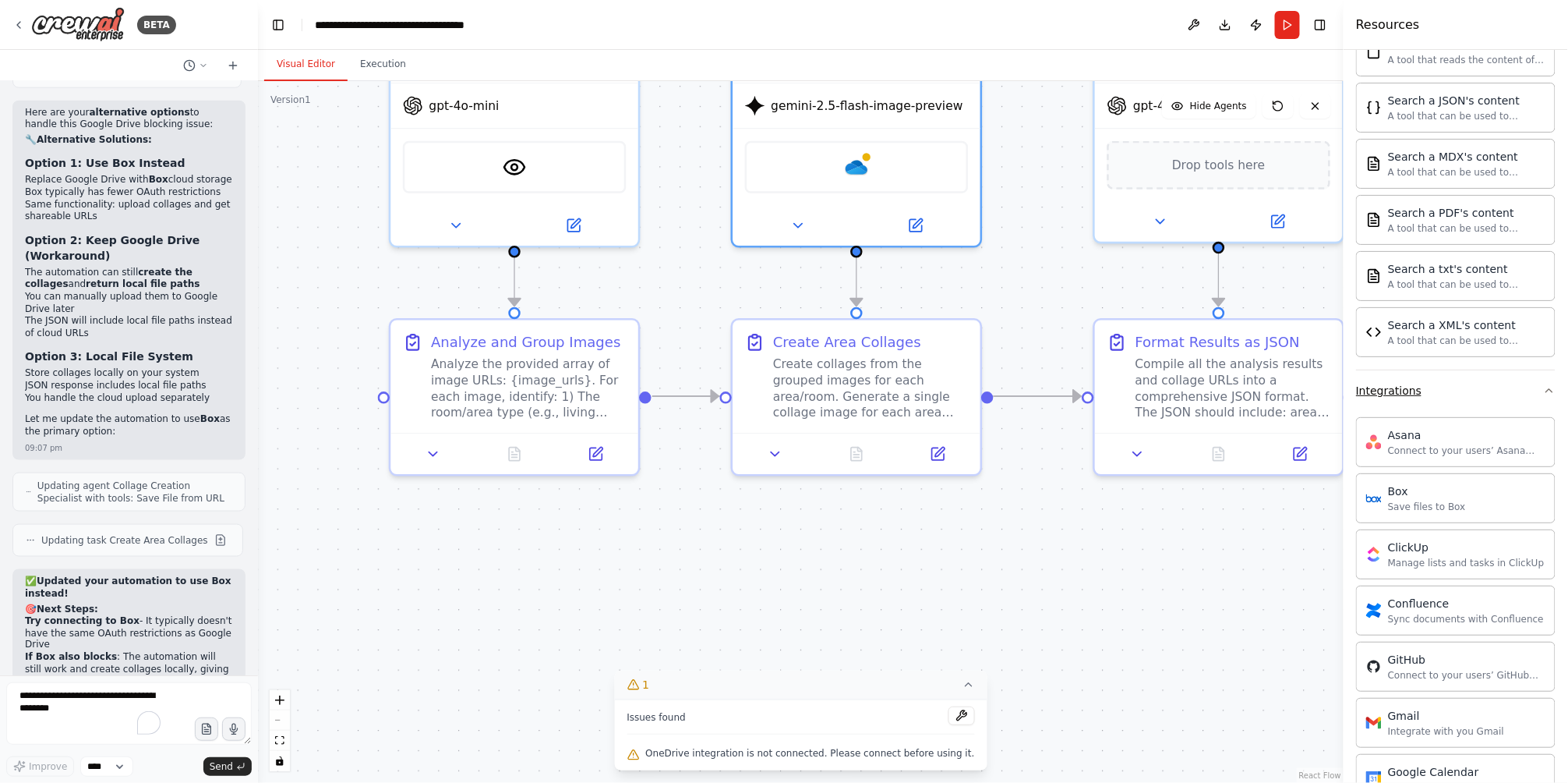
click at [1461, 398] on button "Integrations" at bounding box center [1455, 391] width 199 height 41
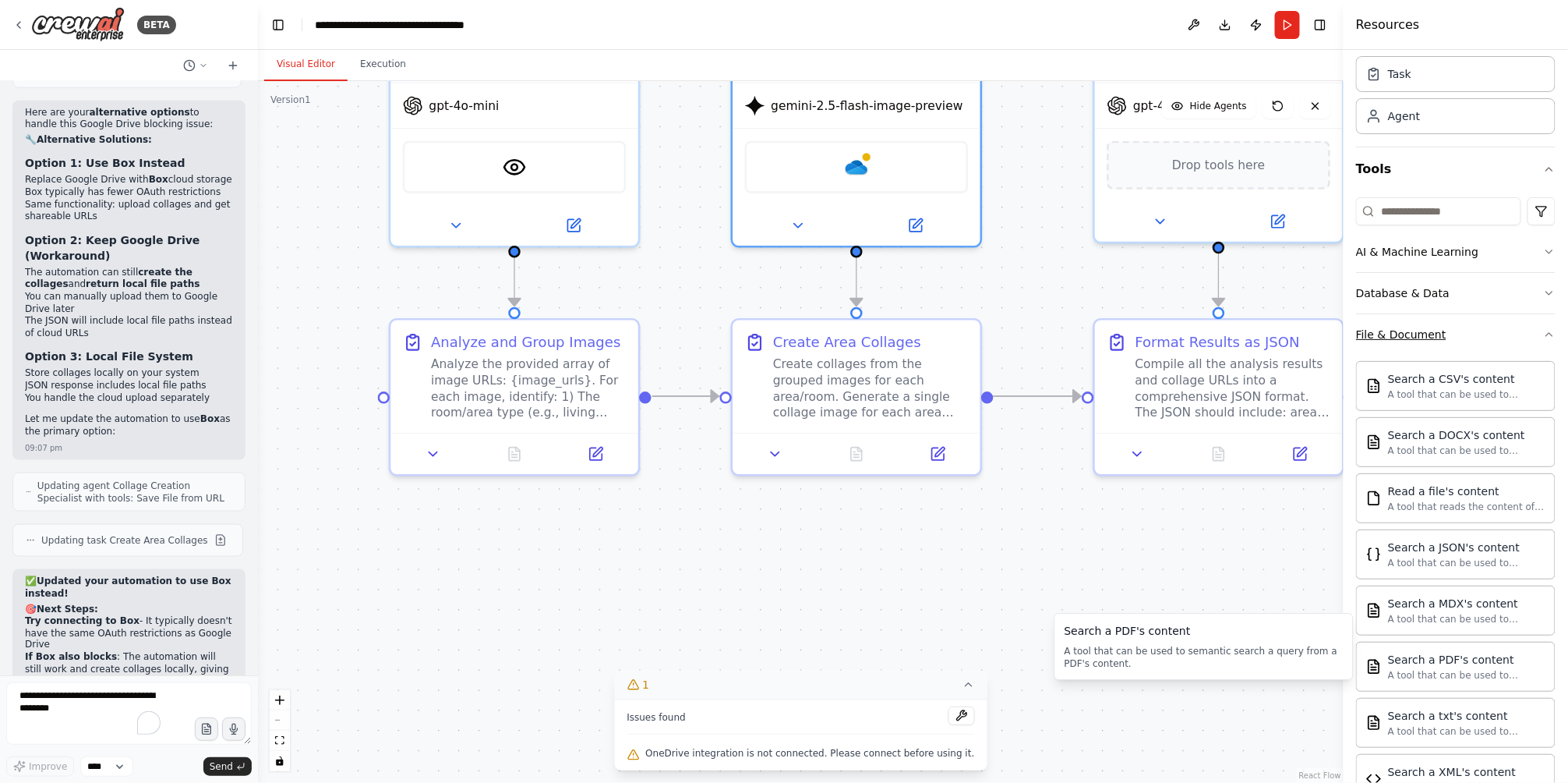
scroll to position [0, 0]
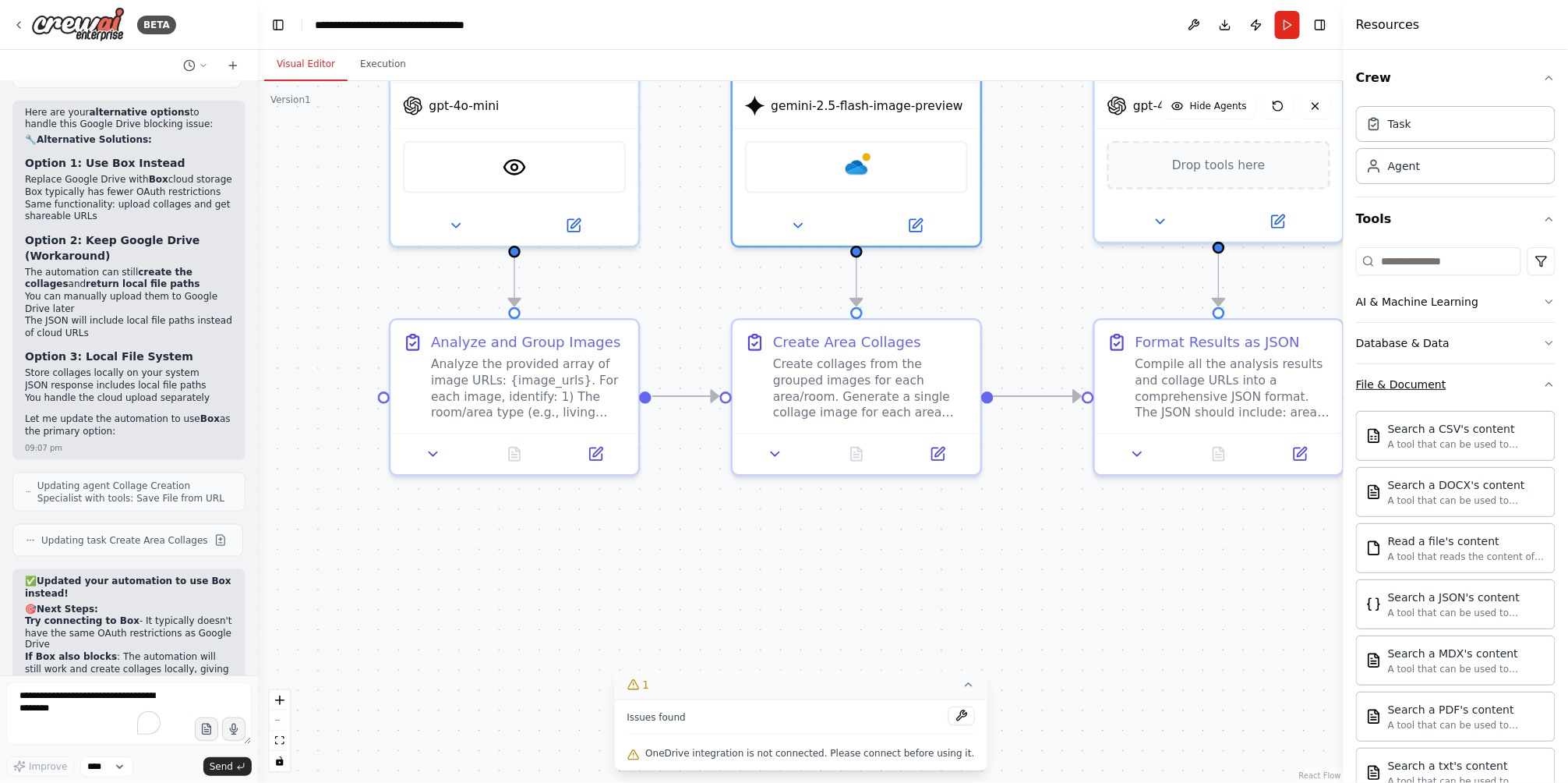
click at [1443, 377] on button "File & Document" at bounding box center [1455, 385] width 199 height 41
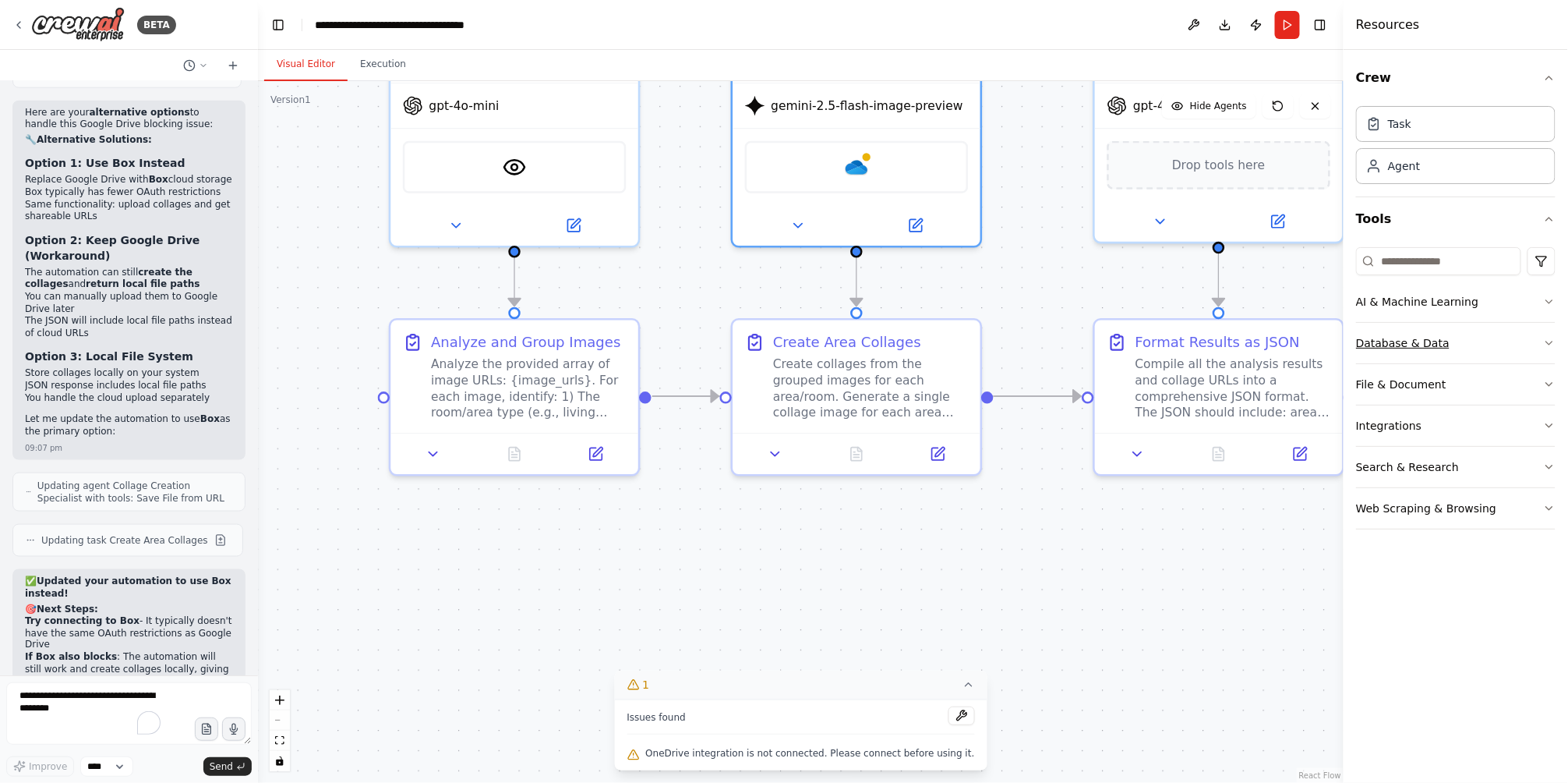
click at [1443, 350] on button "Database & Data" at bounding box center [1455, 343] width 199 height 41
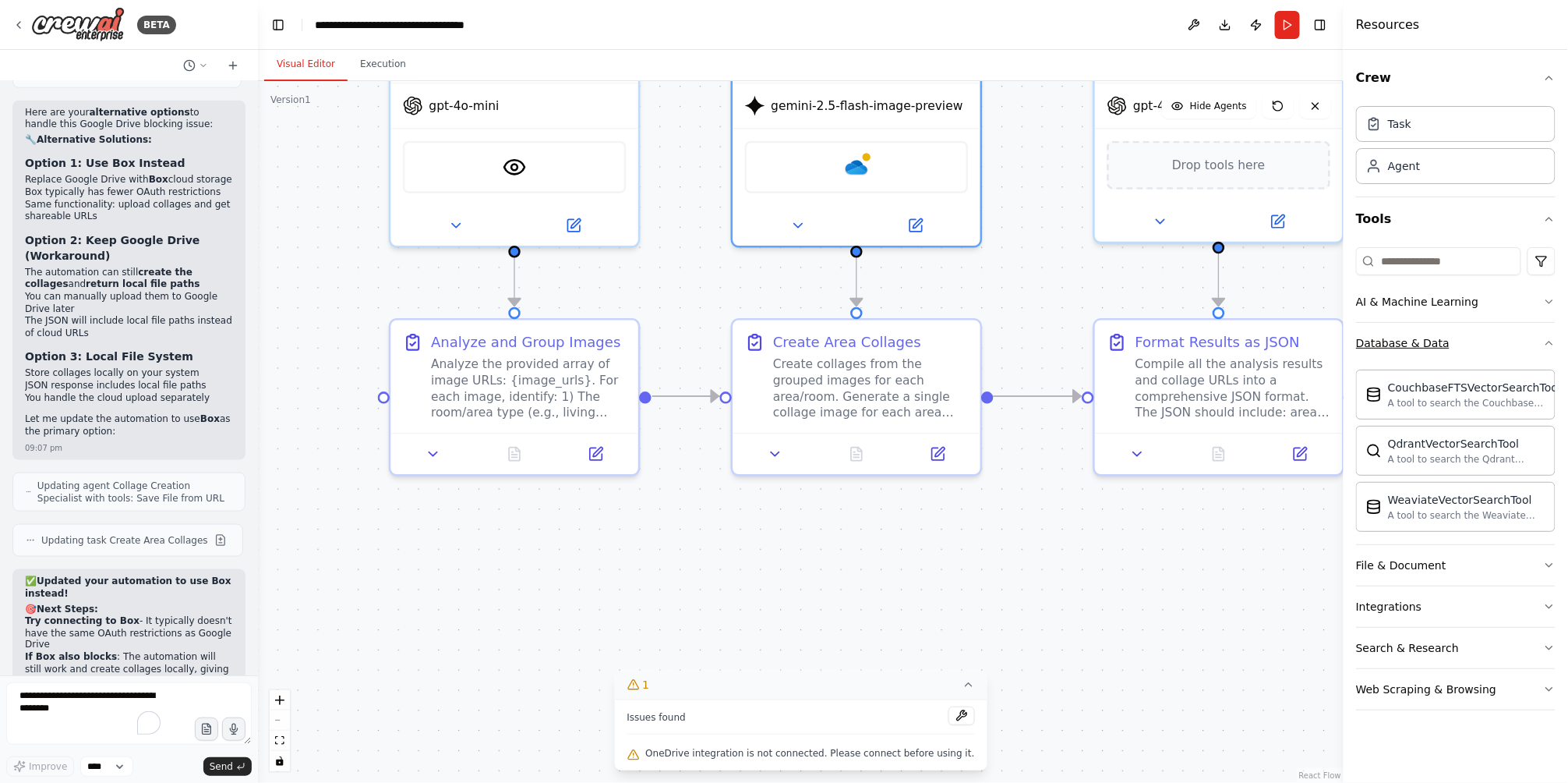
click at [1443, 350] on button "Database & Data" at bounding box center [1455, 343] width 199 height 41
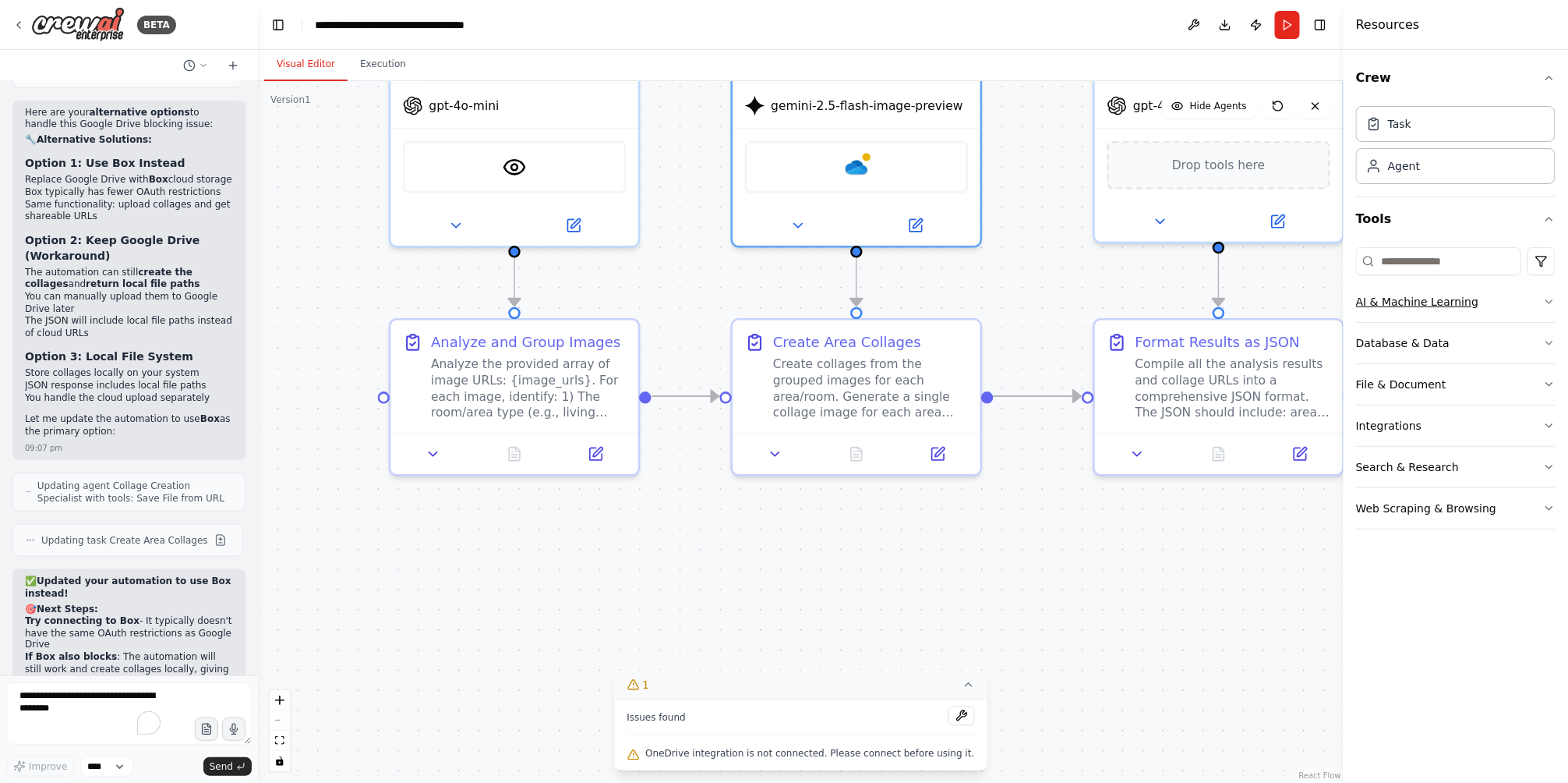
click at [1467, 313] on button "AI & Machine Learning" at bounding box center [1455, 302] width 199 height 41
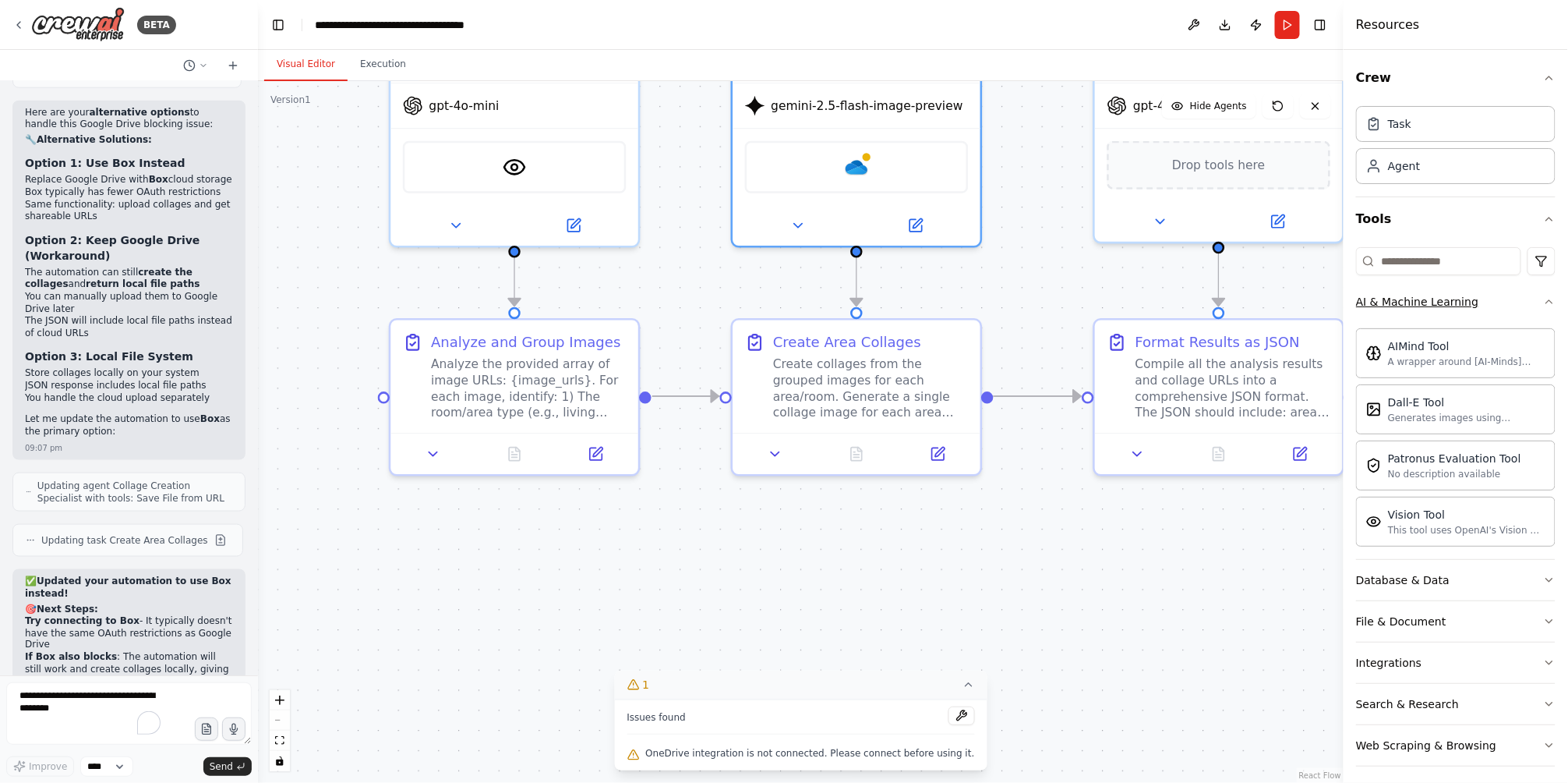
click at [1468, 316] on button "AI & Machine Learning" at bounding box center [1455, 302] width 199 height 41
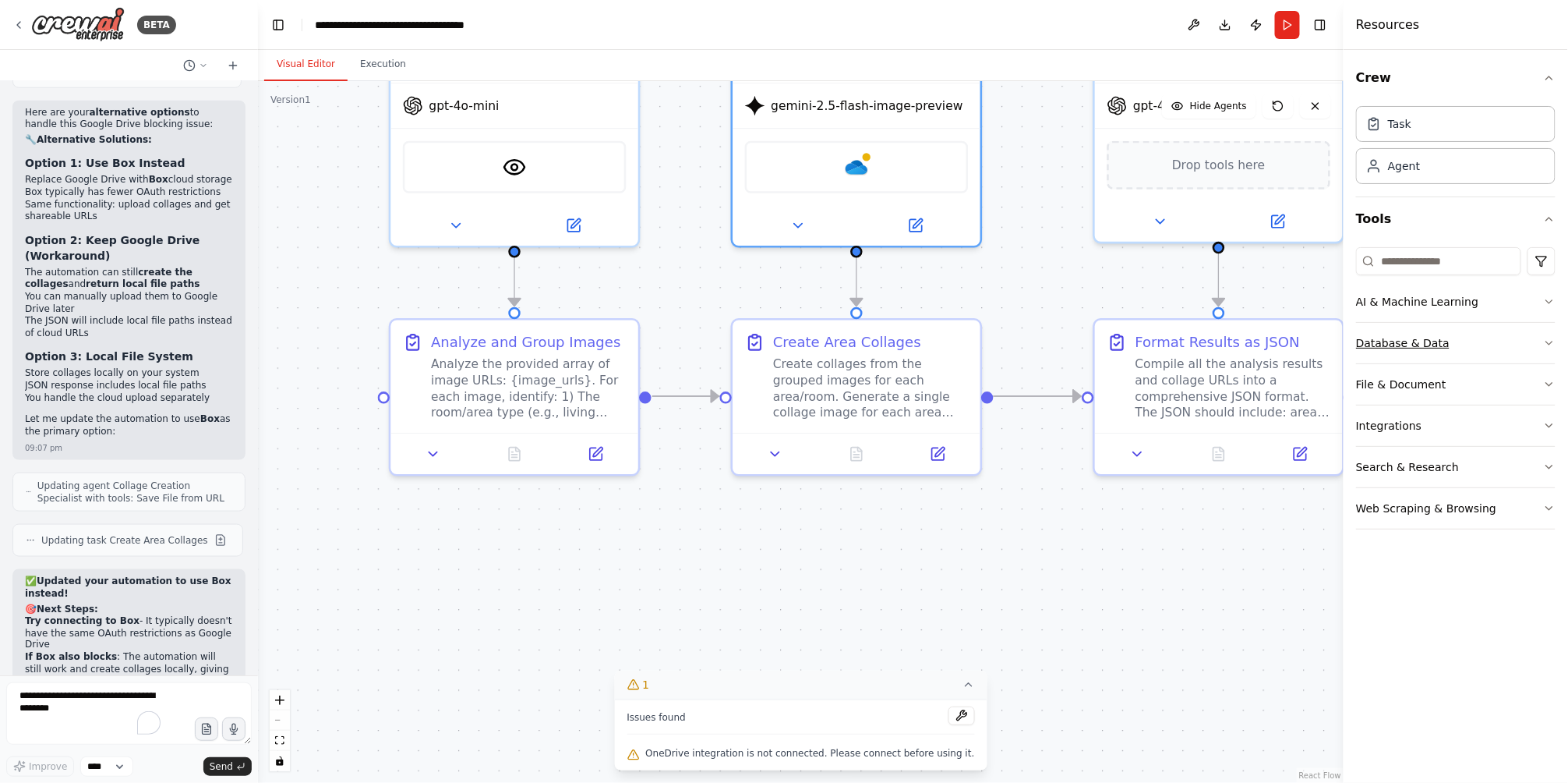
click at [1454, 352] on button "Database & Data" at bounding box center [1455, 343] width 199 height 41
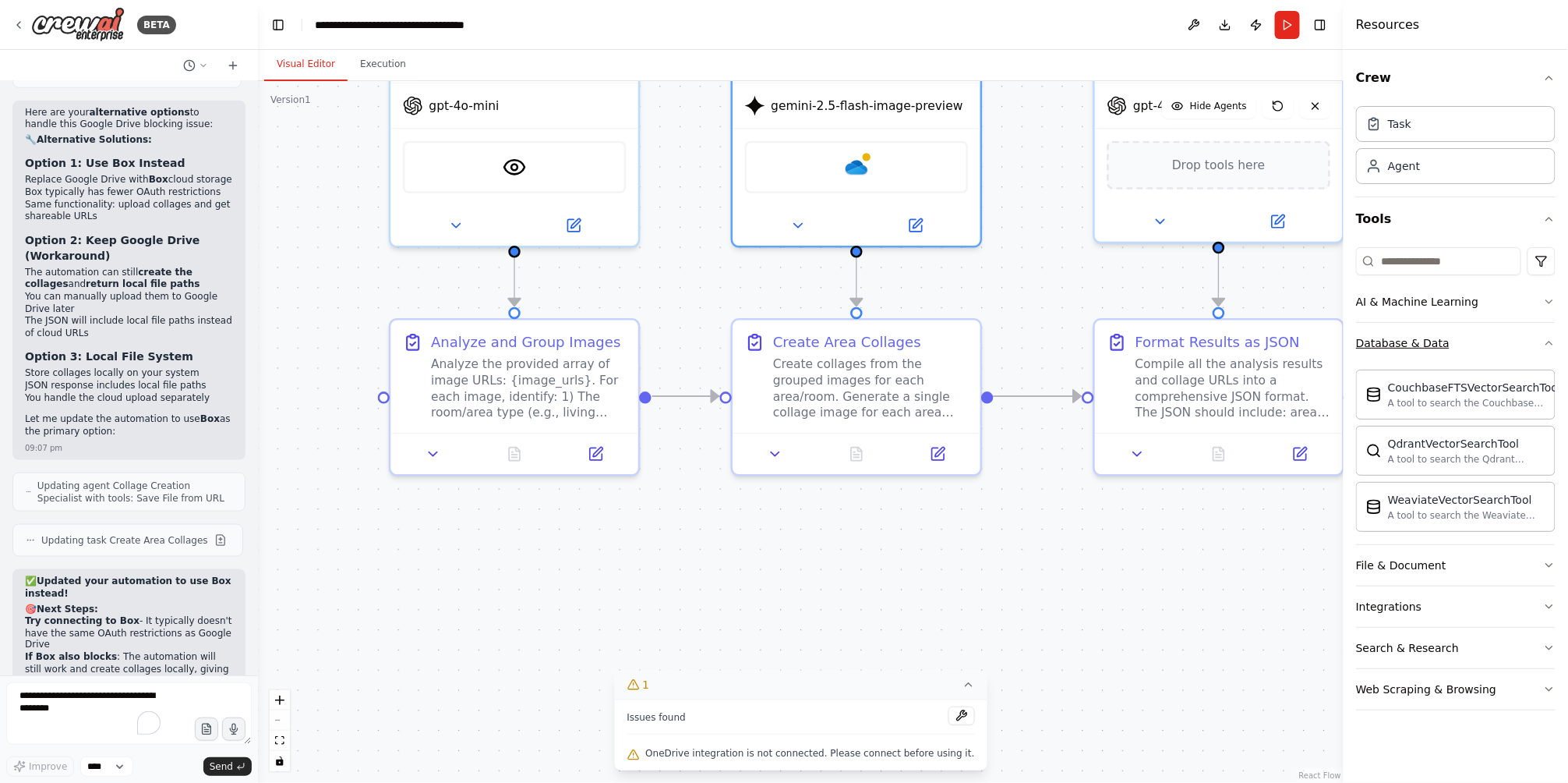
click at [1454, 352] on button "Database & Data" at bounding box center [1455, 343] width 199 height 41
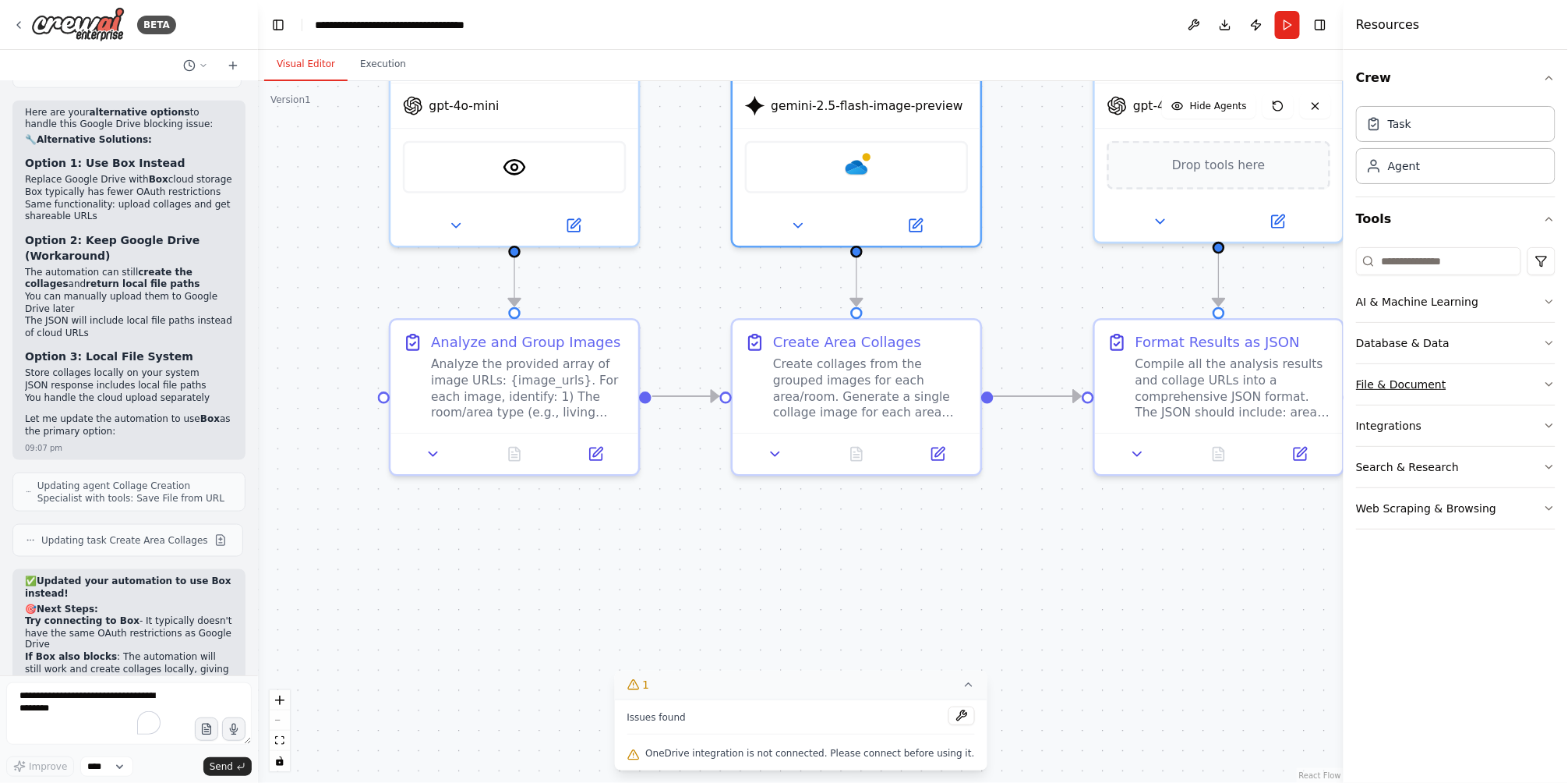
click at [1446, 396] on button "File & Document" at bounding box center [1455, 385] width 199 height 41
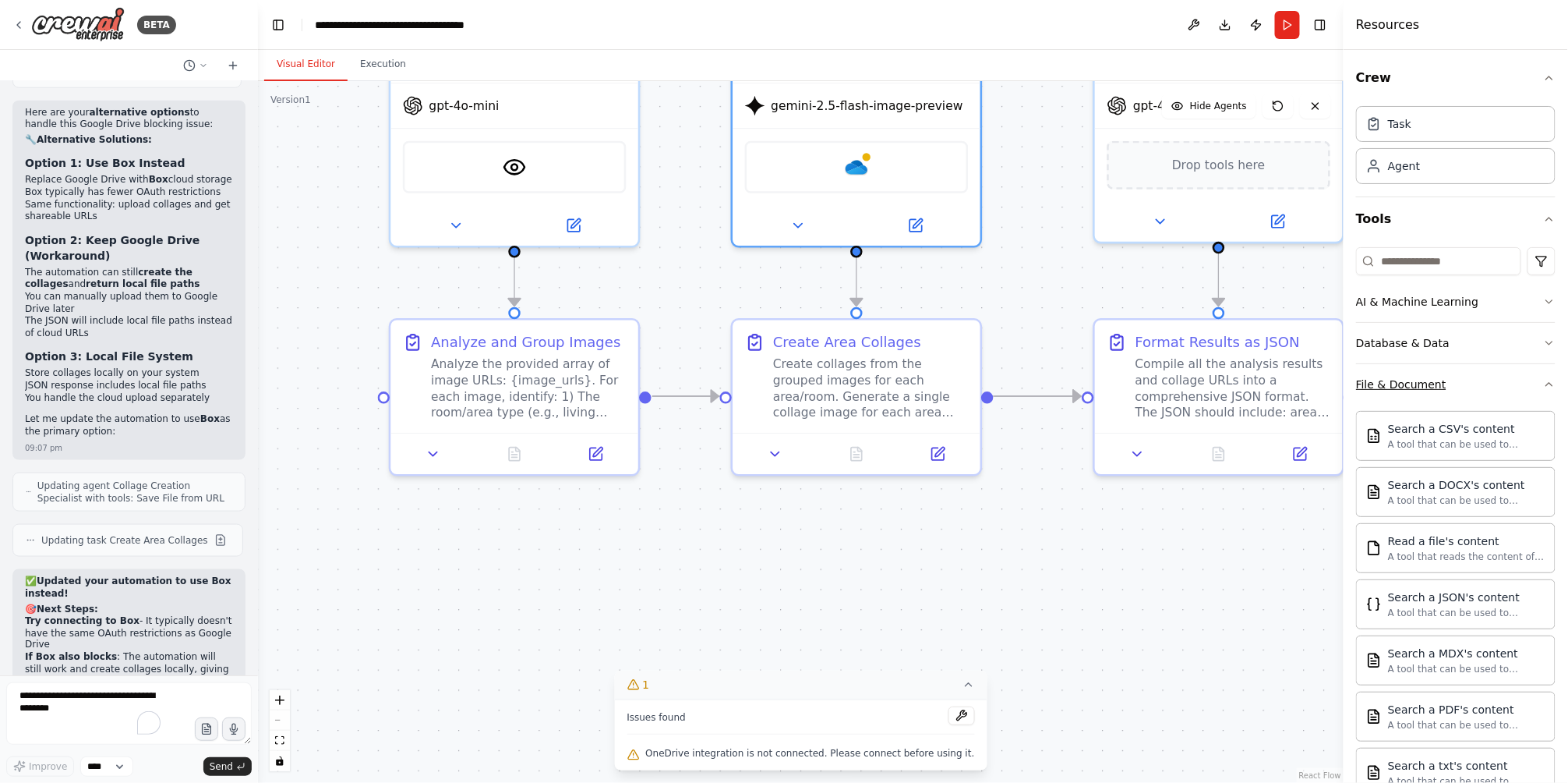
click at [1446, 396] on button "File & Document" at bounding box center [1455, 385] width 199 height 41
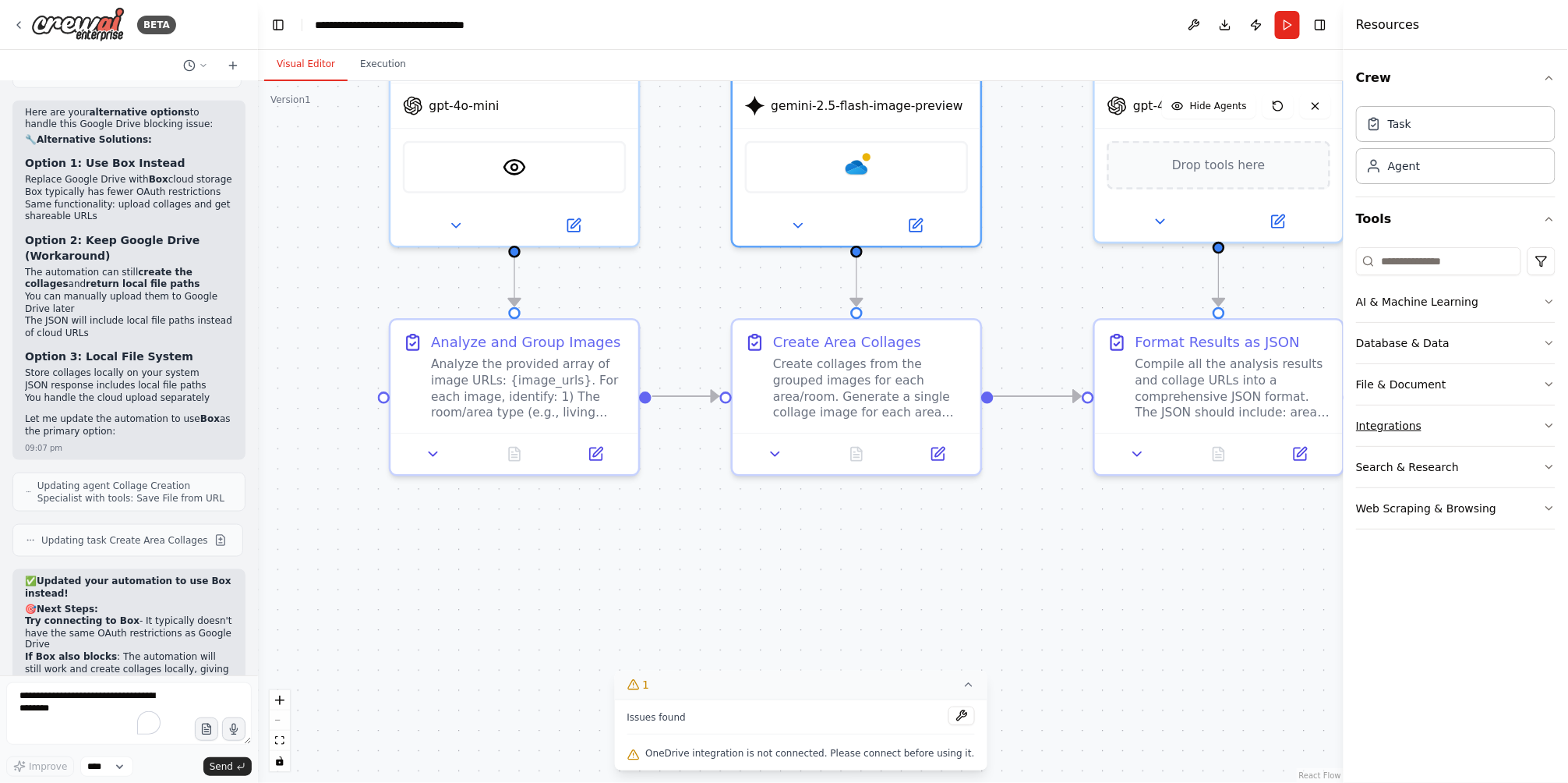
click at [1437, 431] on button "Integrations" at bounding box center [1455, 426] width 199 height 41
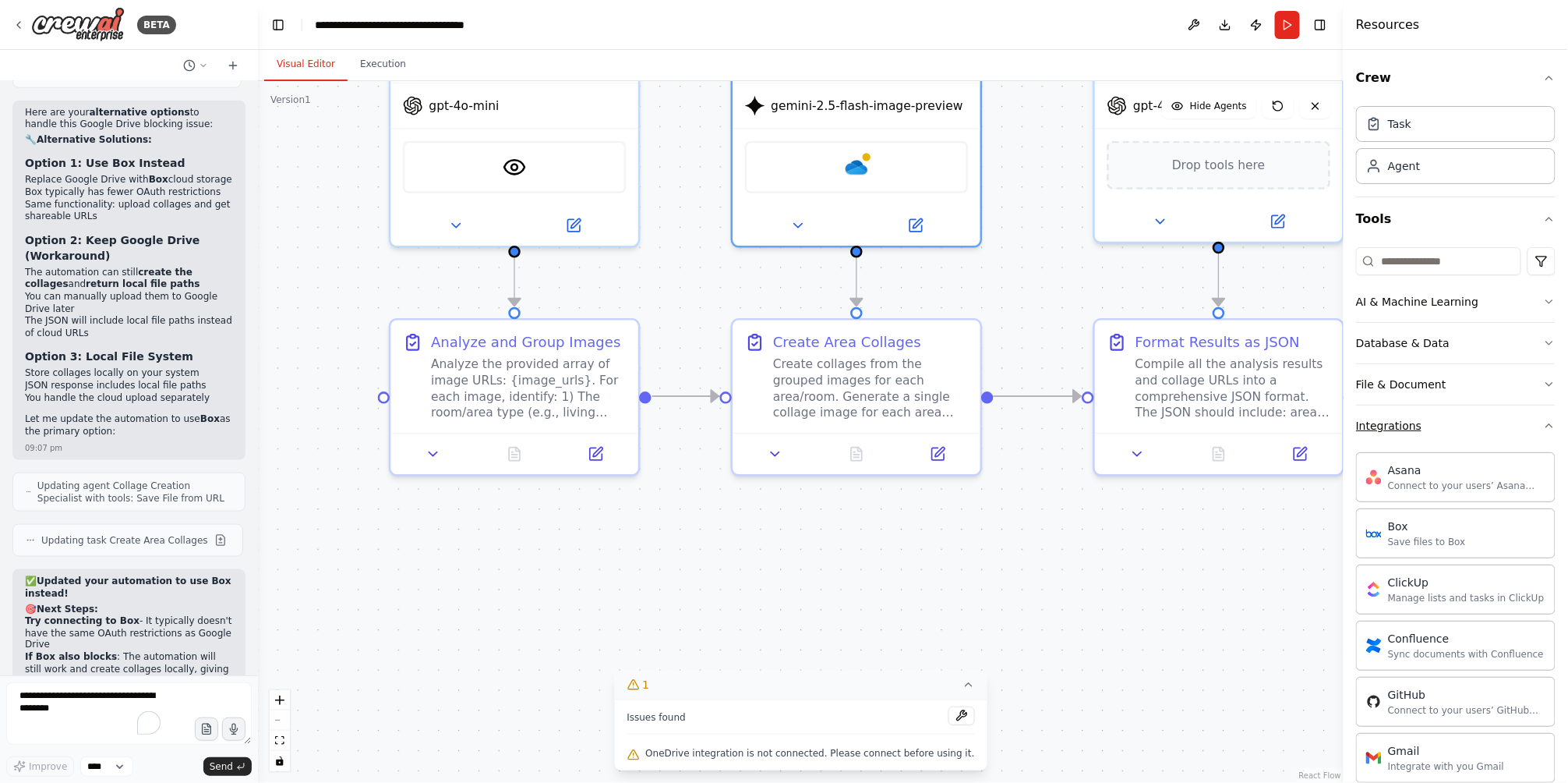
click at [1437, 431] on button "Integrations" at bounding box center [1455, 426] width 199 height 41
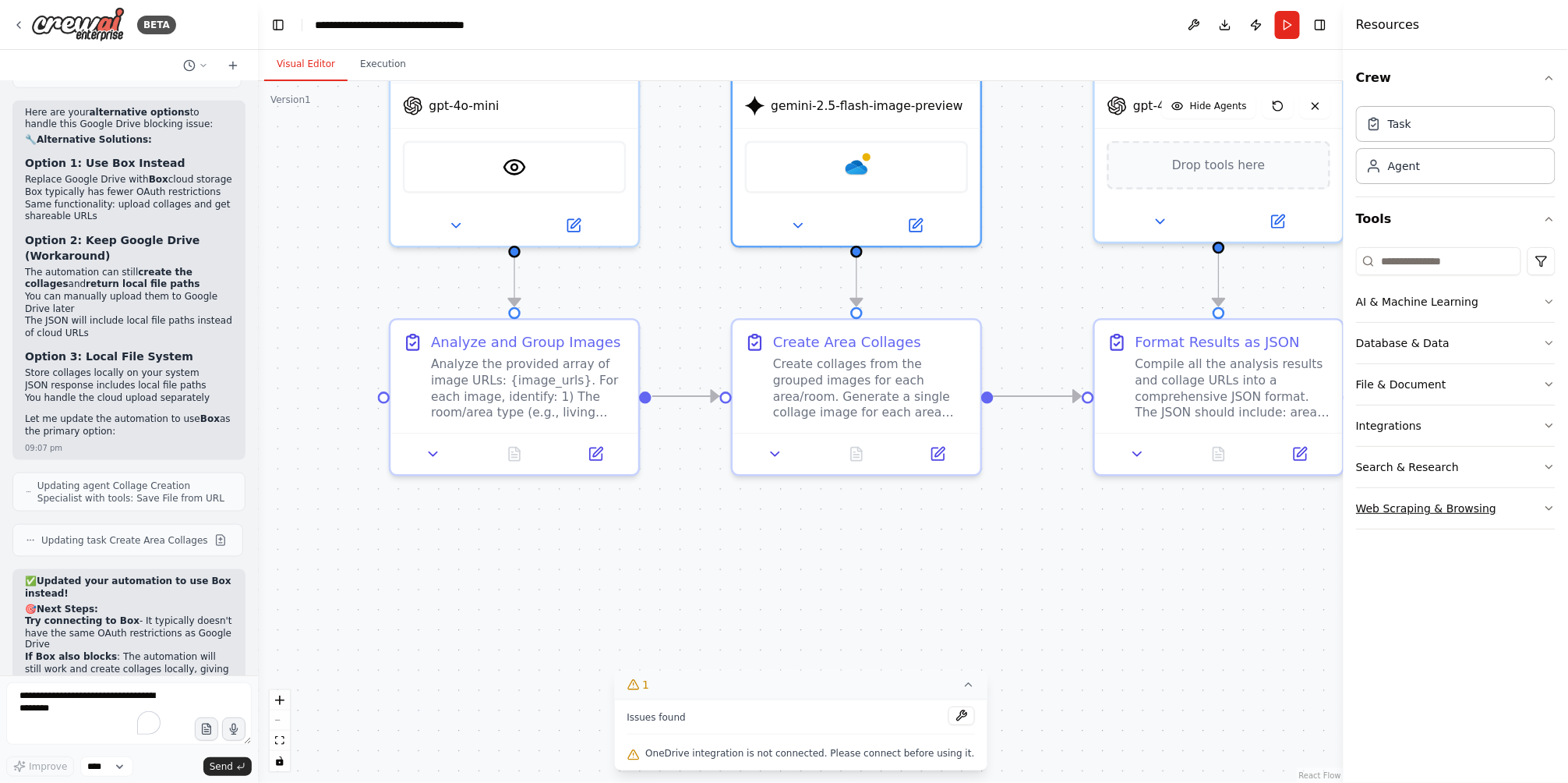
click at [1428, 492] on button "Web Scraping & Browsing" at bounding box center [1455, 509] width 199 height 41
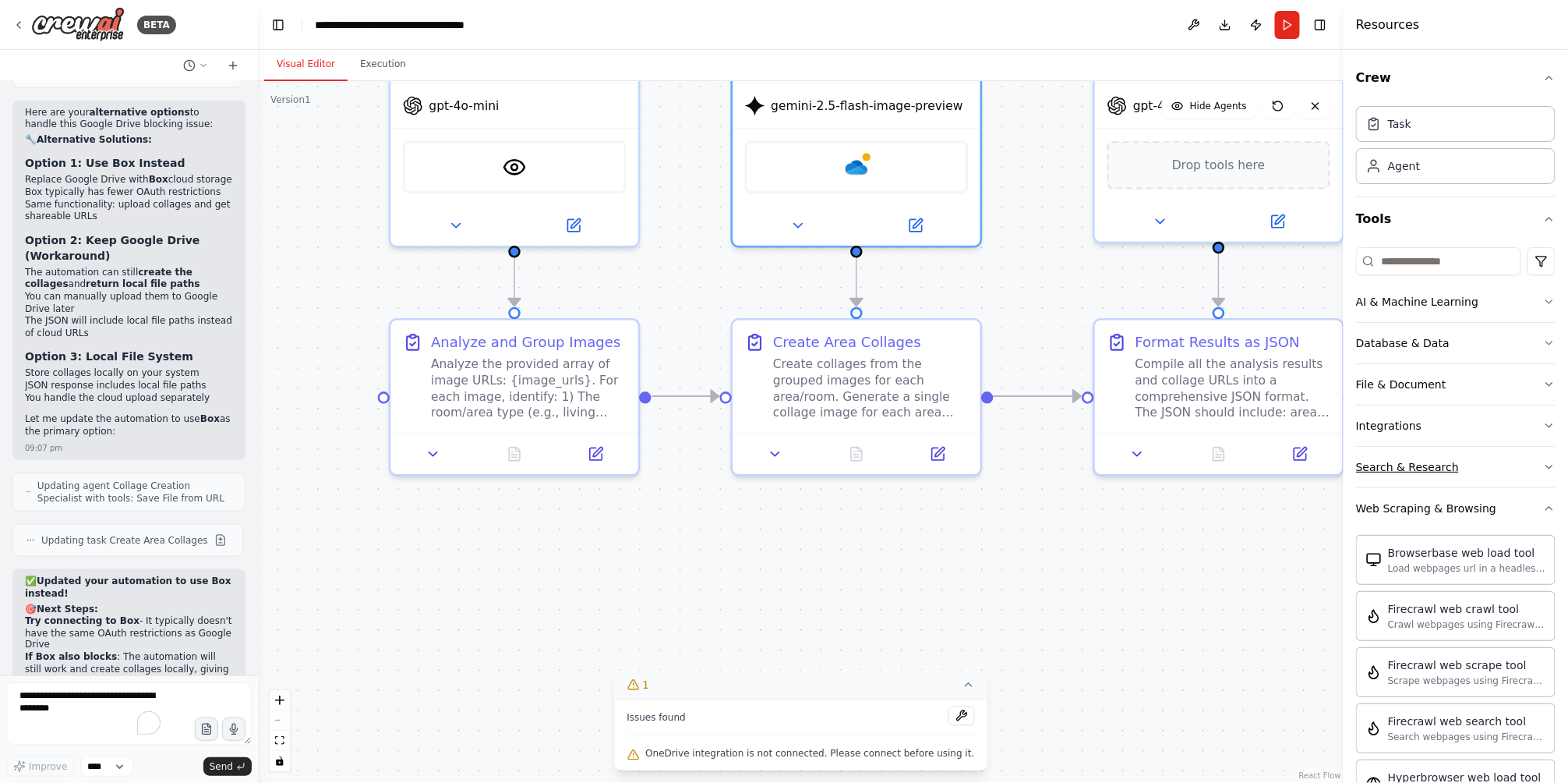
click at [1435, 480] on button "Search & Research" at bounding box center [1455, 467] width 199 height 41
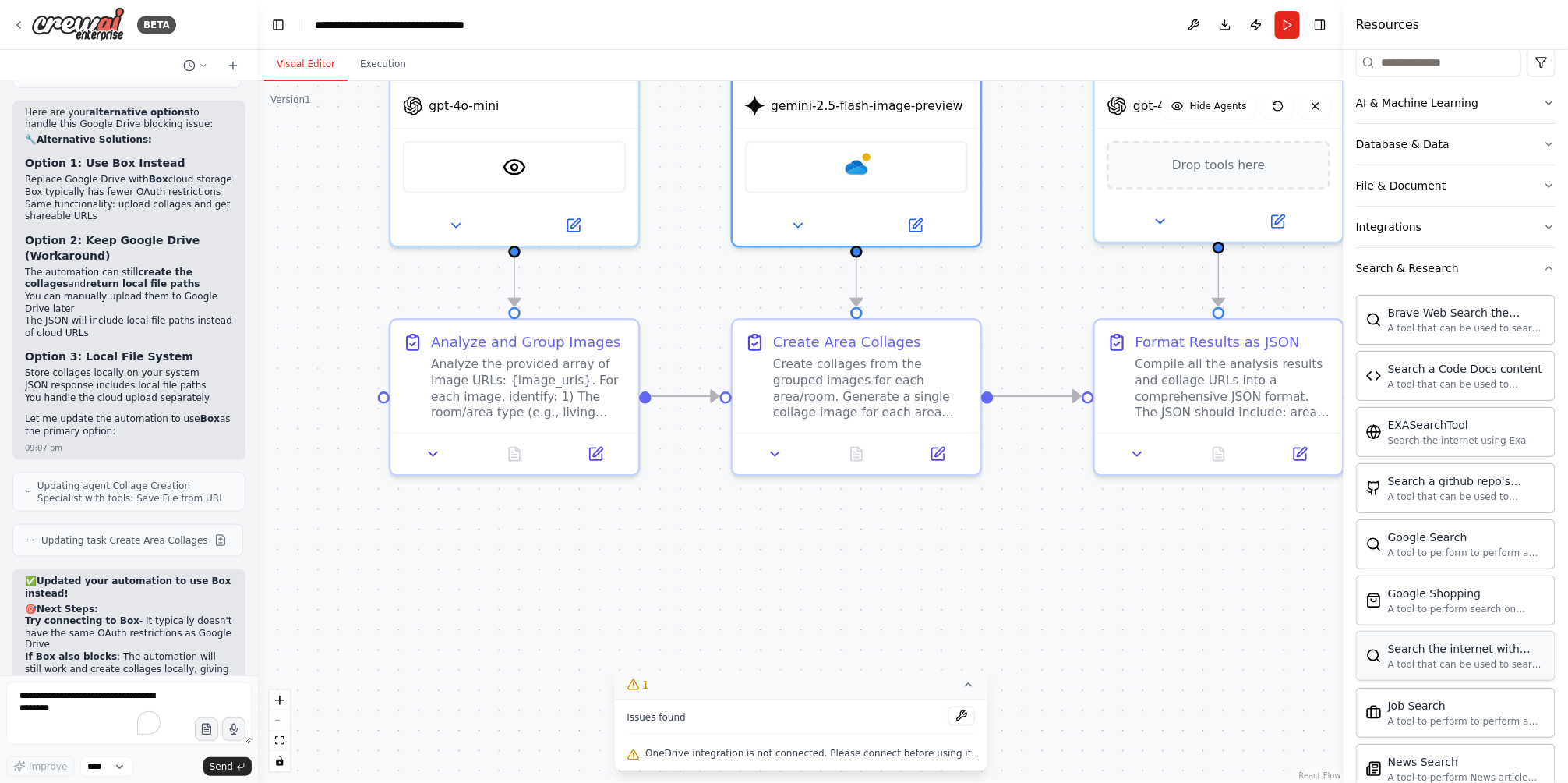
scroll to position [82, 0]
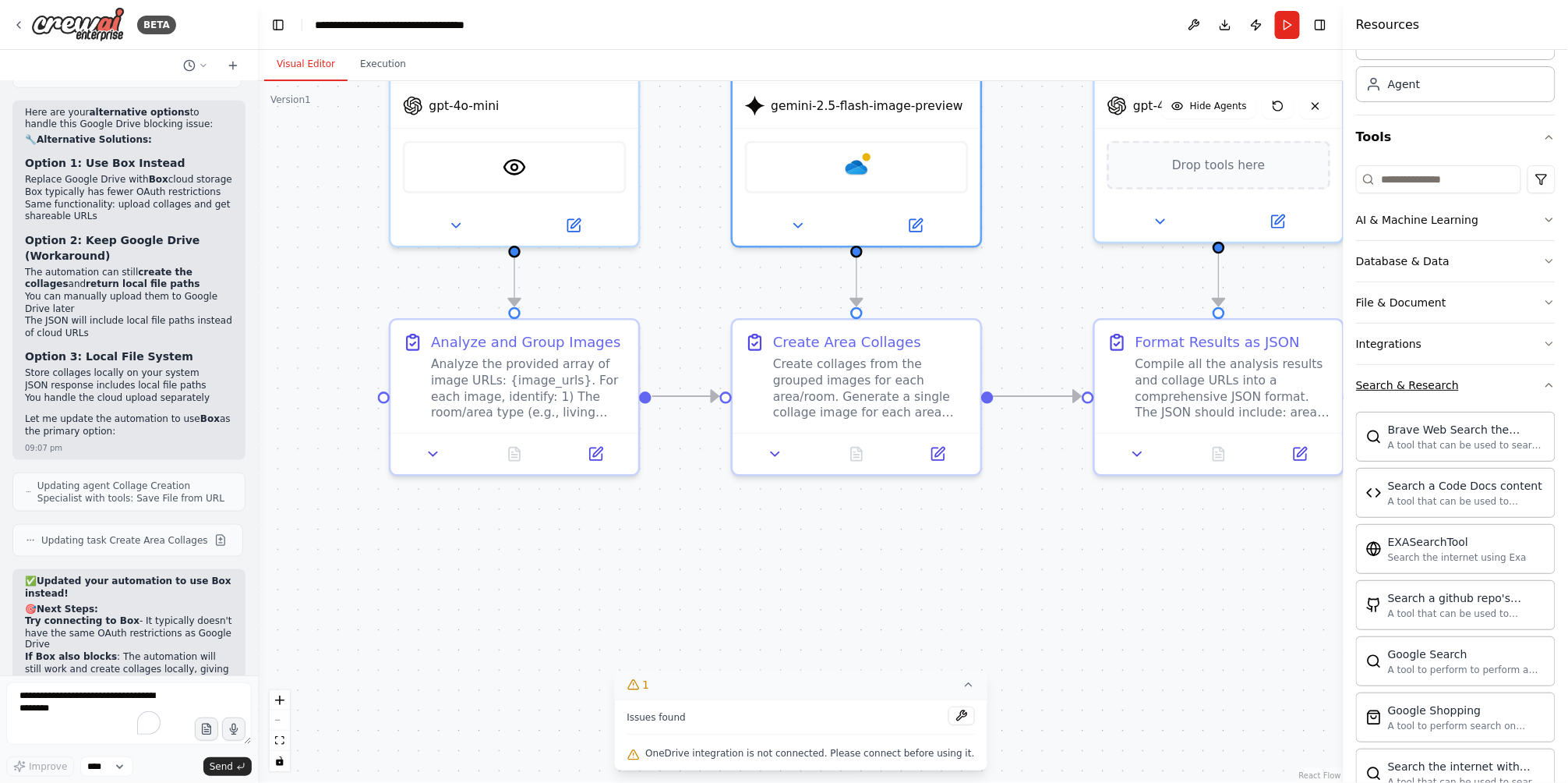
click at [1438, 388] on div "Search & Research" at bounding box center [1407, 385] width 103 height 16
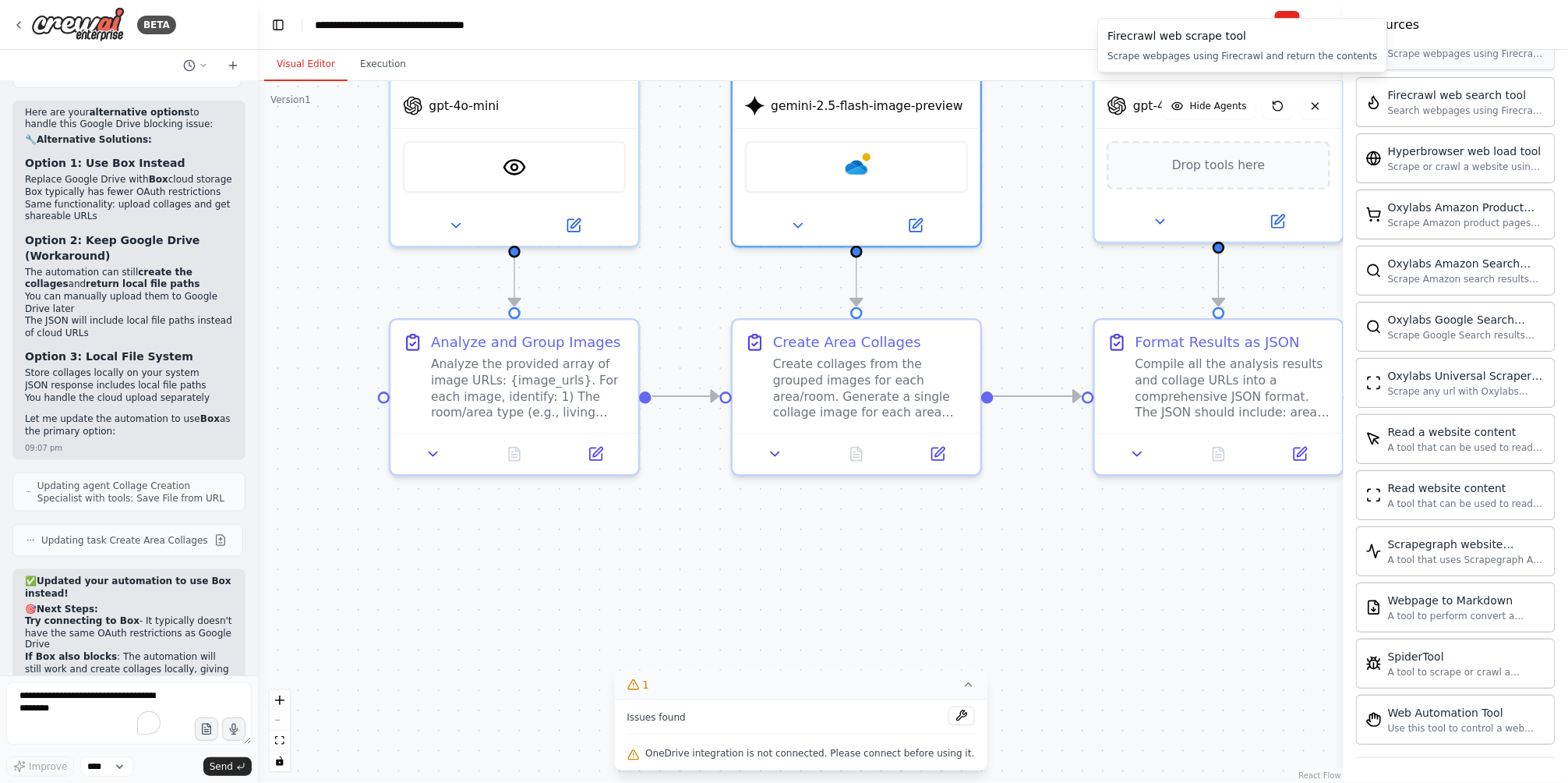
scroll to position [381, 0]
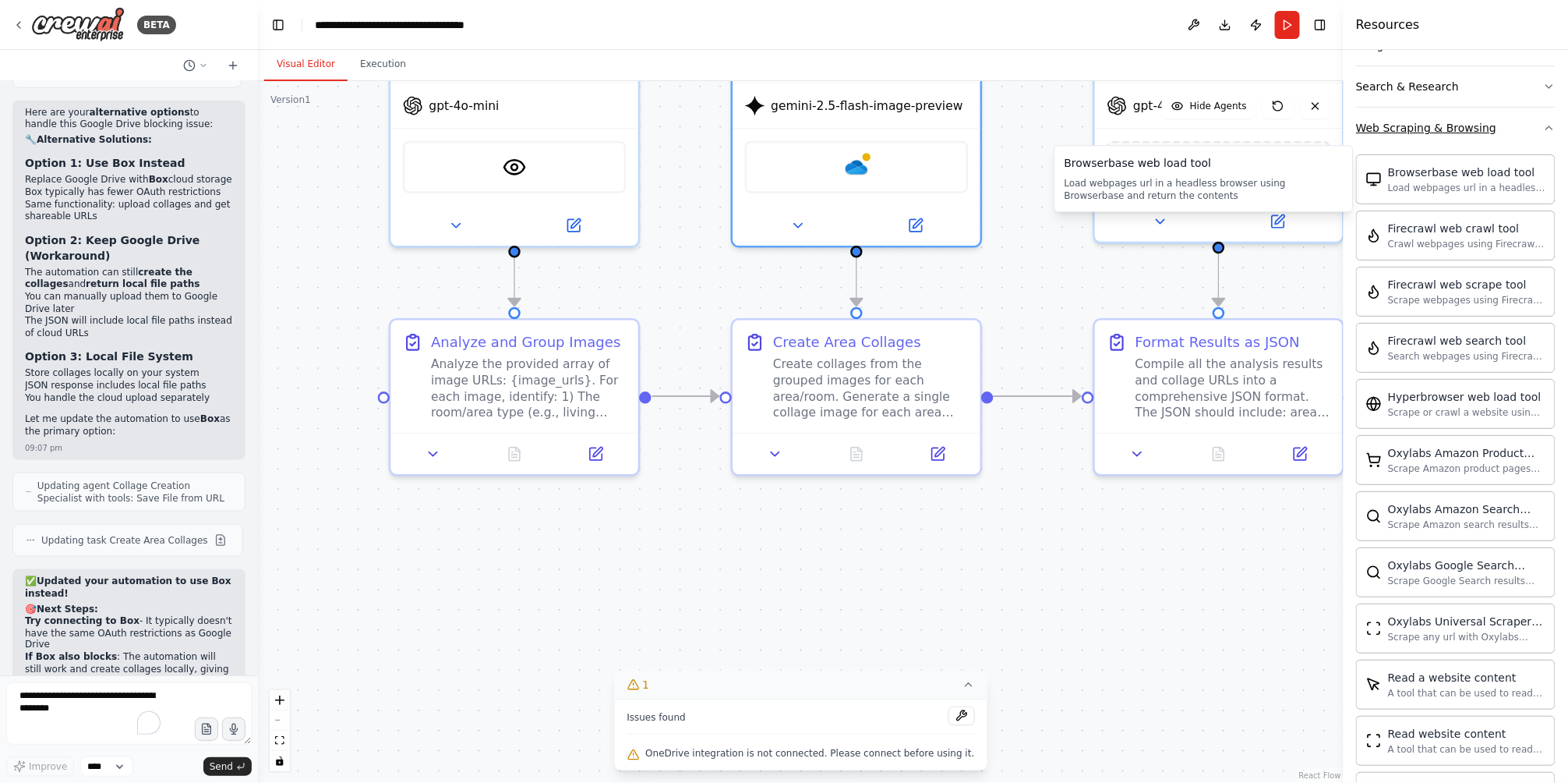
click at [1498, 131] on button "Web Scraping & Browsing" at bounding box center [1455, 128] width 199 height 41
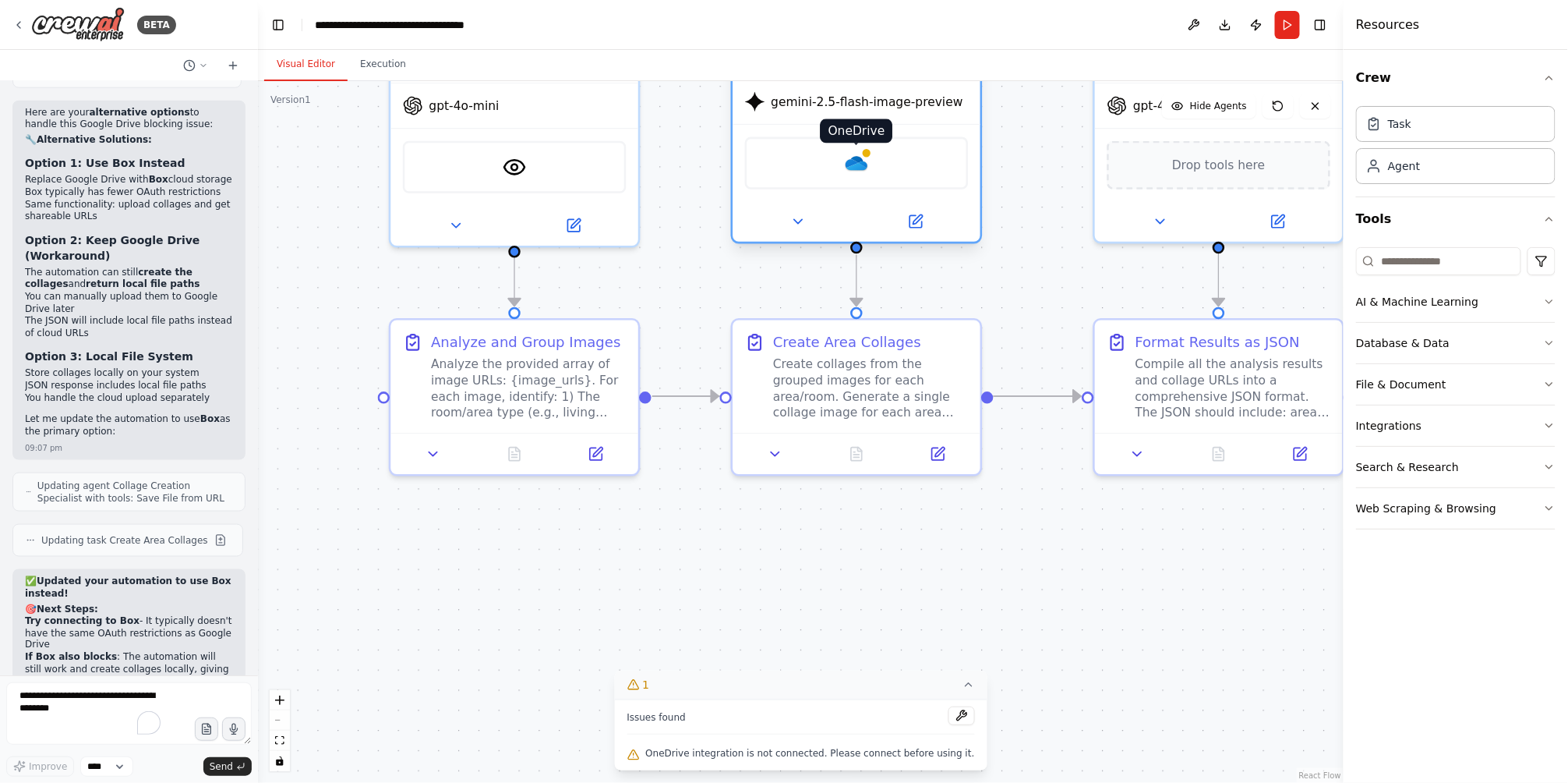
click at [848, 152] on img at bounding box center [857, 163] width 24 height 24
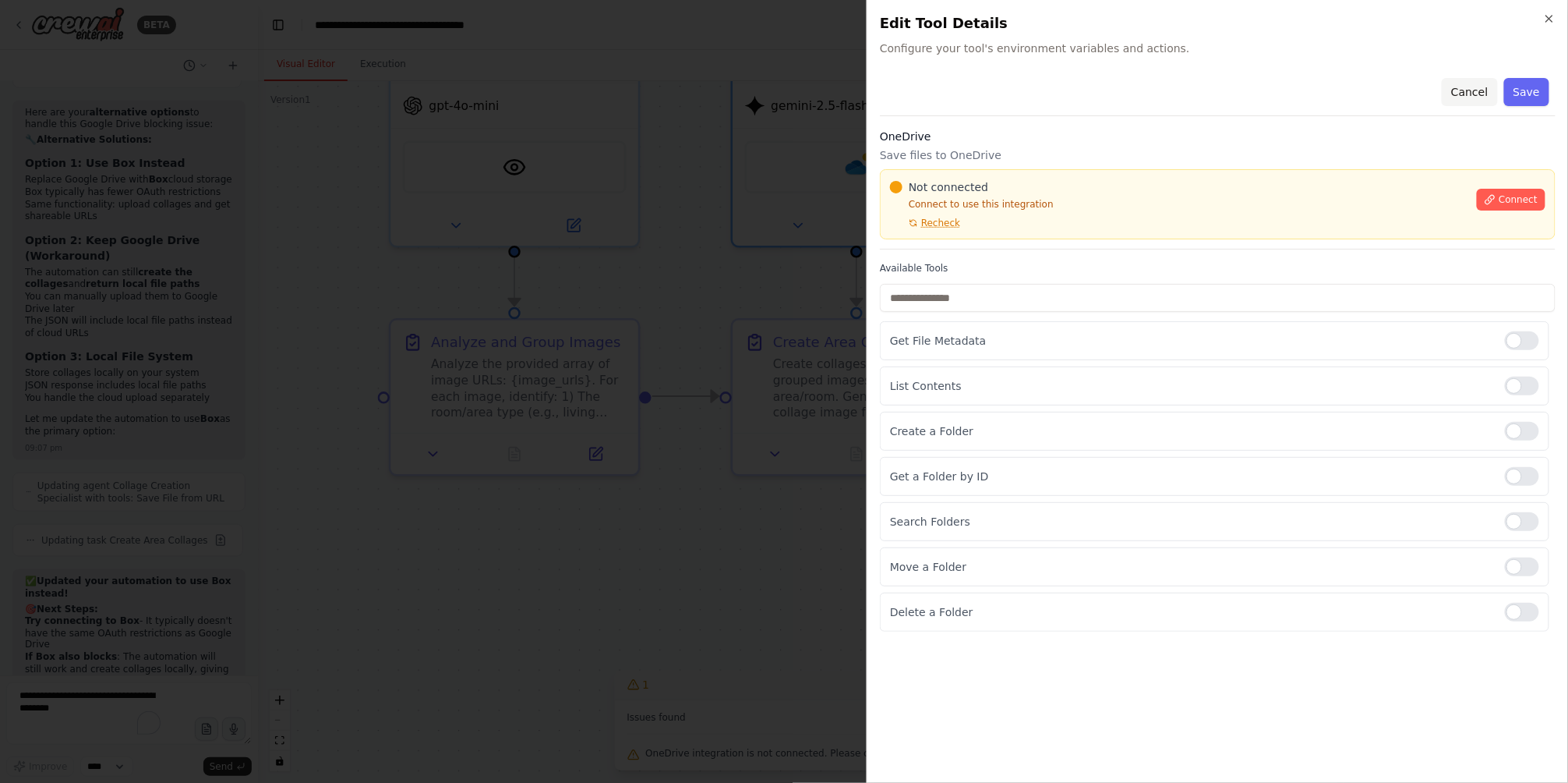
click at [1485, 96] on button "Cancel" at bounding box center [1470, 92] width 56 height 28
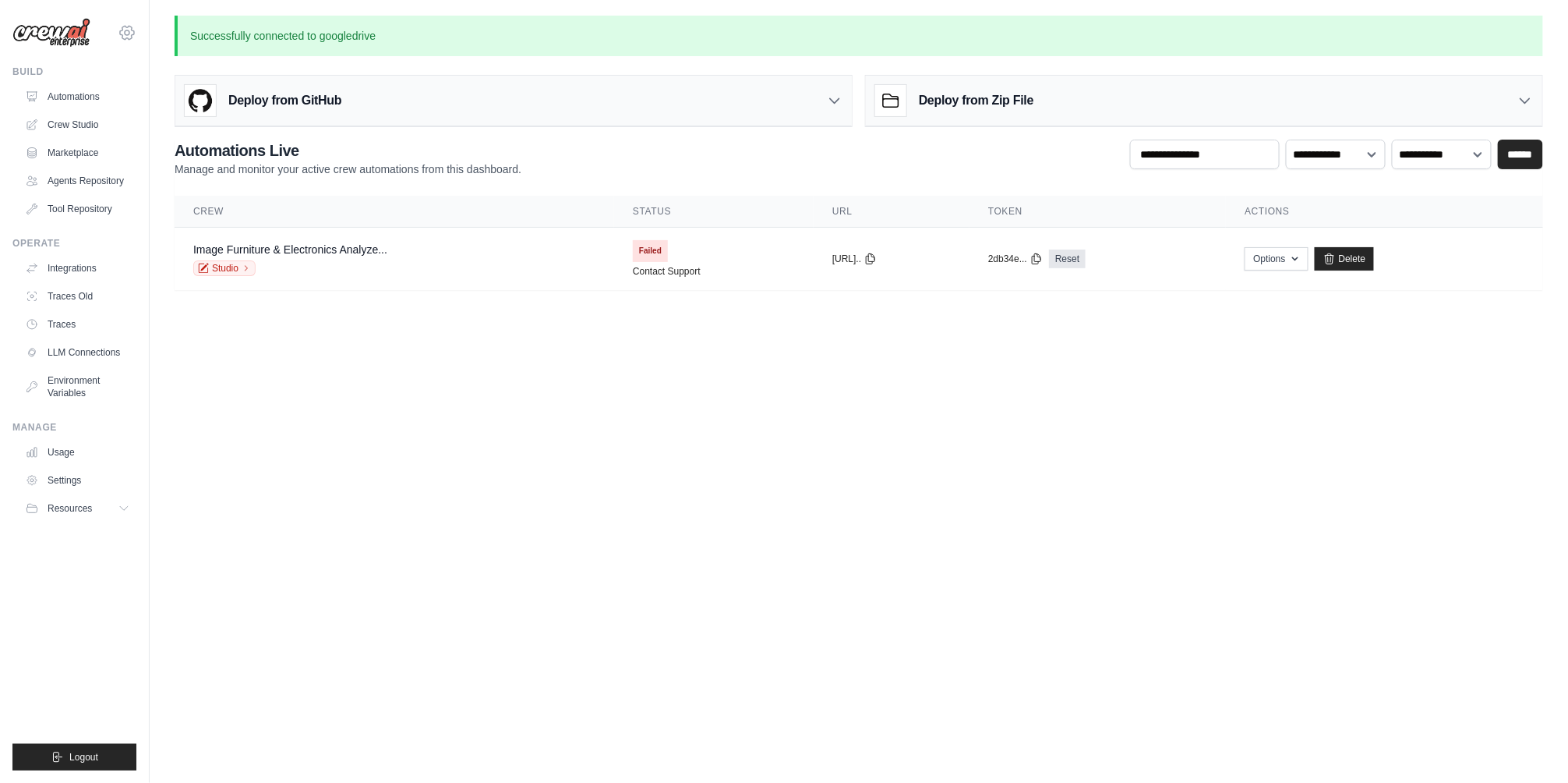
click at [120, 27] on icon at bounding box center [127, 32] width 19 height 19
click at [83, 509] on span "Resources" at bounding box center [71, 508] width 44 height 12
click at [84, 540] on span "Documentation" at bounding box center [87, 535] width 63 height 12
click at [82, 609] on span "Video Tutorials" at bounding box center [86, 609] width 61 height 12
